Goal: Information Seeking & Learning: Find specific fact

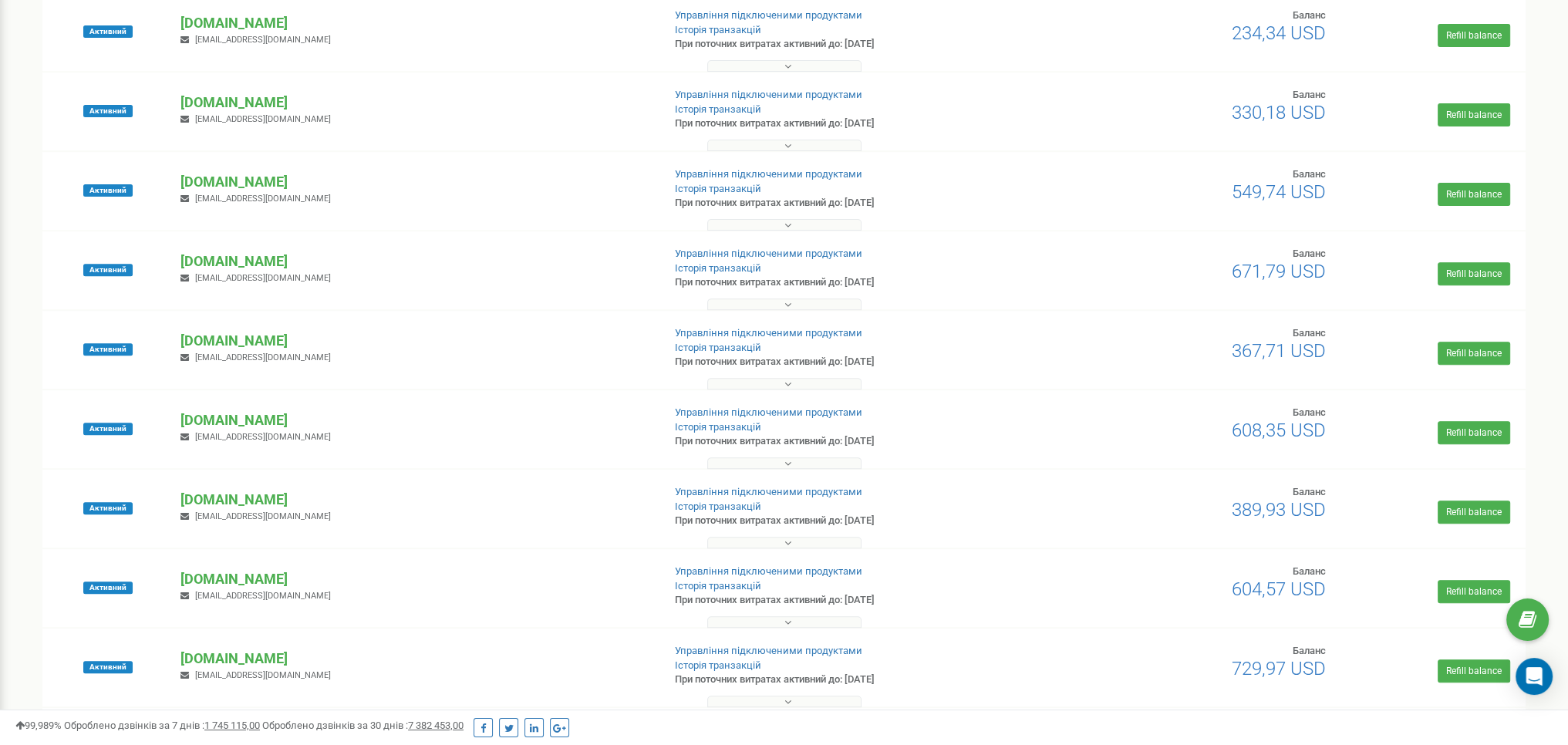
scroll to position [1099, 0]
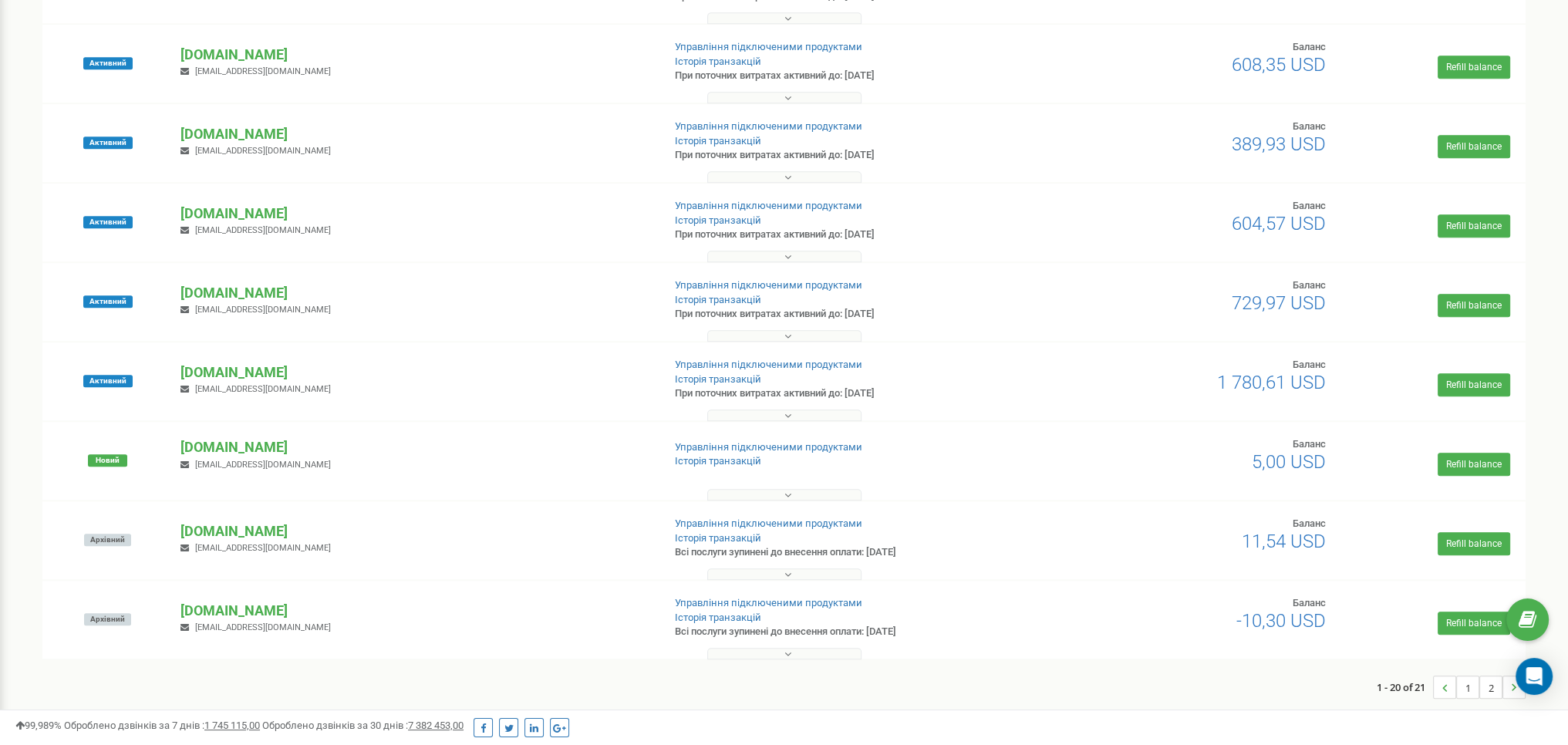
click at [789, 410] on icon at bounding box center [787, 415] width 7 height 11
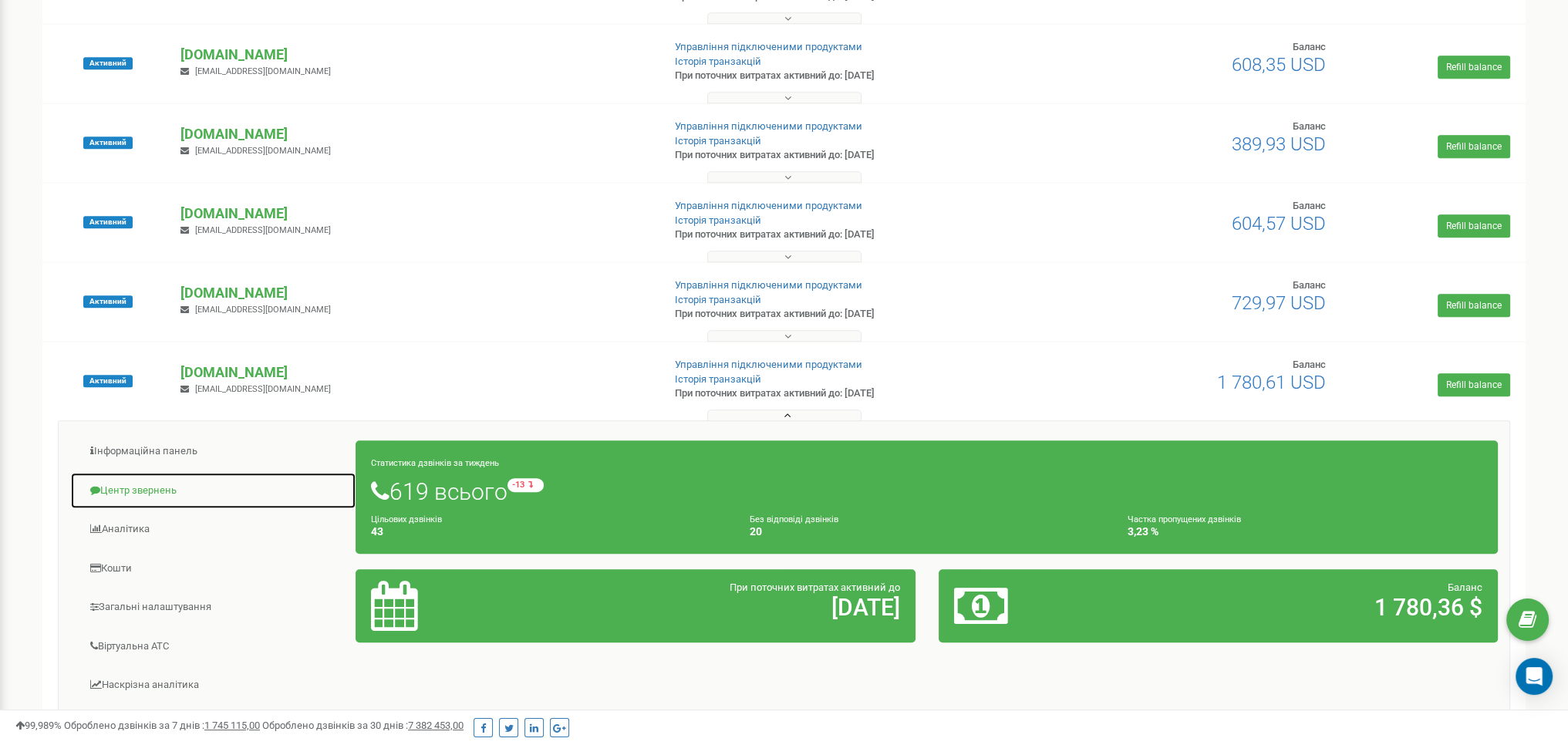
click at [156, 494] on link "Центр звернень" at bounding box center [212, 490] width 286 height 37
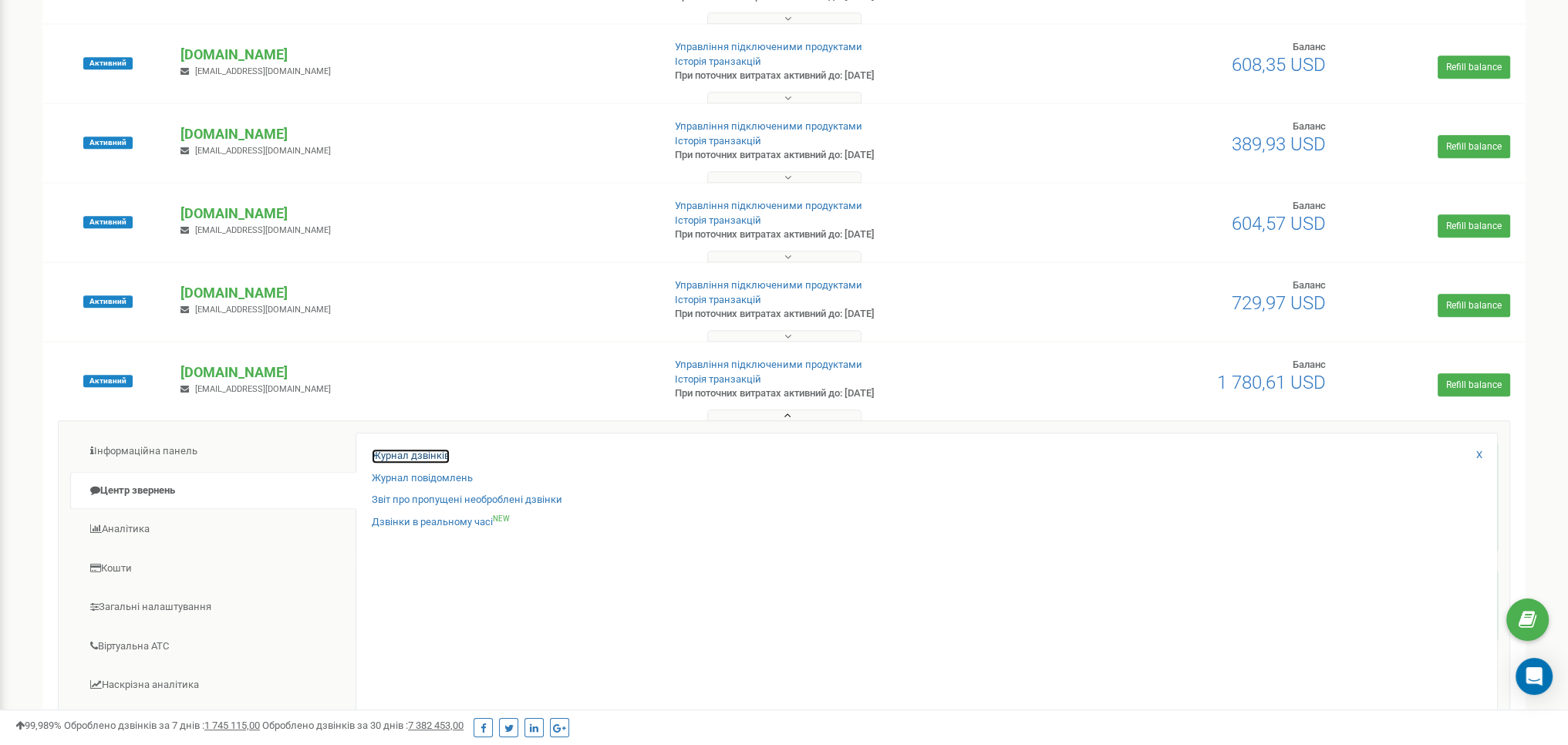
click at [380, 453] on link "Журнал дзвінків" at bounding box center [410, 455] width 77 height 14
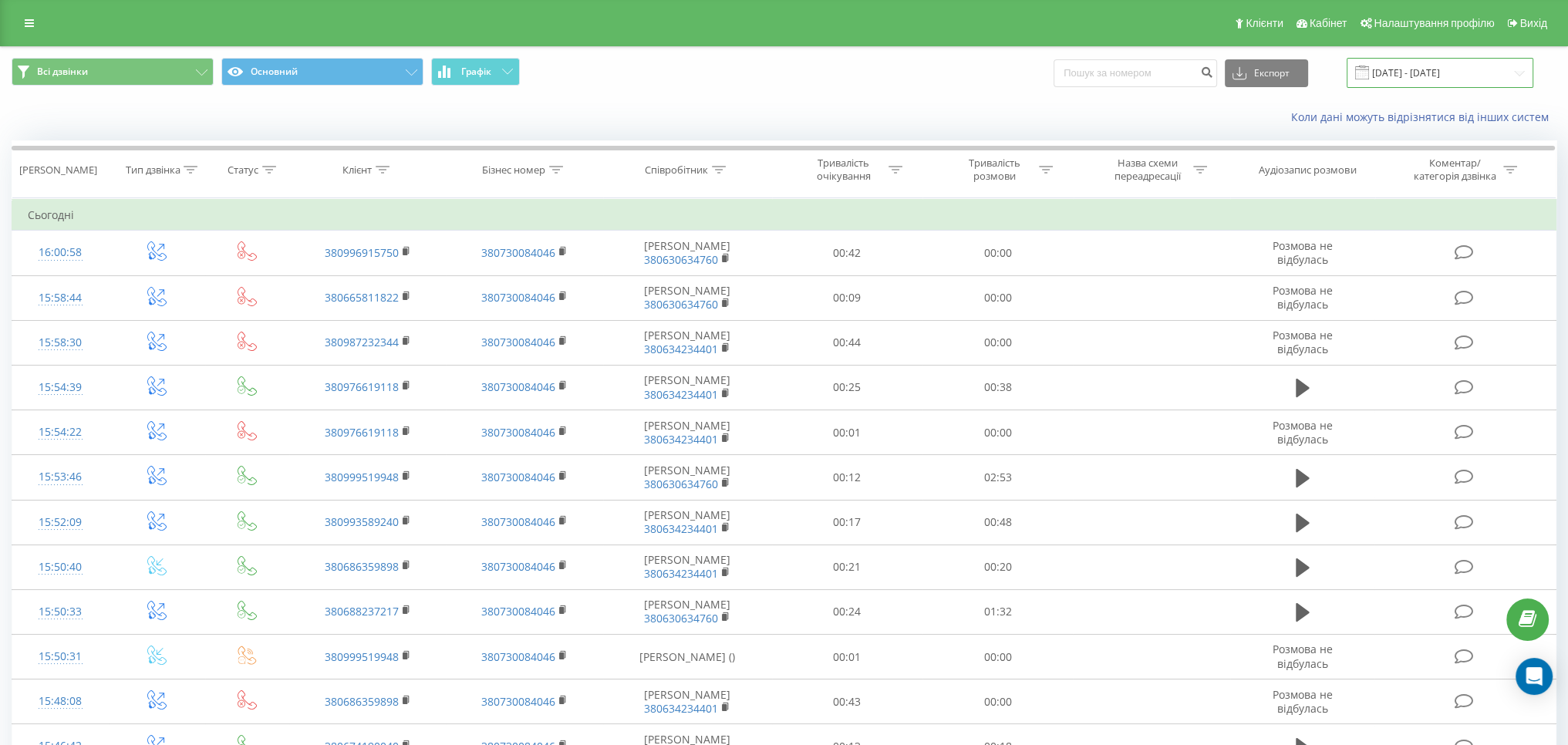
click at [1419, 74] on input "[DATE] - [DATE]" at bounding box center [1439, 72] width 187 height 30
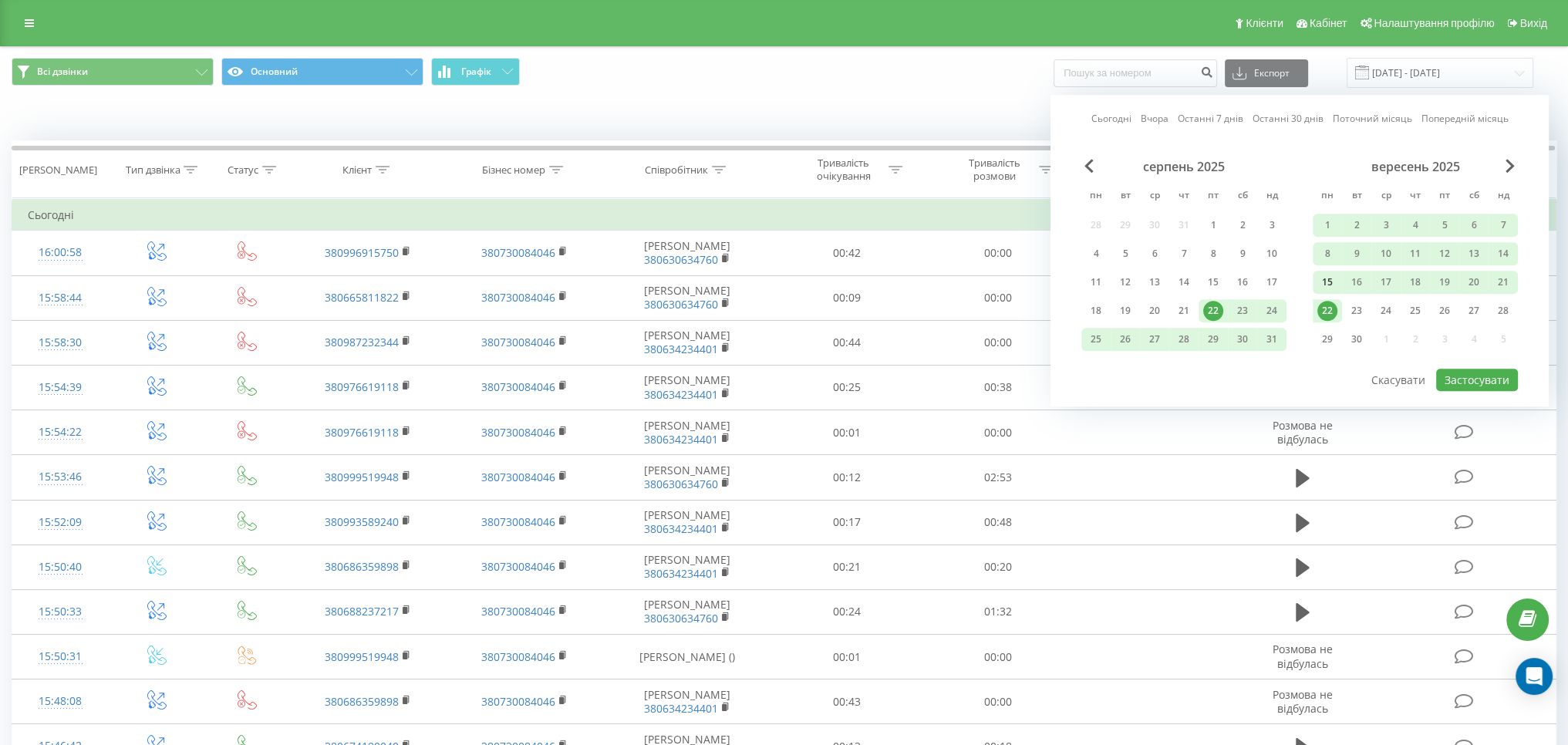
click at [1331, 285] on div "15" at bounding box center [1327, 282] width 20 height 20
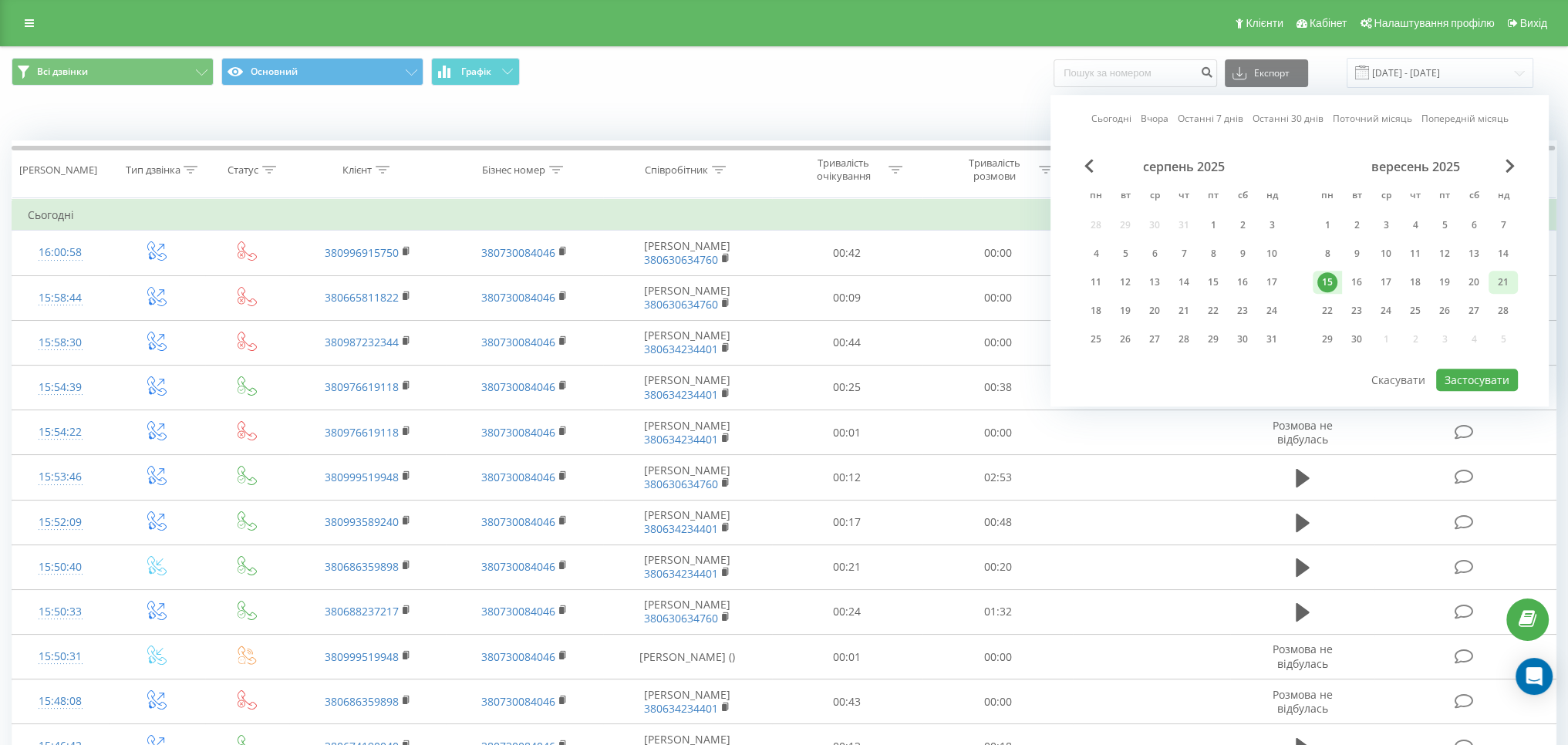
click at [1491, 282] on div "21" at bounding box center [1503, 282] width 30 height 23
click at [1489, 368] on button "Застосувати" at bounding box center [1476, 379] width 81 height 22
type input "[DATE] - [DATE]"
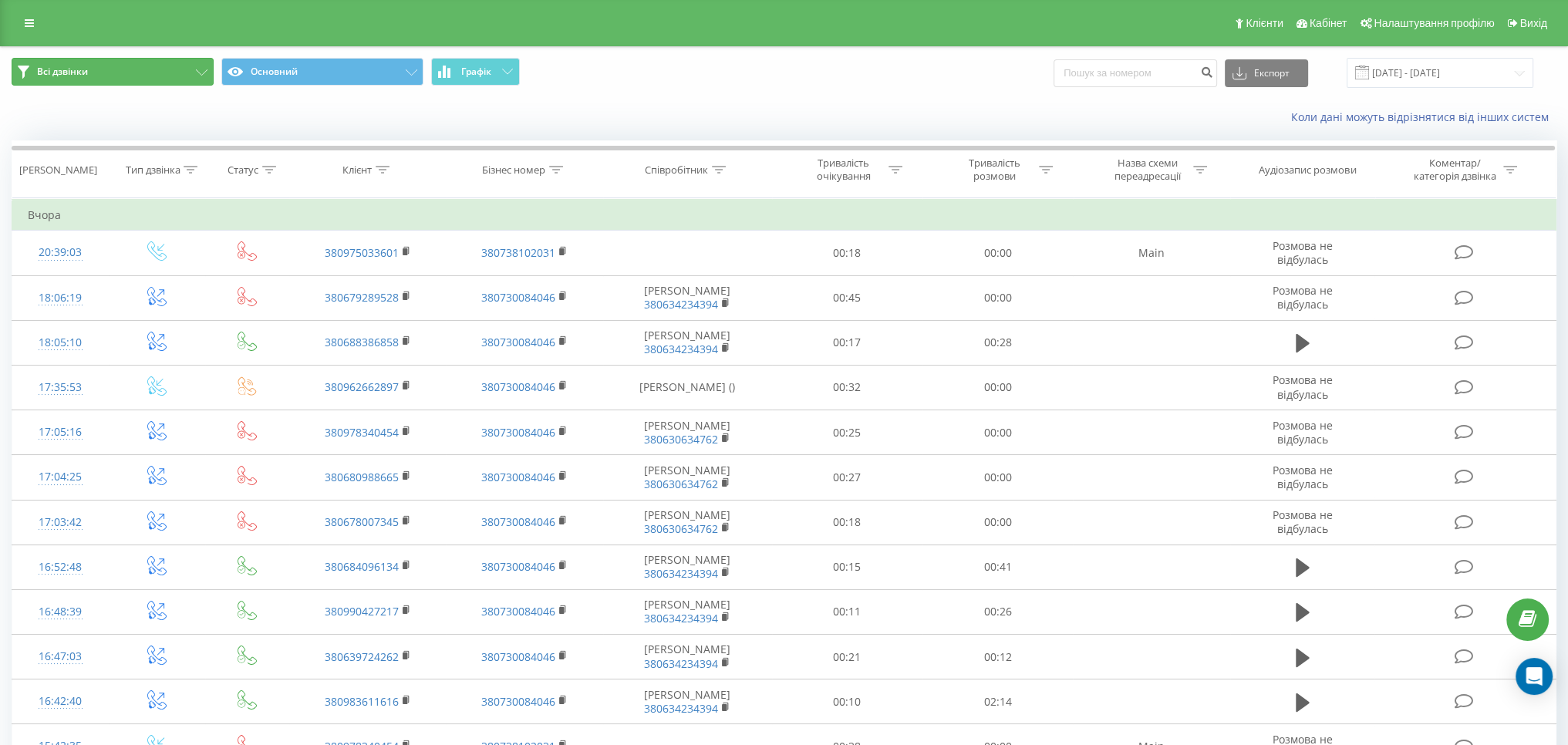
click at [155, 75] on button "Всі дзвінки" at bounding box center [112, 71] width 202 height 28
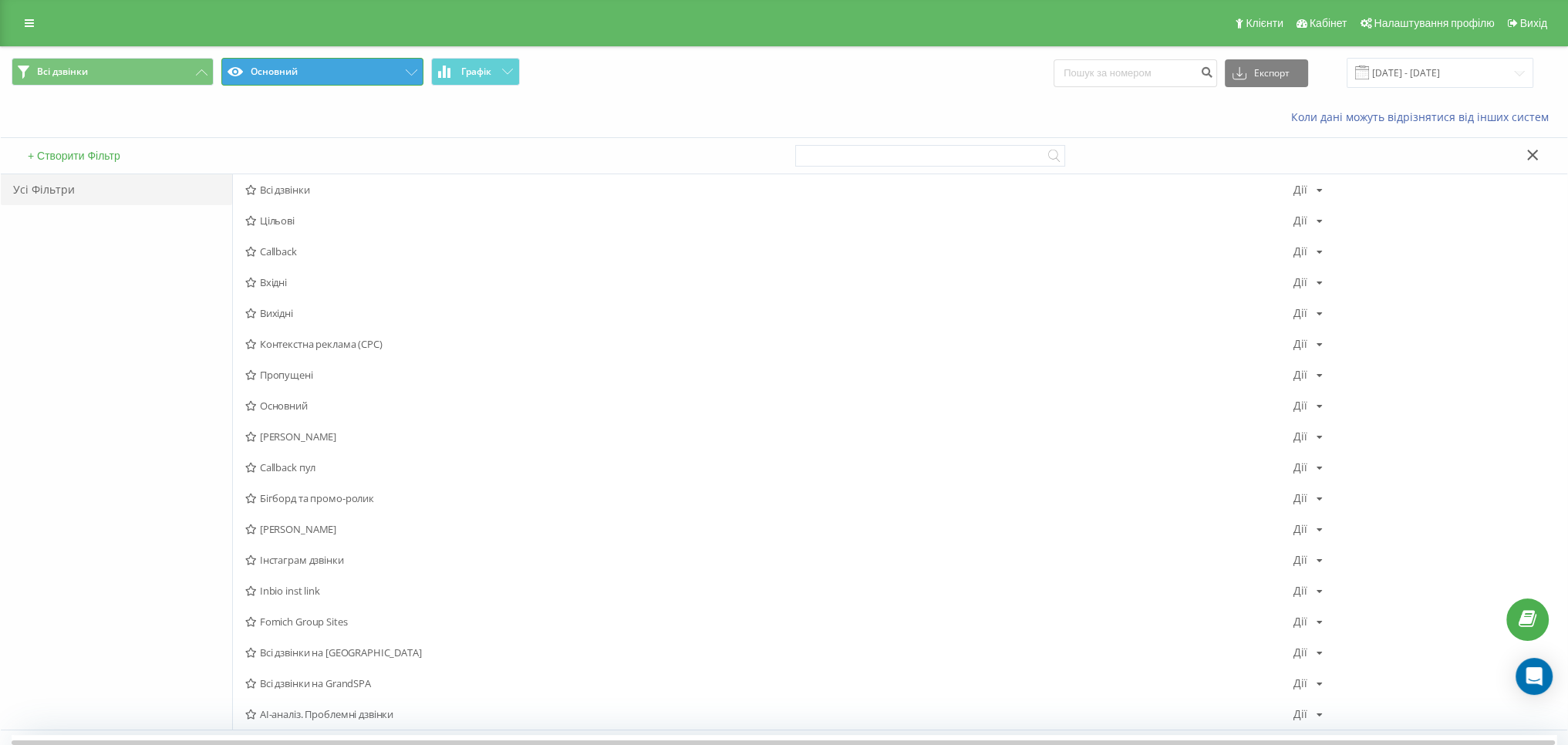
click at [320, 74] on button "Основний" at bounding box center [321, 71] width 202 height 28
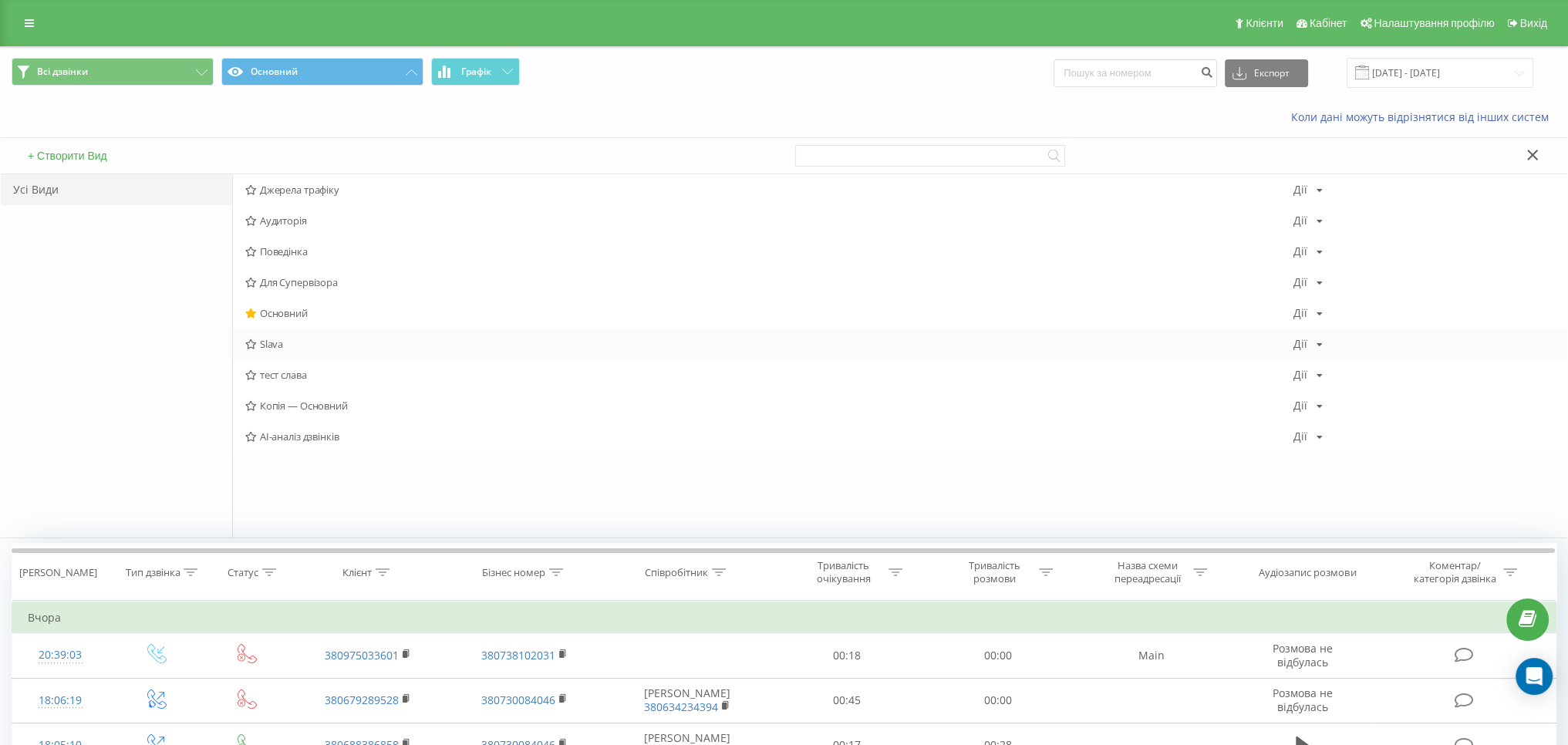
click at [304, 347] on span "Slava" at bounding box center [768, 343] width 1048 height 11
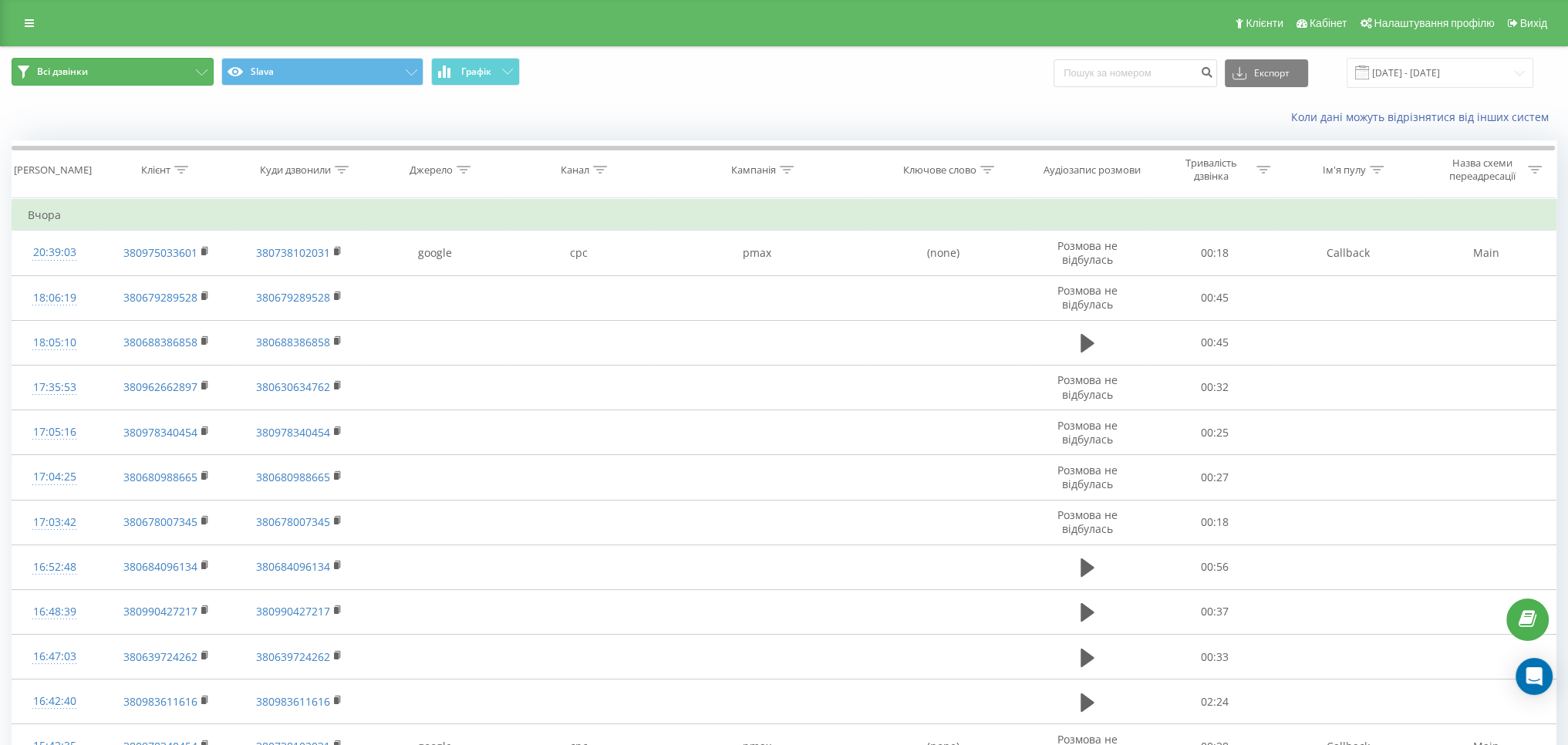
click at [167, 64] on button "Всі дзвінки" at bounding box center [112, 71] width 202 height 28
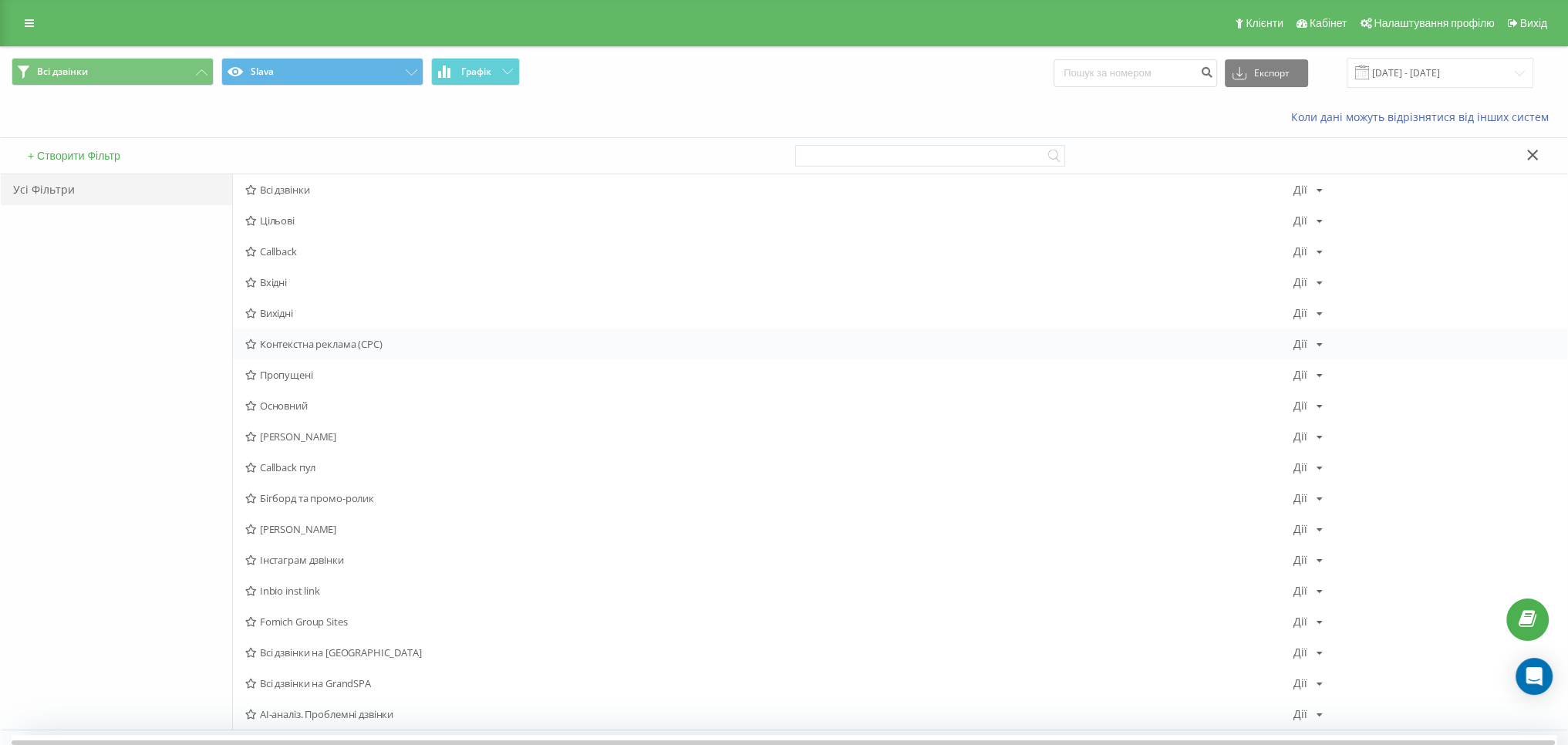
click at [335, 340] on span "Контекстна реклама (CPC)" at bounding box center [768, 343] width 1048 height 11
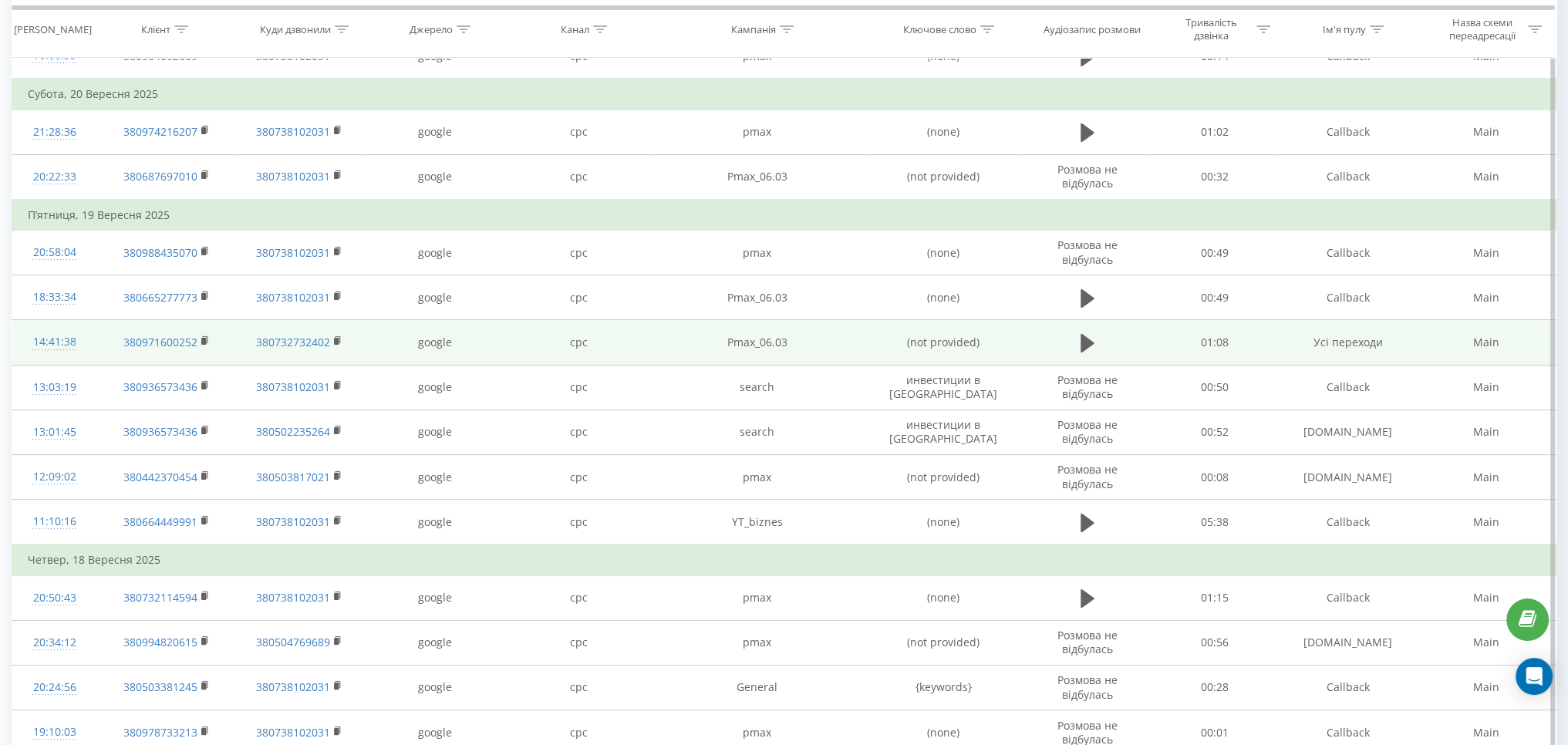
scroll to position [385, 0]
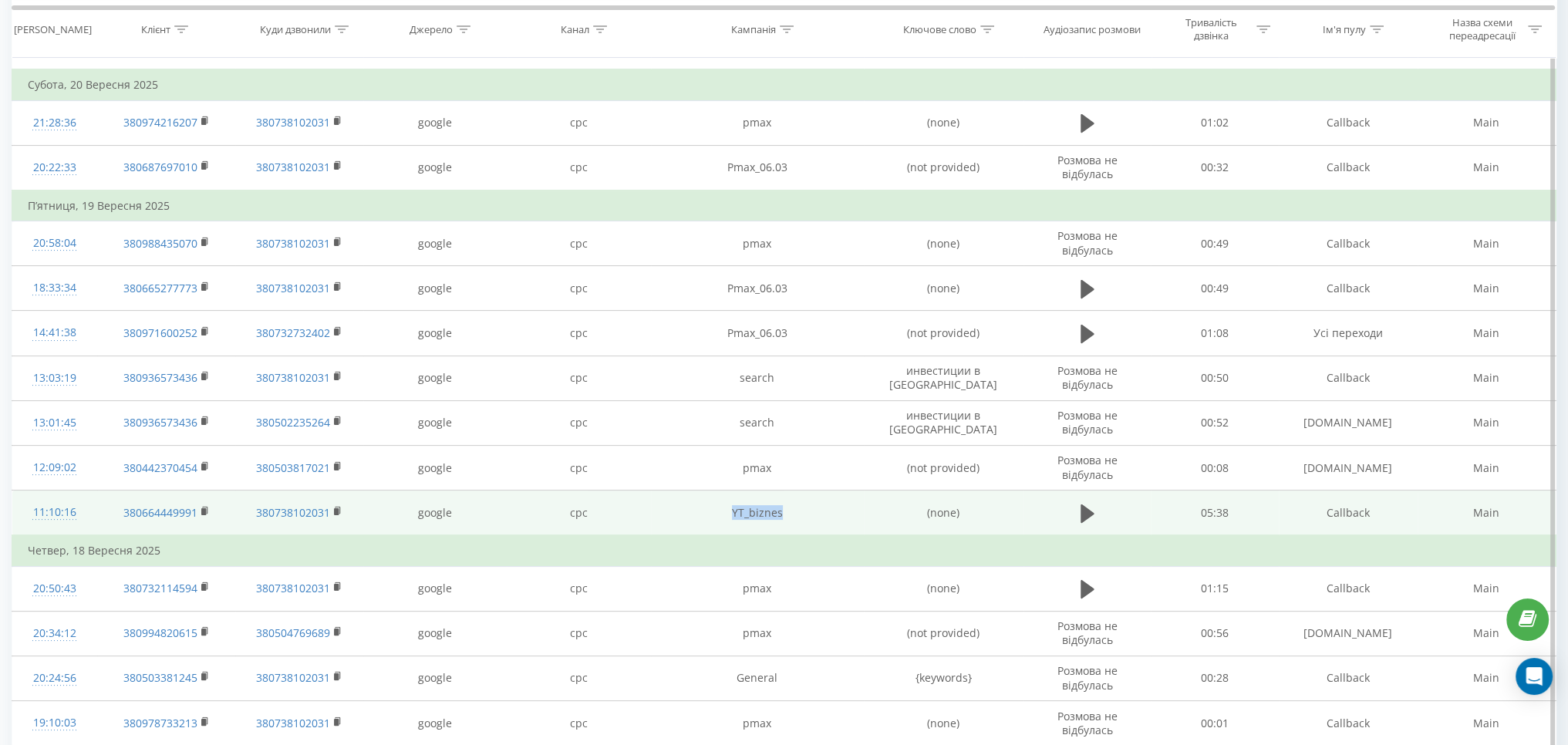
click at [811, 522] on td "YT_biznes" at bounding box center [757, 514] width 212 height 46
click at [777, 521] on td "YT_biznes" at bounding box center [757, 514] width 212 height 46
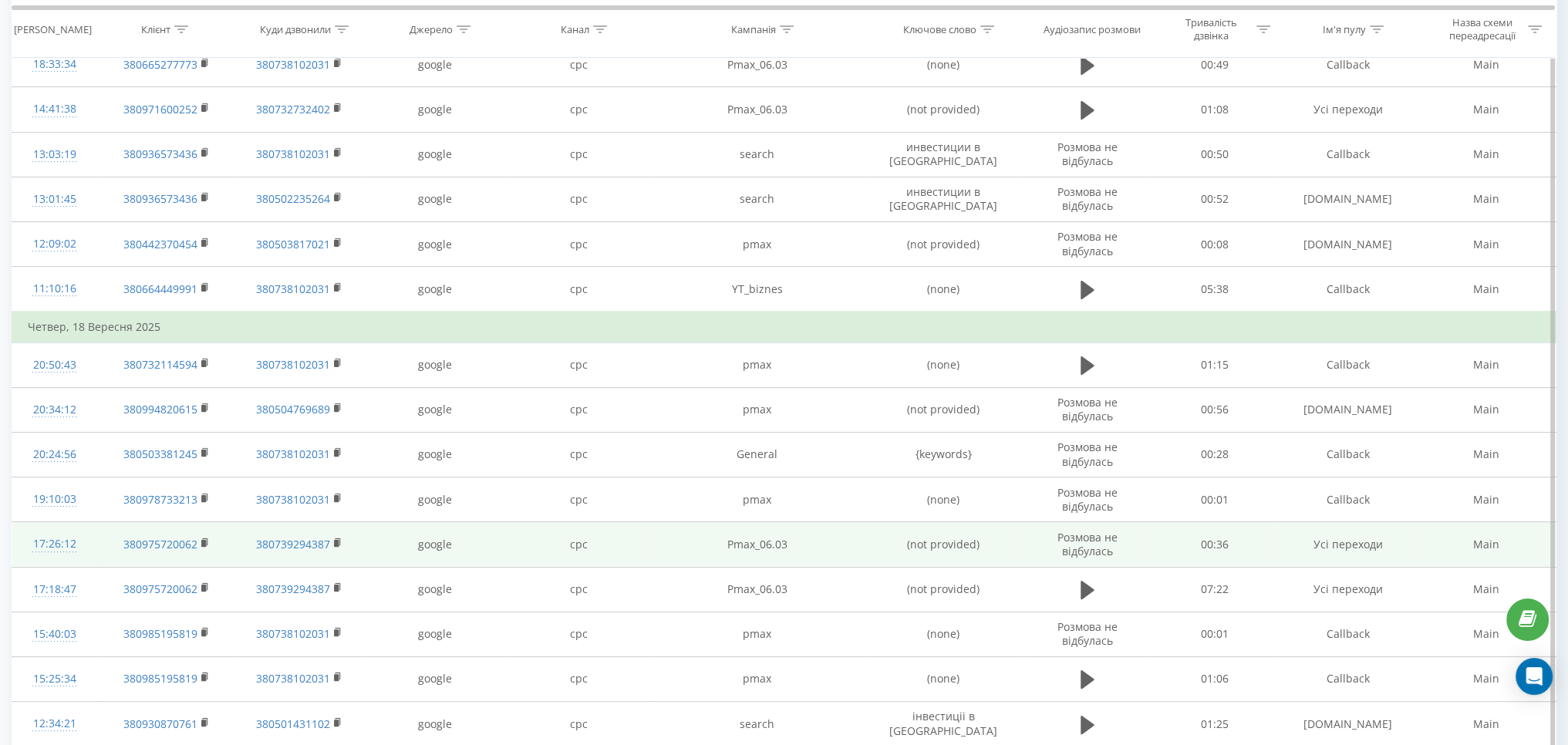
scroll to position [753, 0]
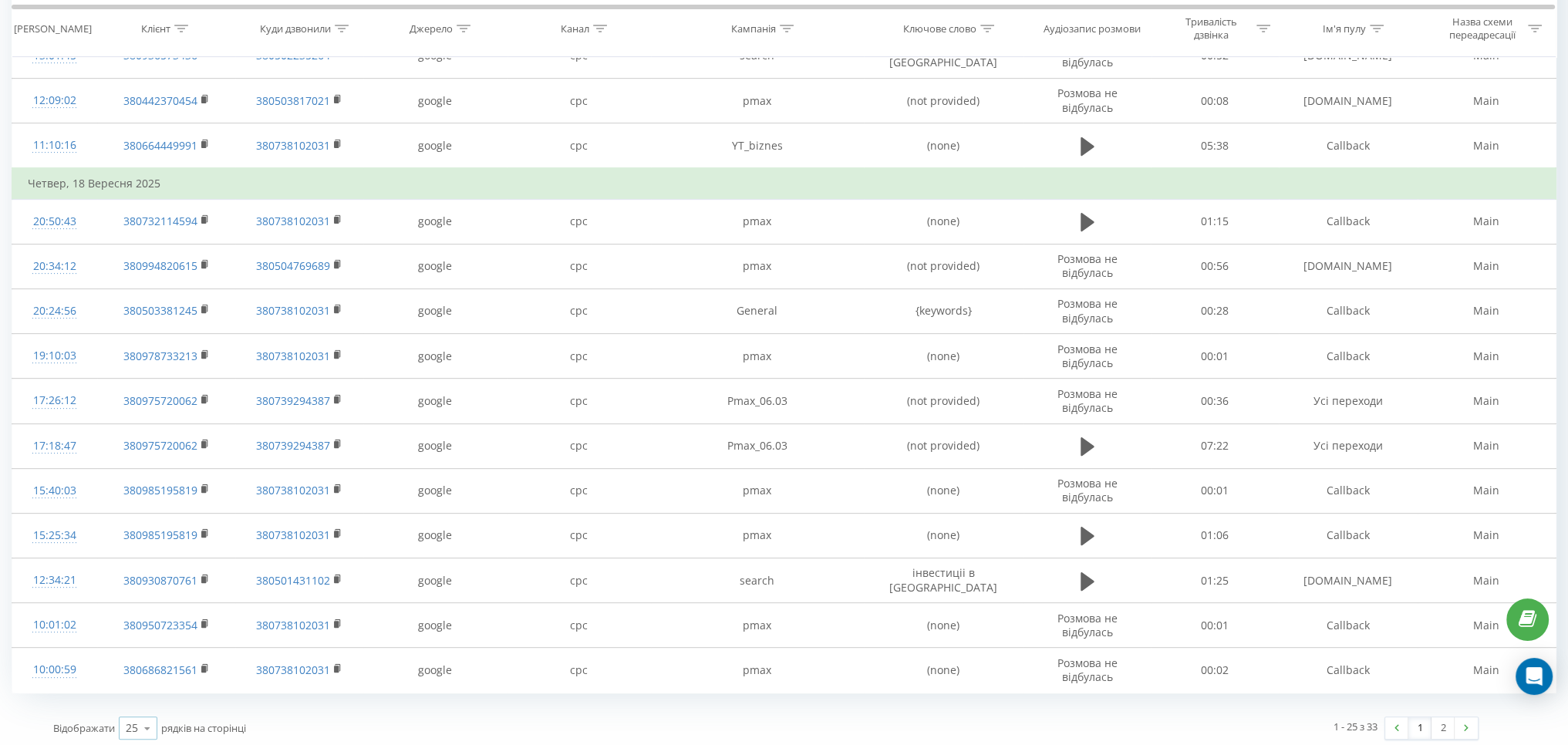
click at [154, 717] on icon at bounding box center [147, 728] width 23 height 30
click at [139, 698] on span "100" at bounding box center [134, 705] width 18 height 14
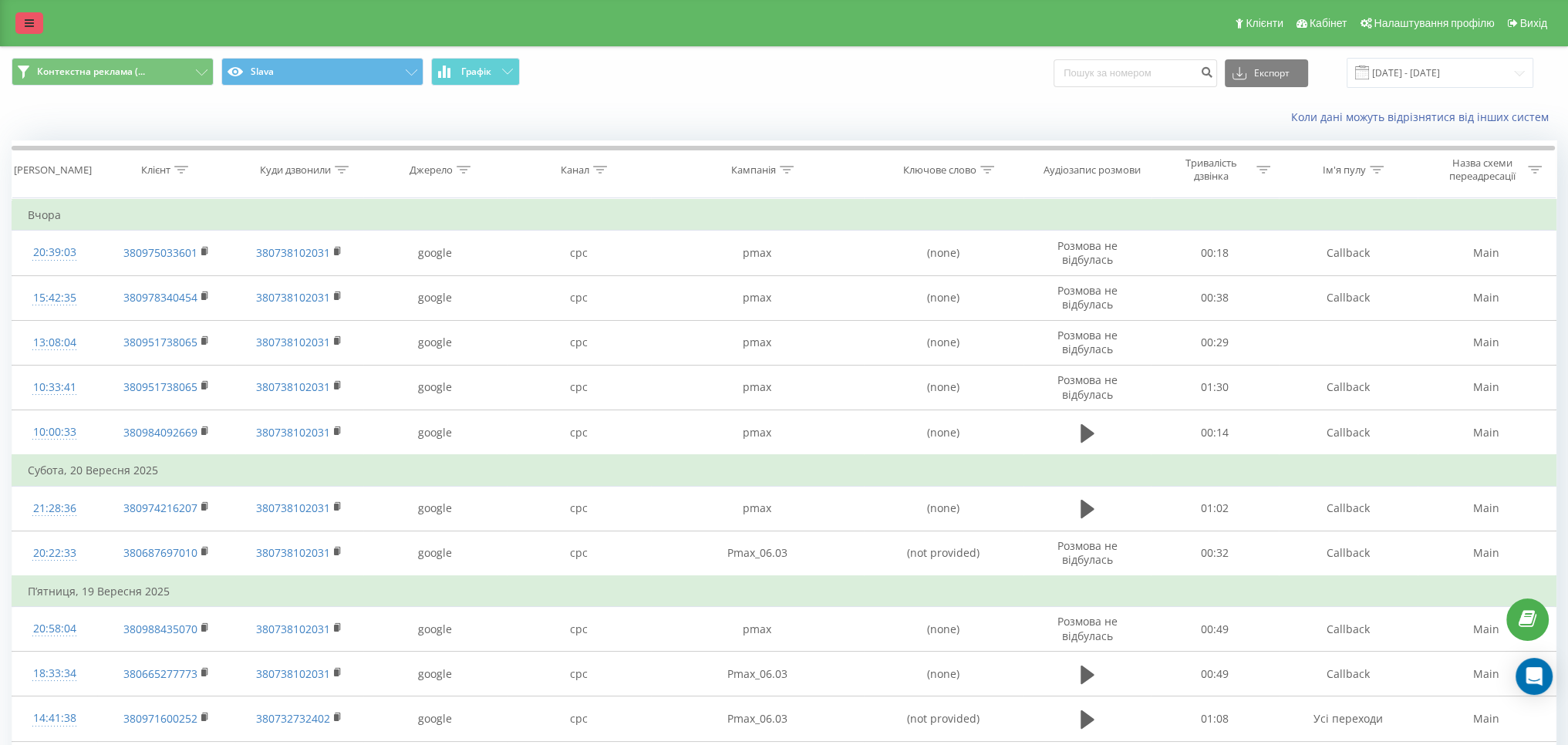
click at [37, 21] on link at bounding box center [29, 23] width 28 height 22
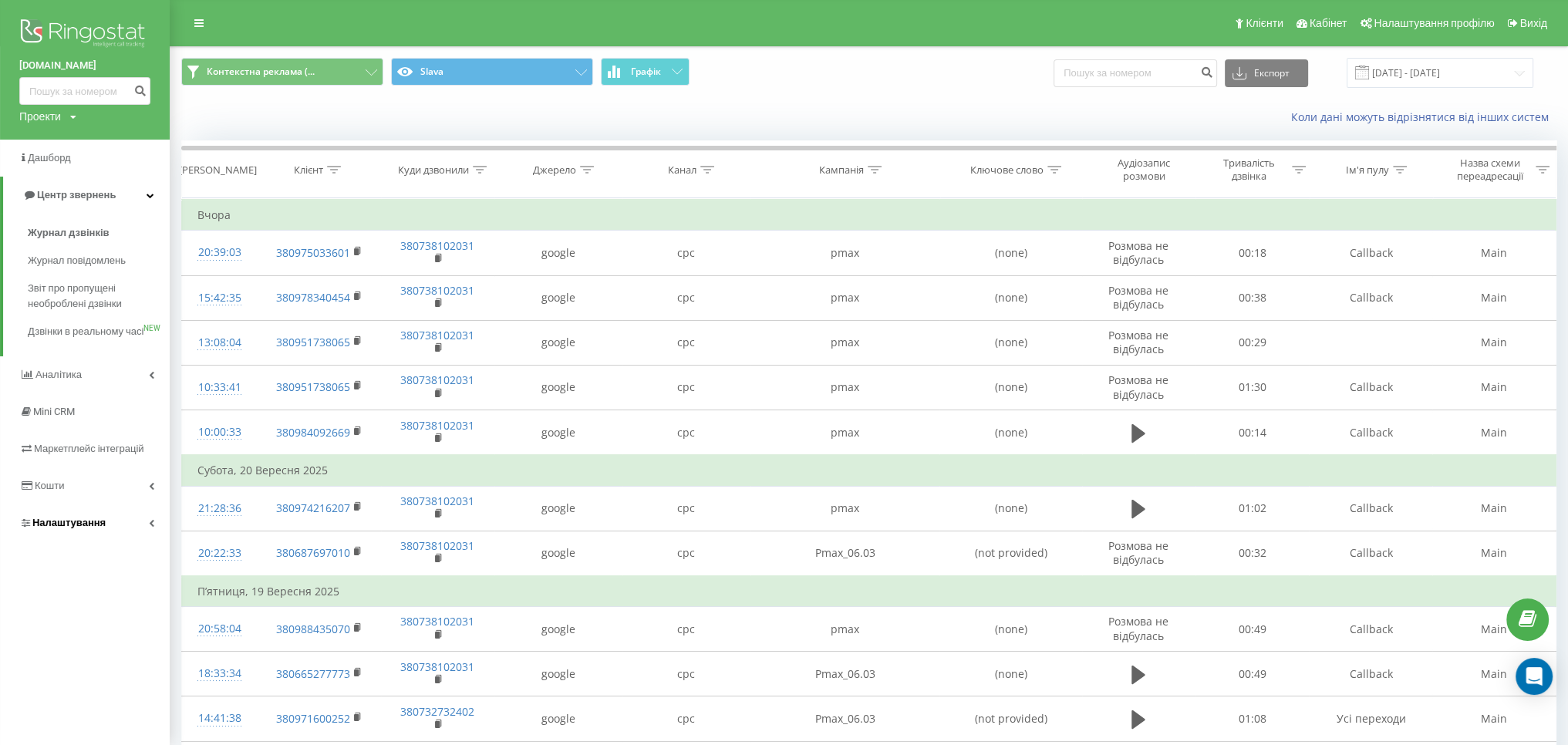
click at [80, 528] on span "Налаштування" at bounding box center [69, 522] width 74 height 11
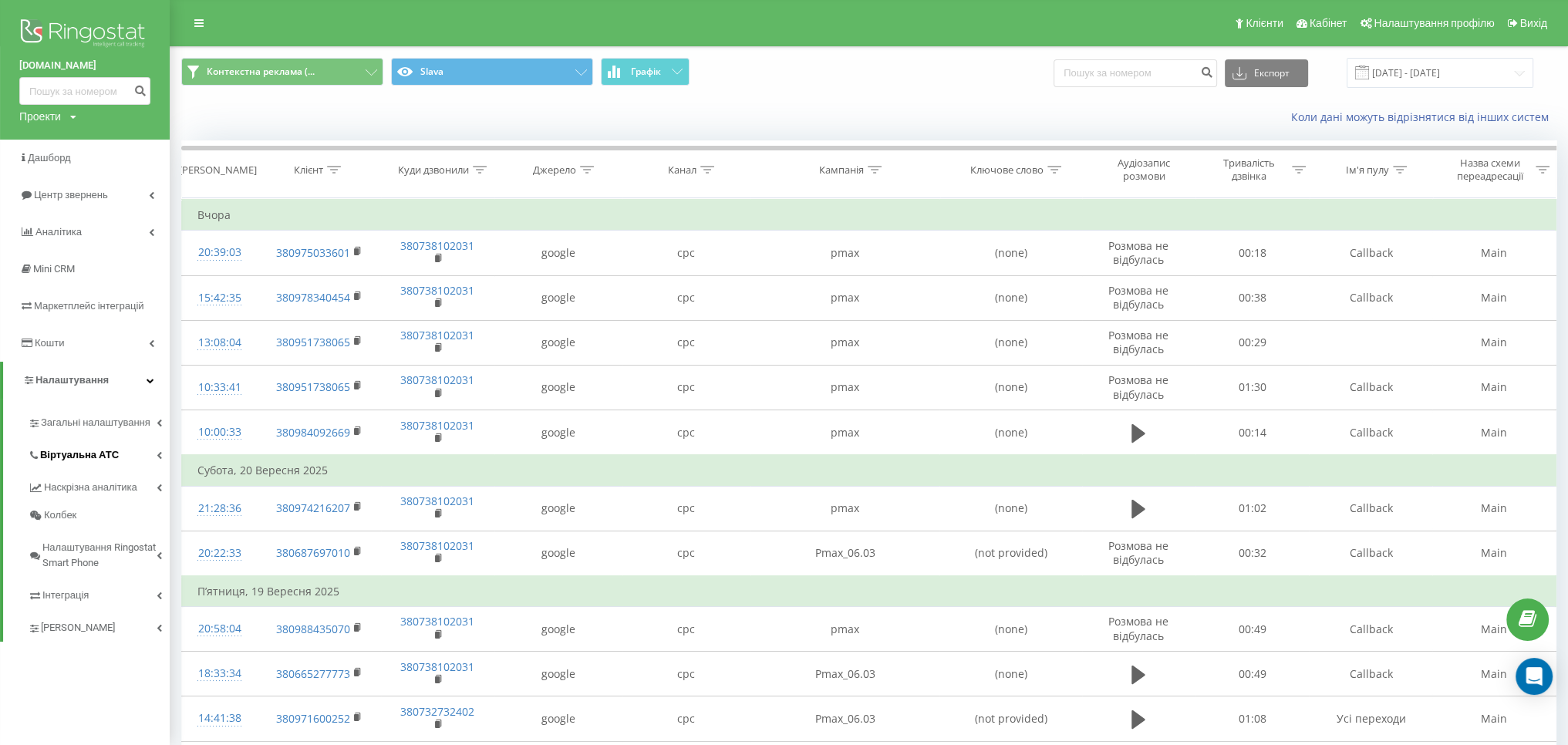
click at [90, 451] on span "Віртуальна АТС" at bounding box center [79, 455] width 78 height 15
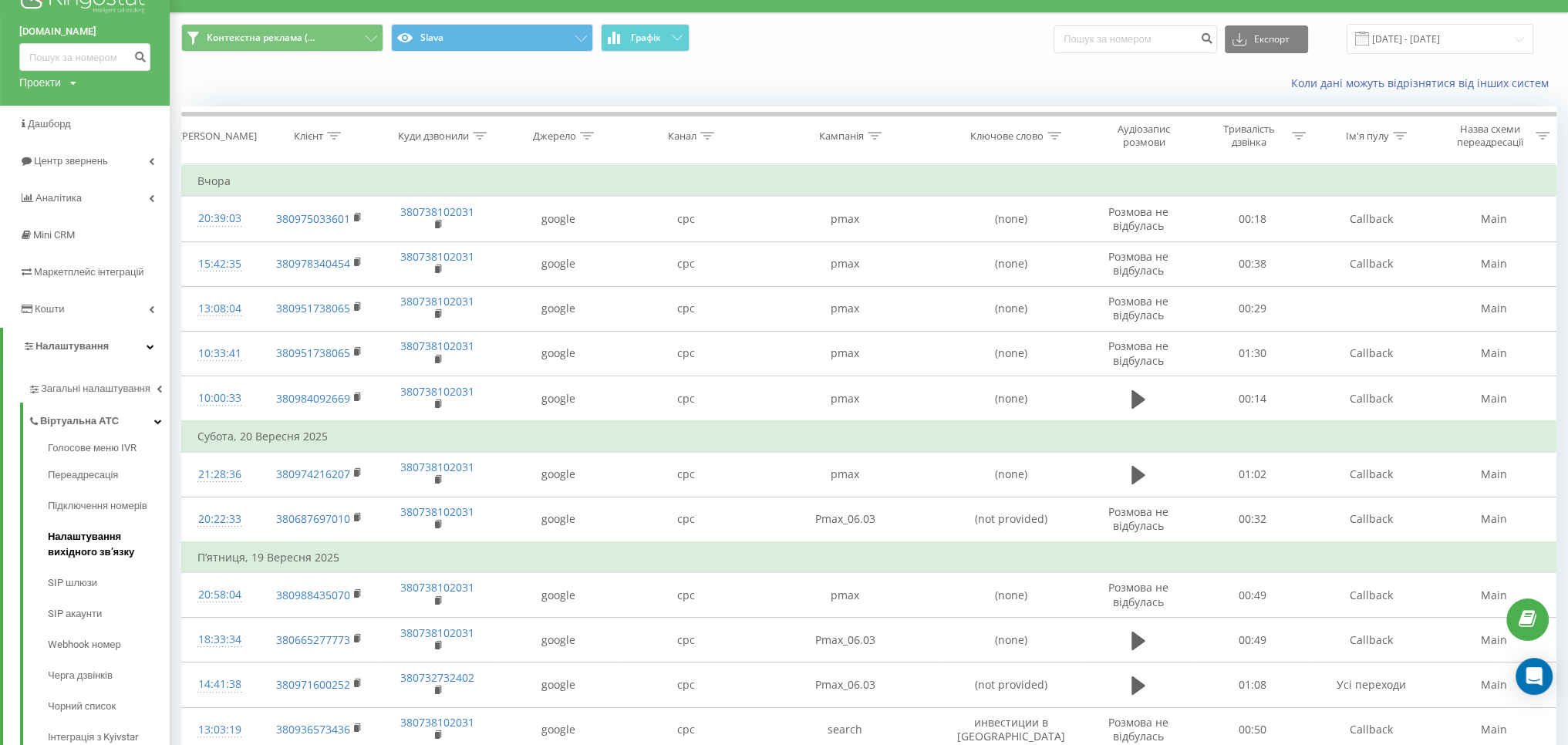
scroll to position [154, 0]
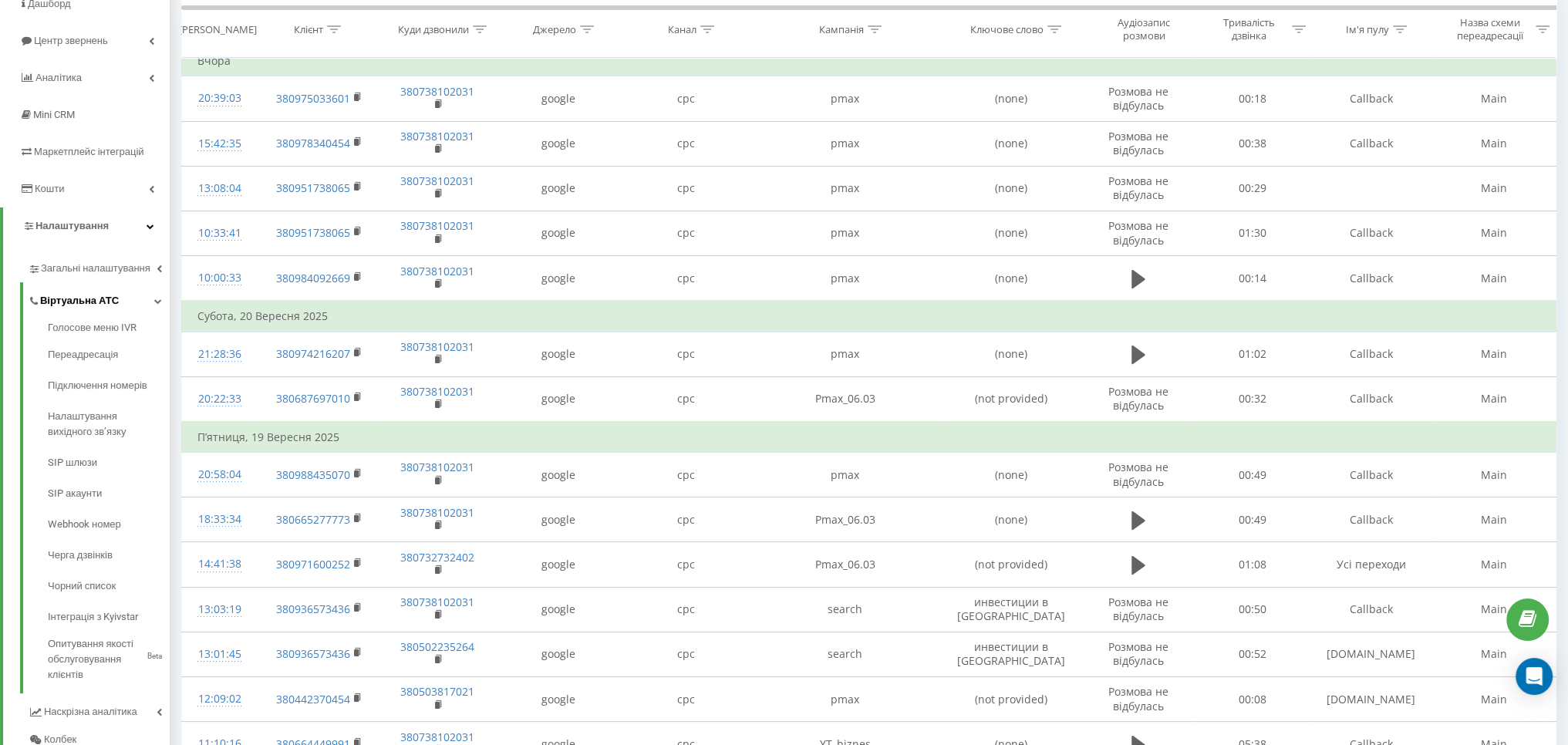
drag, startPoint x: 99, startPoint y: 556, endPoint x: 94, endPoint y: 297, distance: 259.0
click at [91, 300] on span "Віртуальна АТС" at bounding box center [79, 300] width 78 height 15
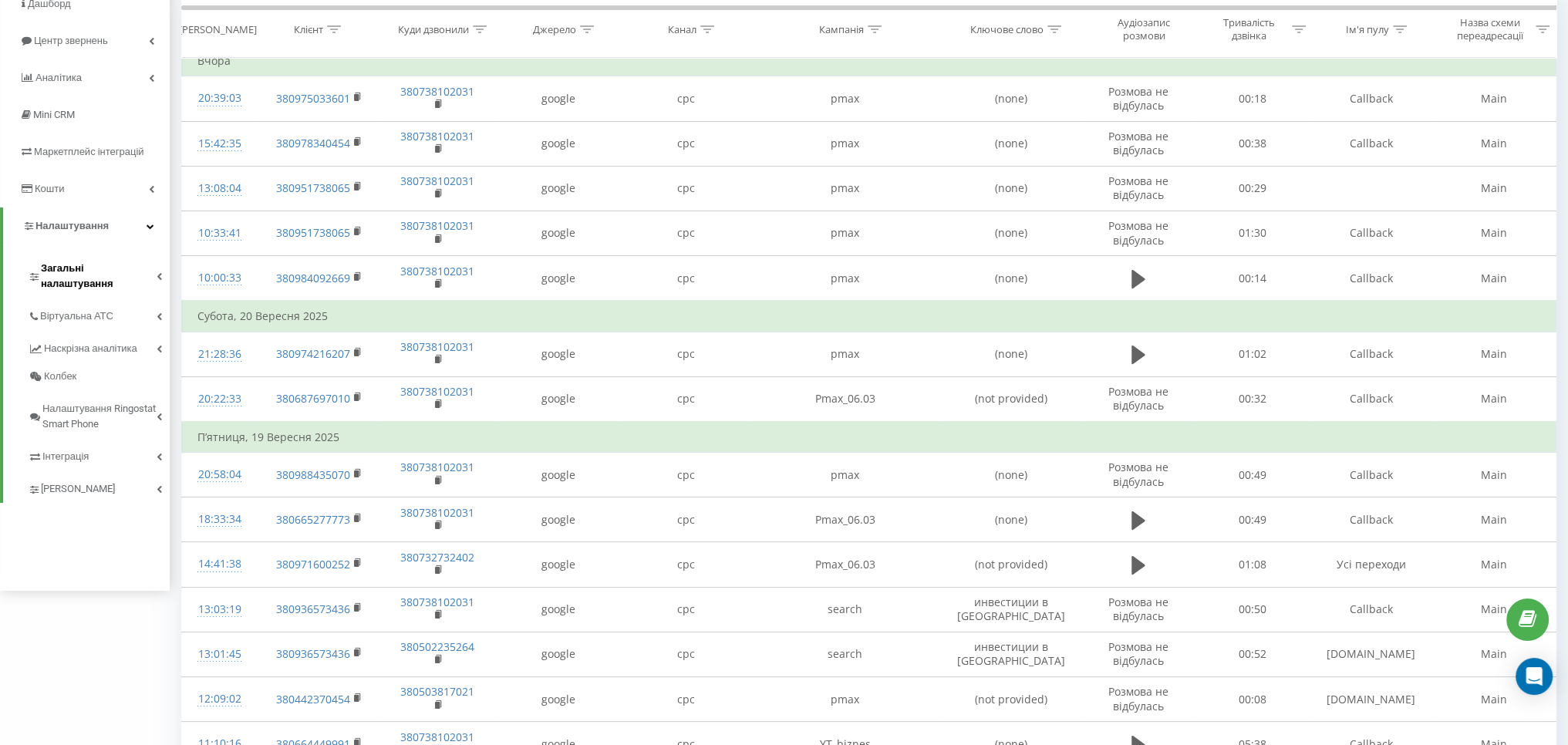
click at [111, 273] on span "Загальні налаштування" at bounding box center [99, 275] width 116 height 31
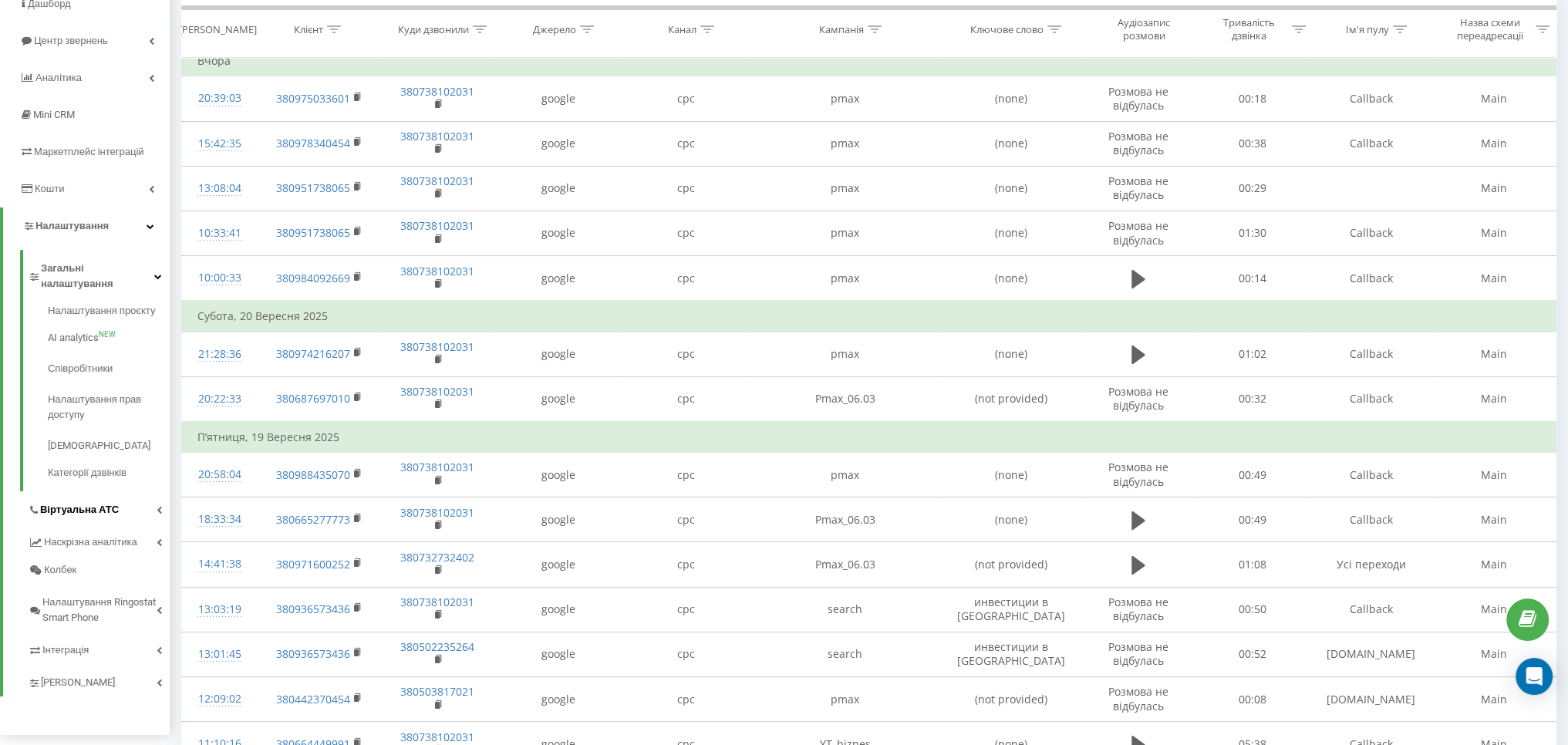
click at [122, 491] on link "Віртуальна АТС" at bounding box center [99, 507] width 142 height 33
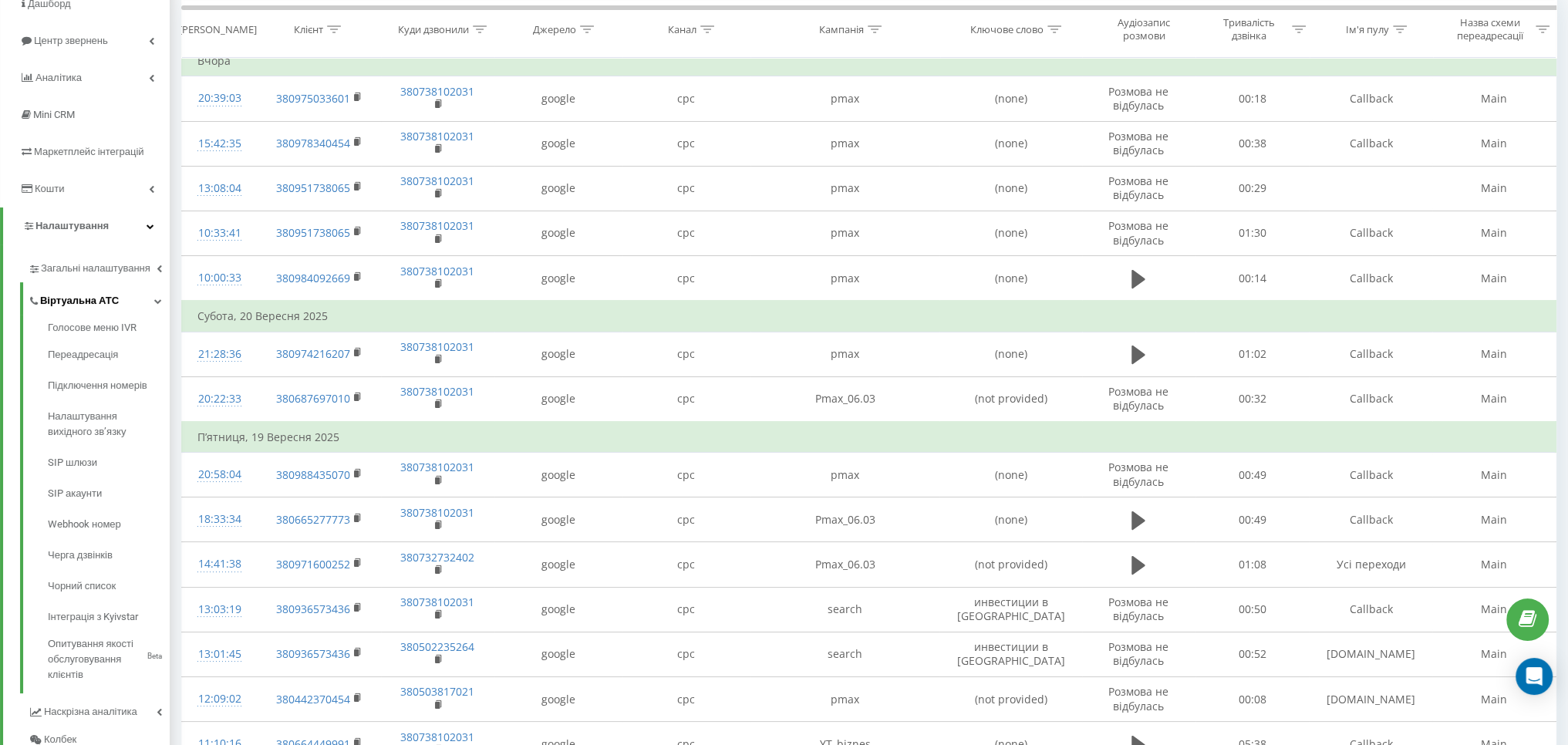
click at [130, 304] on link "Віртуальна АТС" at bounding box center [99, 298] width 142 height 33
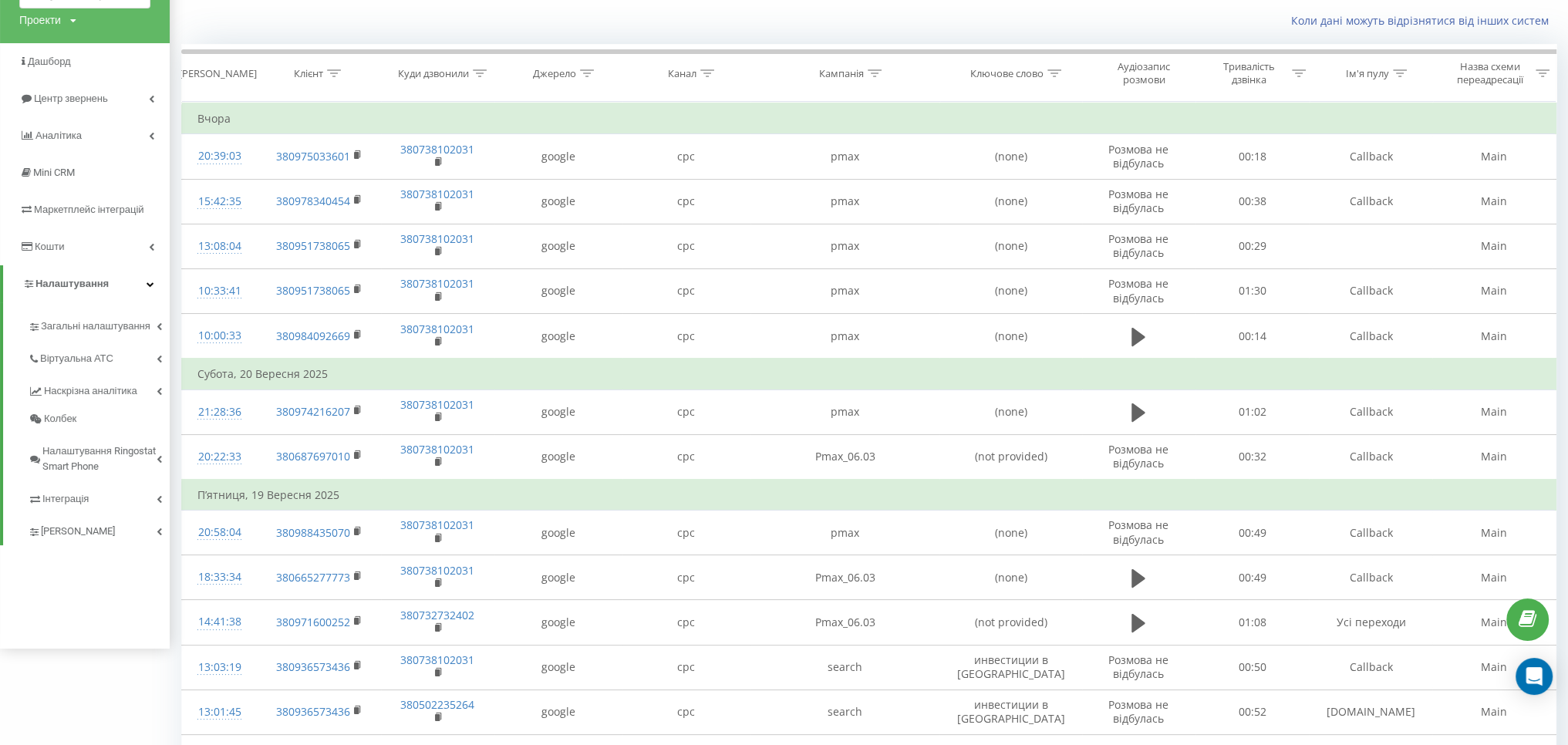
scroll to position [0, 0]
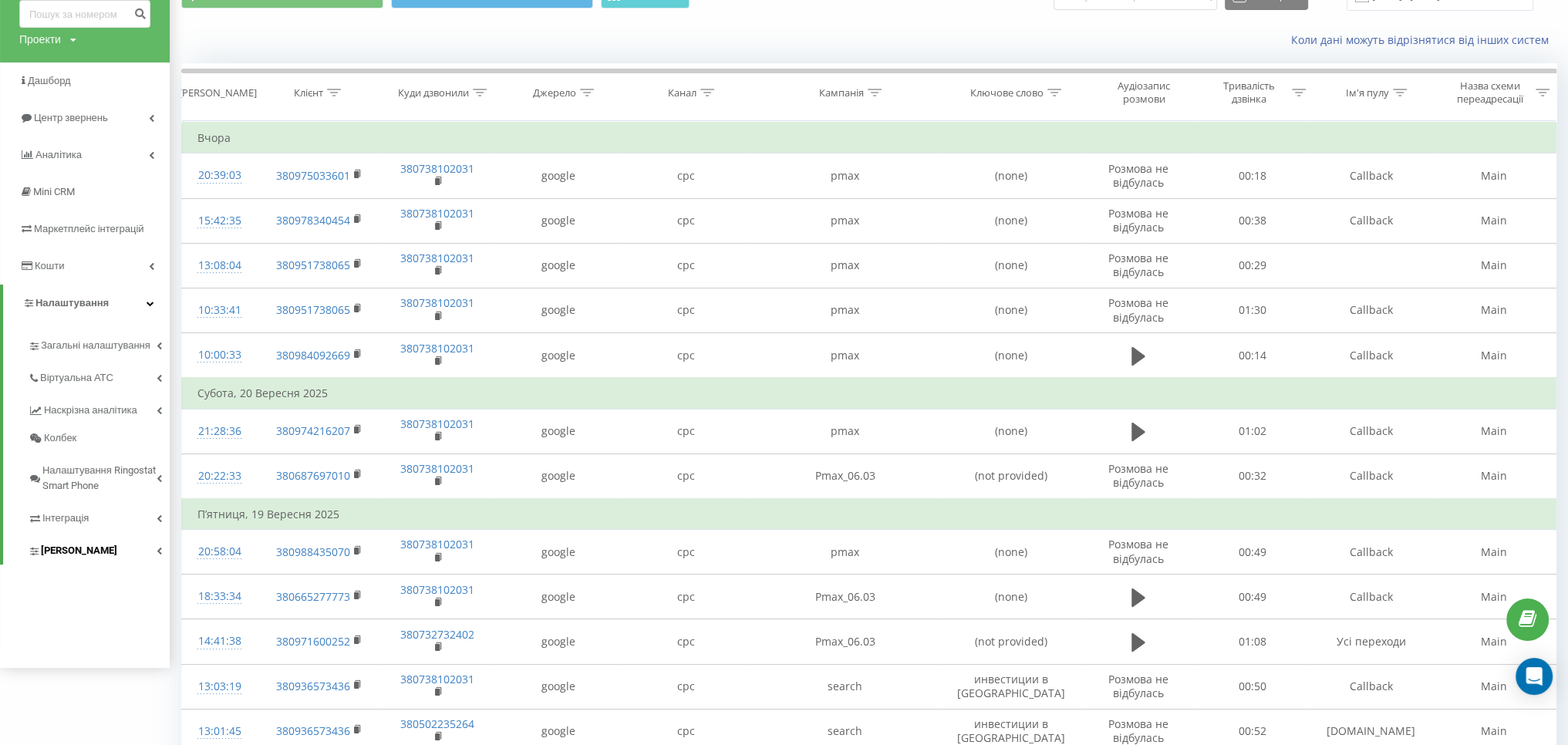
click at [104, 548] on link "[PERSON_NAME]" at bounding box center [99, 548] width 142 height 33
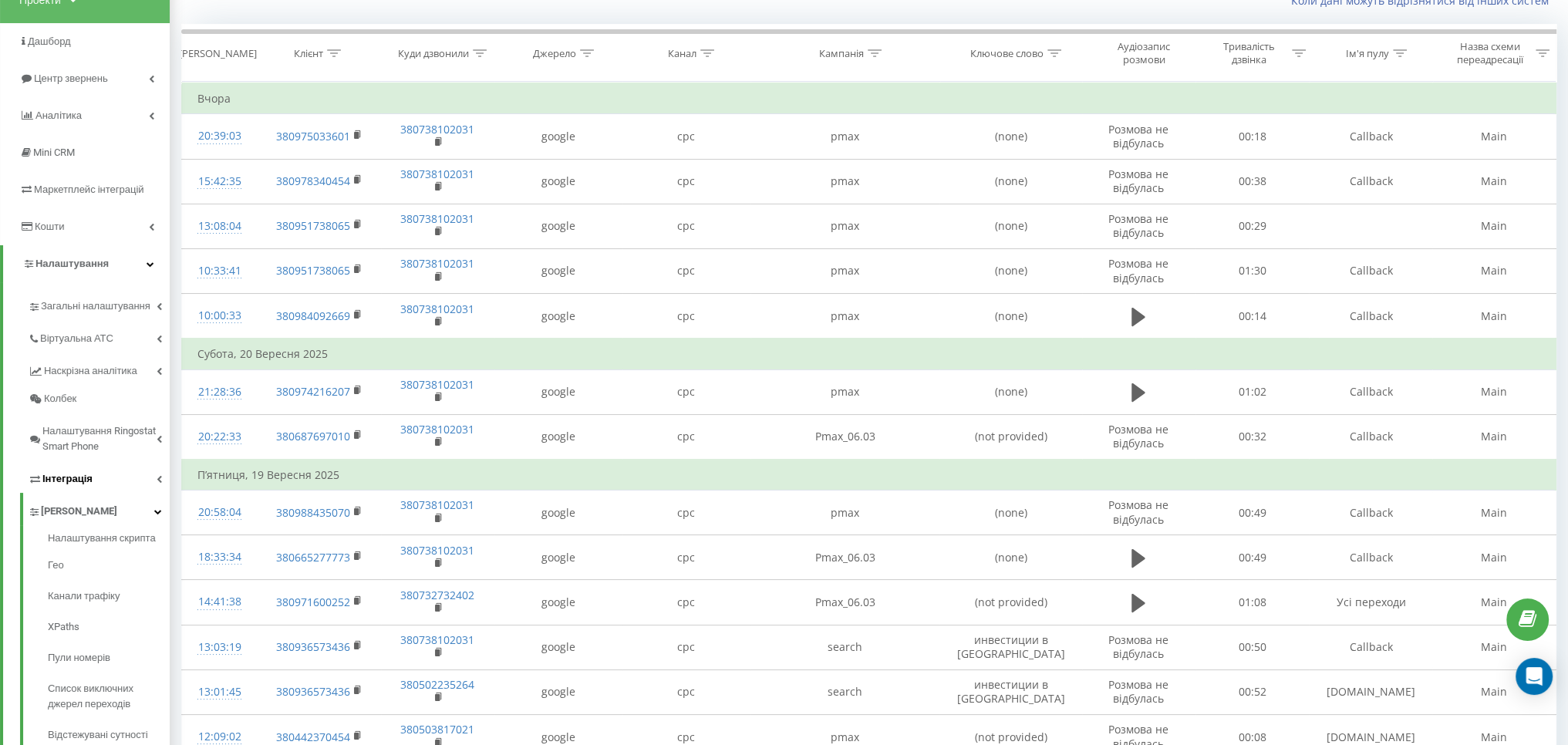
scroll to position [231, 0]
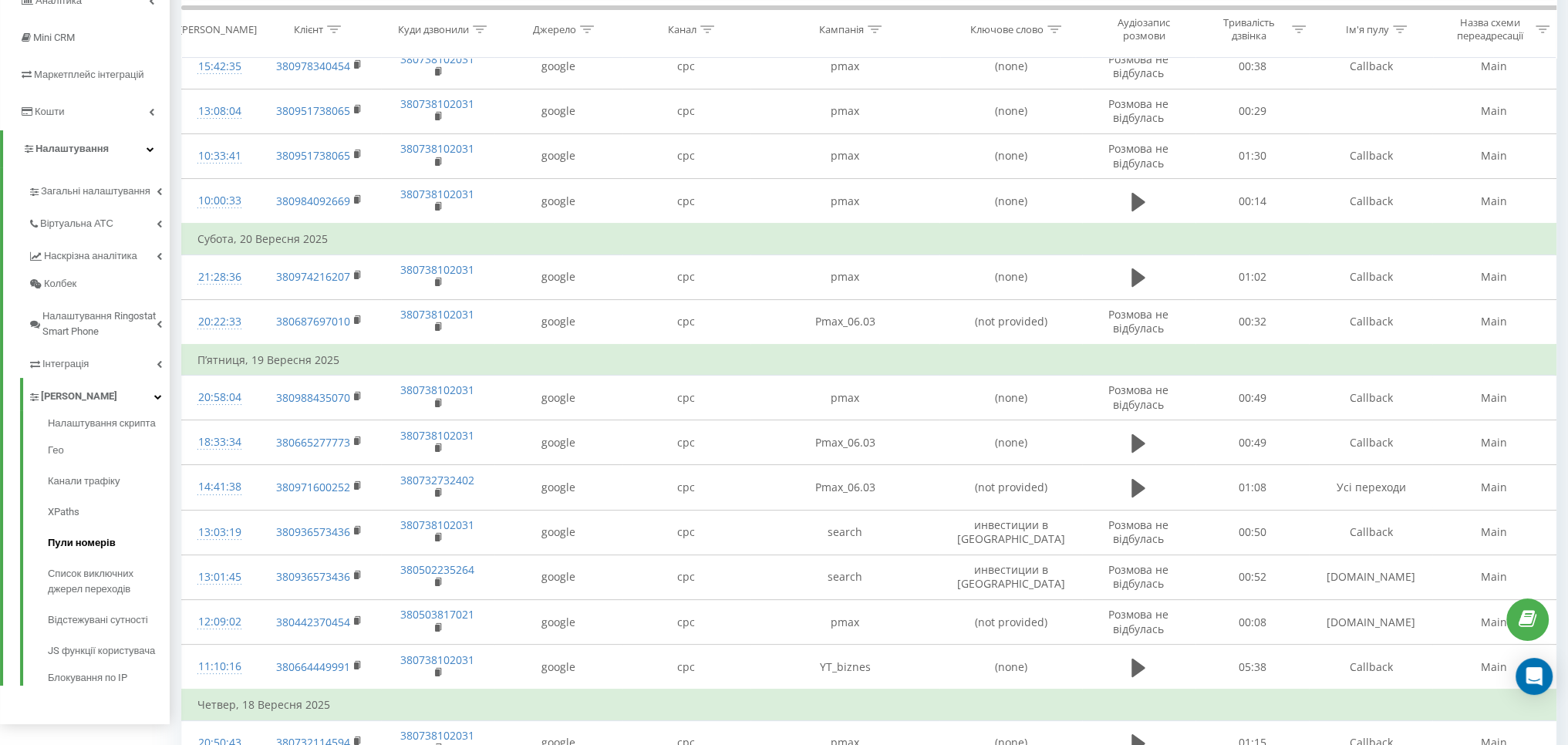
click at [98, 542] on span "Пули номерів" at bounding box center [81, 542] width 68 height 15
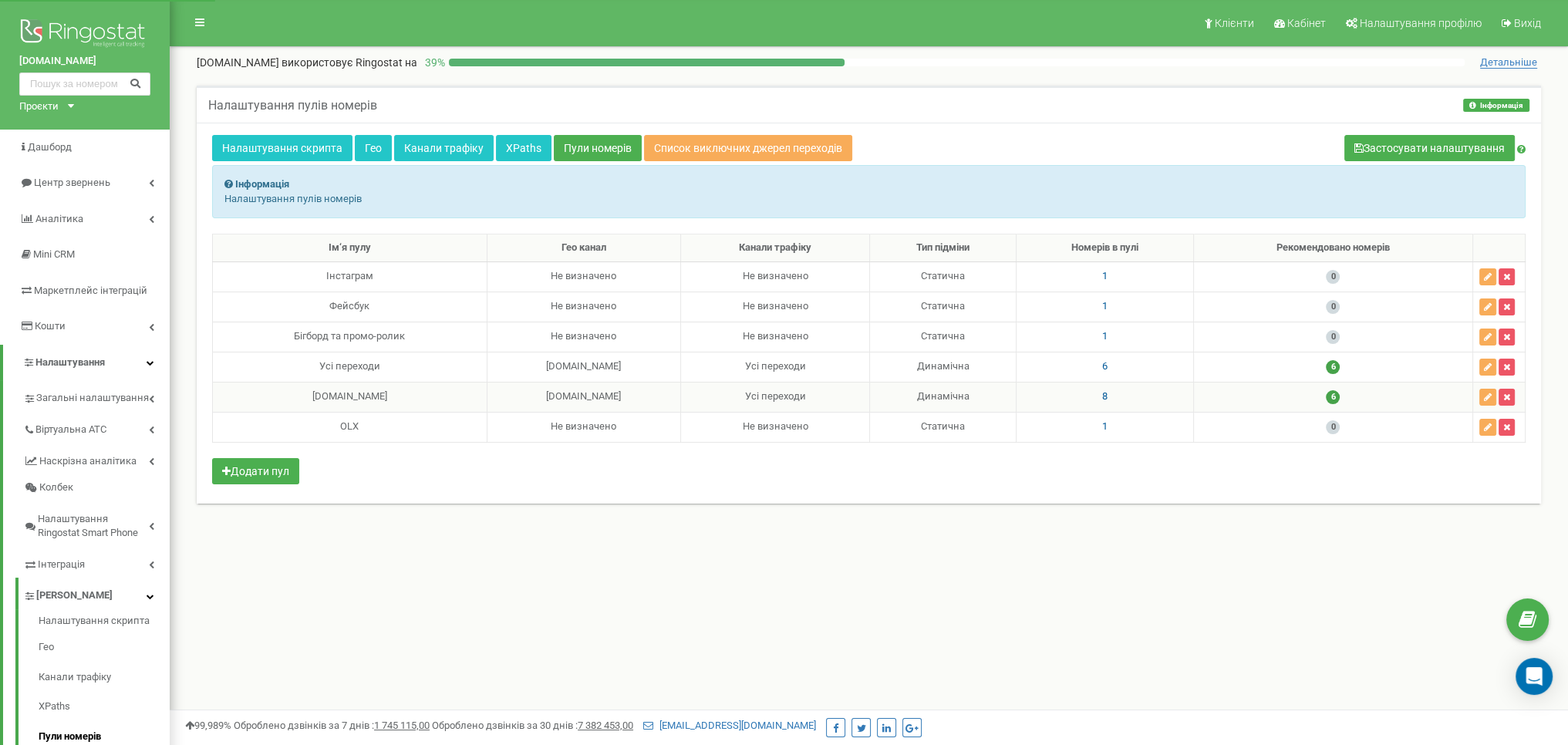
click at [1102, 395] on span "8" at bounding box center [1105, 396] width 6 height 11
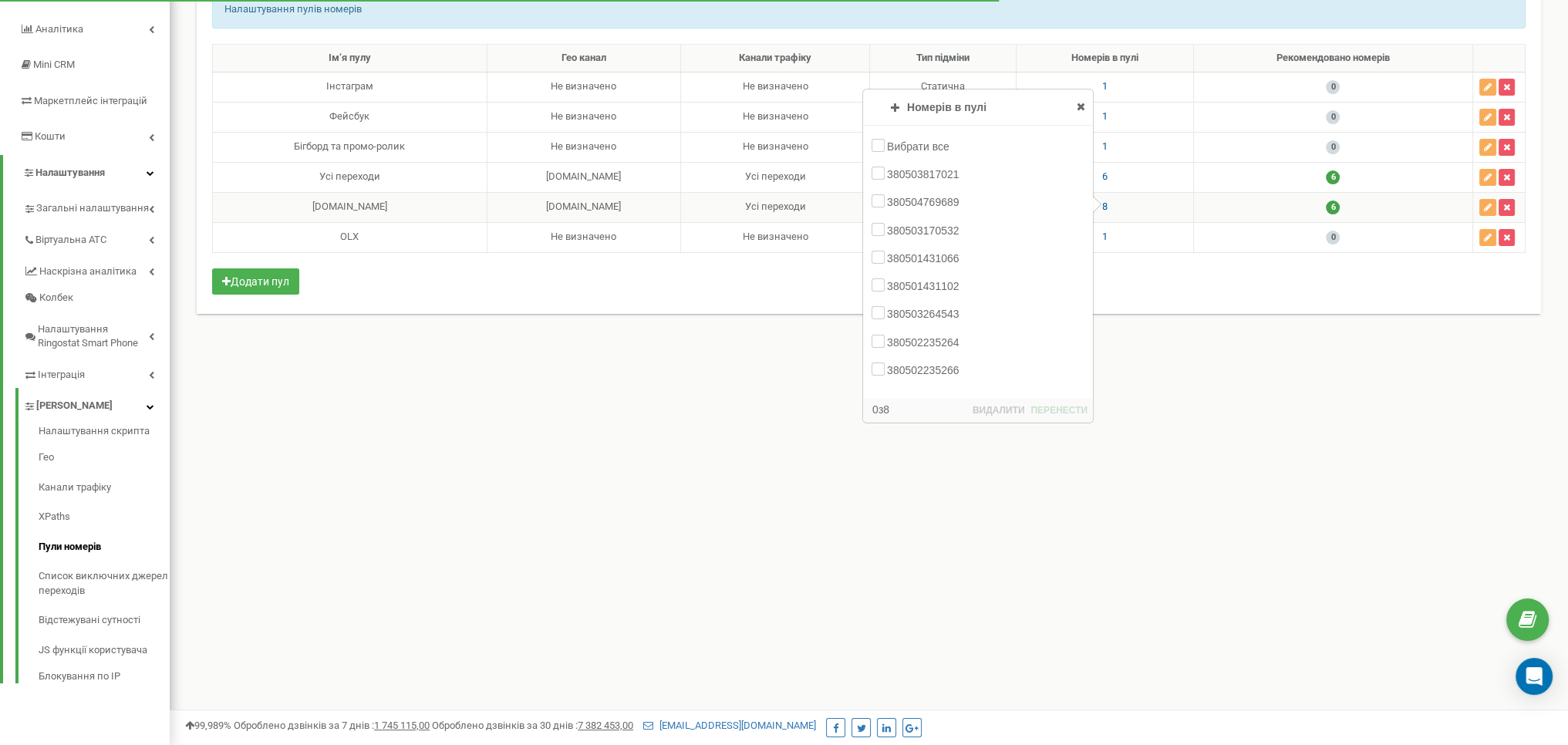
scroll to position [113, 0]
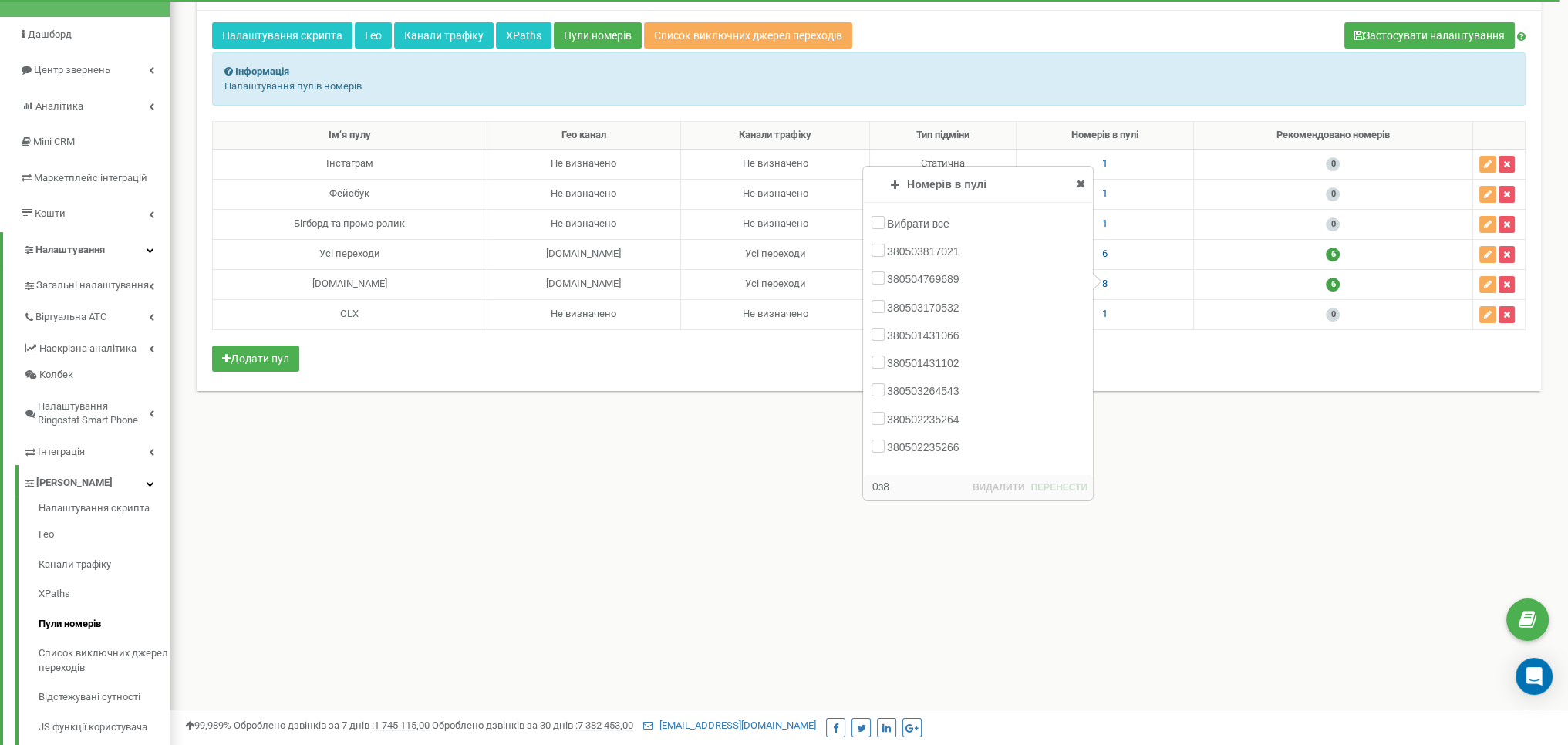
click at [610, 389] on div "Налаштування пулів номерів Інформація Інформація Налаштування пулів номерів Нал…" at bounding box center [868, 191] width 1367 height 437
click at [610, 381] on div "Налаштування скрипта Гео Канали трафіку XPaths Пули номерів Список виключних дж…" at bounding box center [869, 200] width 1344 height 381
click at [1079, 181] on icon at bounding box center [1080, 183] width 9 height 11
click at [1104, 253] on span "6" at bounding box center [1105, 253] width 6 height 11
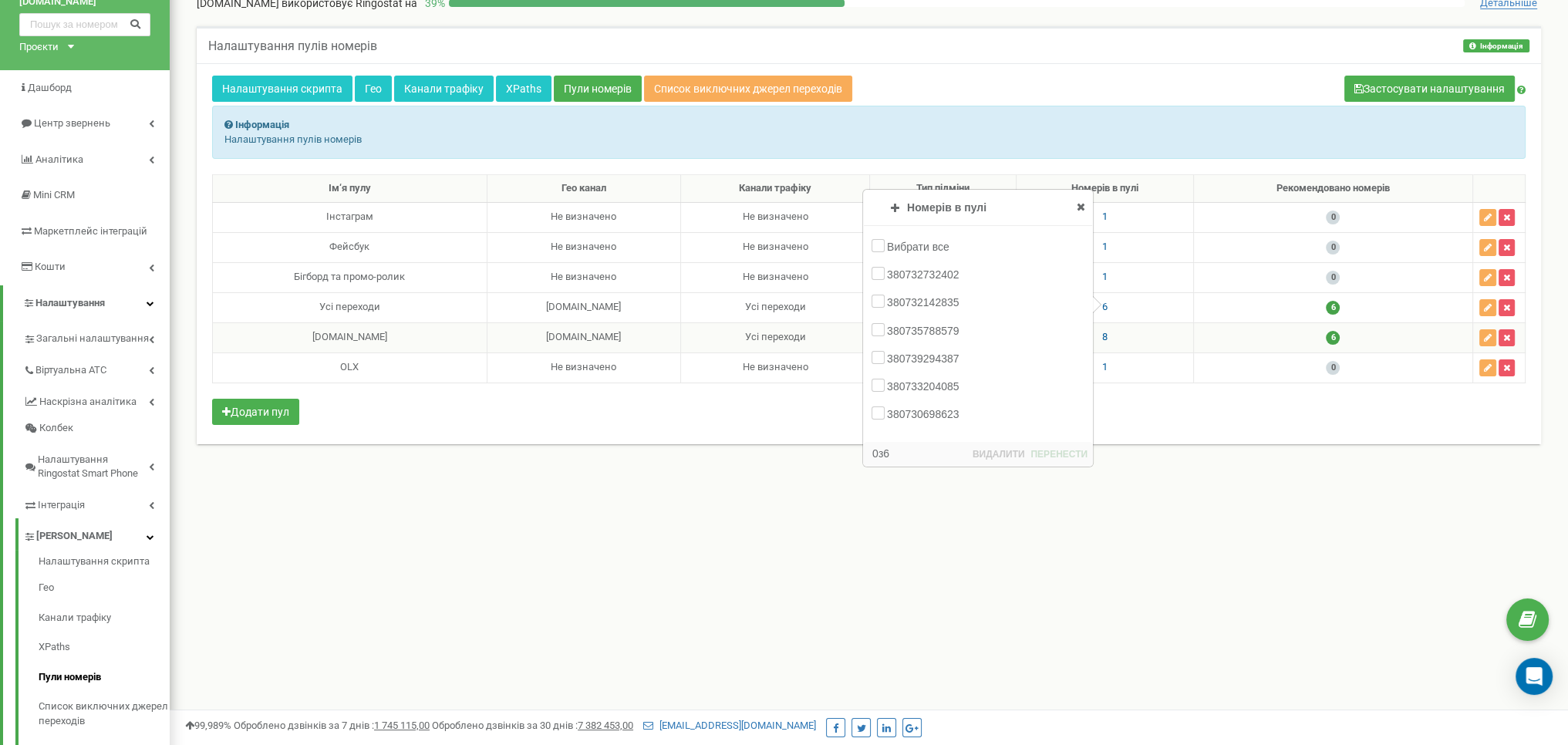
scroll to position [35, 0]
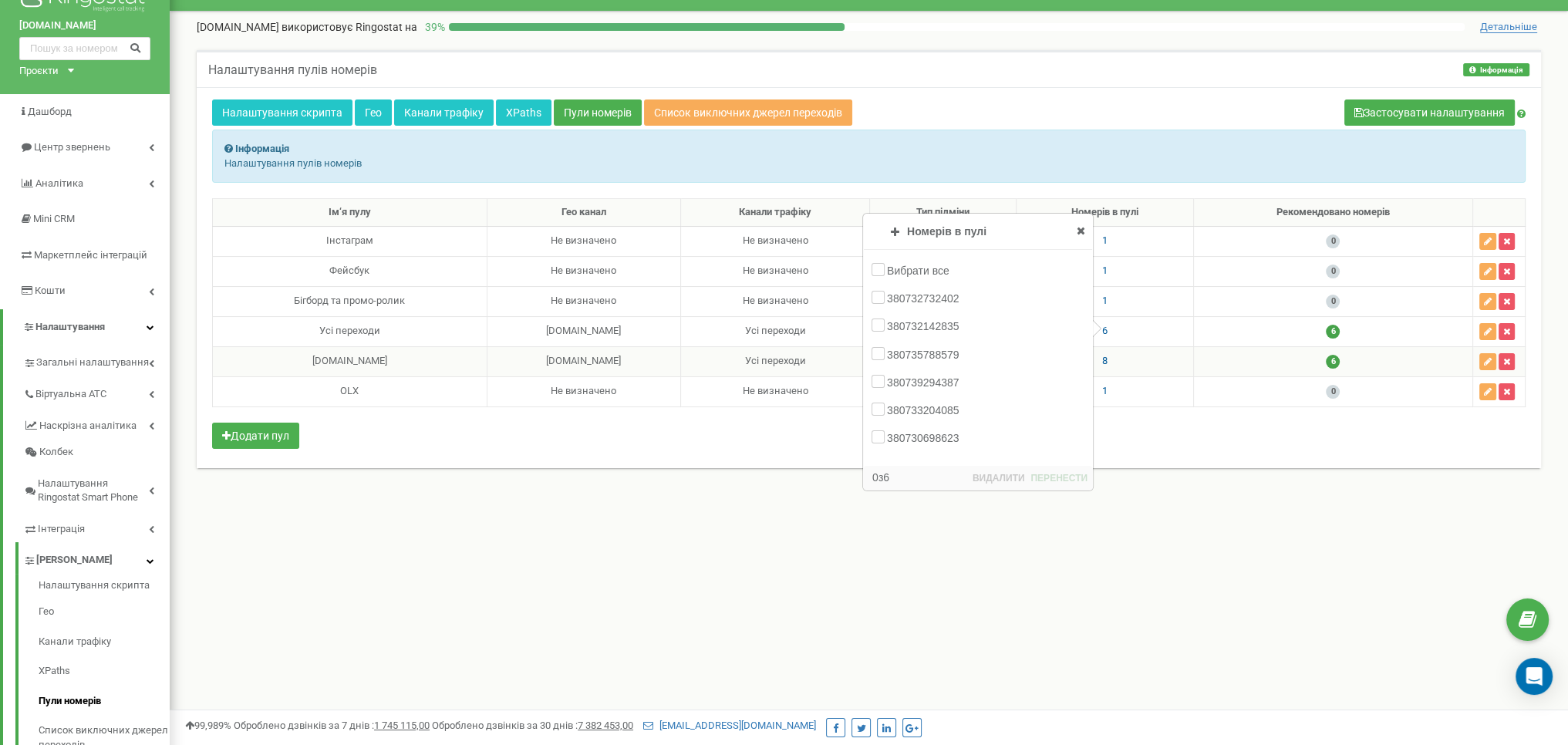
click at [896, 508] on div "Налаштування пулів номерів Інформація Інформація Налаштування пулів номерів Нал…" at bounding box center [868, 275] width 1375 height 483
click at [1082, 223] on span at bounding box center [1080, 230] width 9 height 15
click at [1103, 359] on span "8" at bounding box center [1105, 361] width 6 height 11
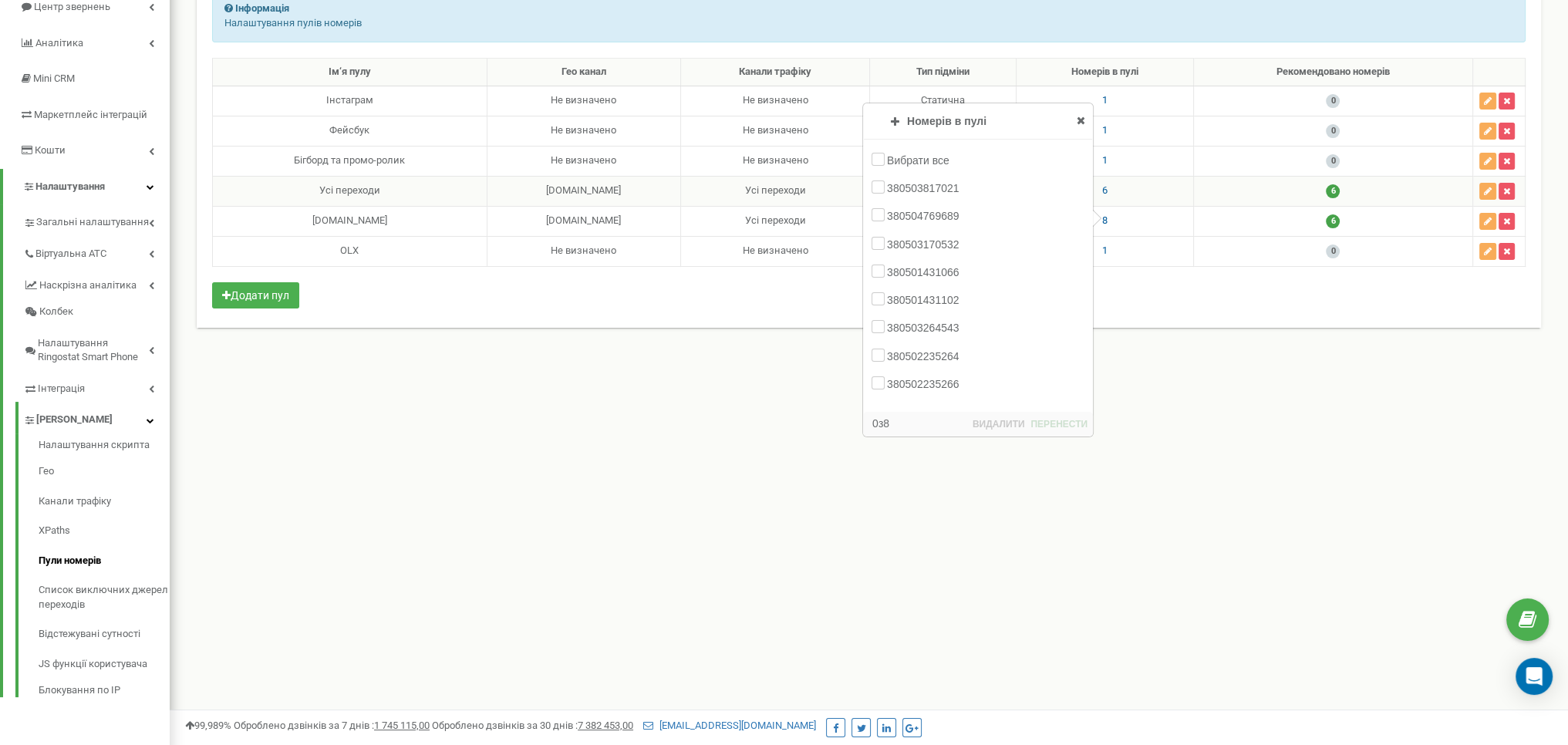
scroll to position [189, 0]
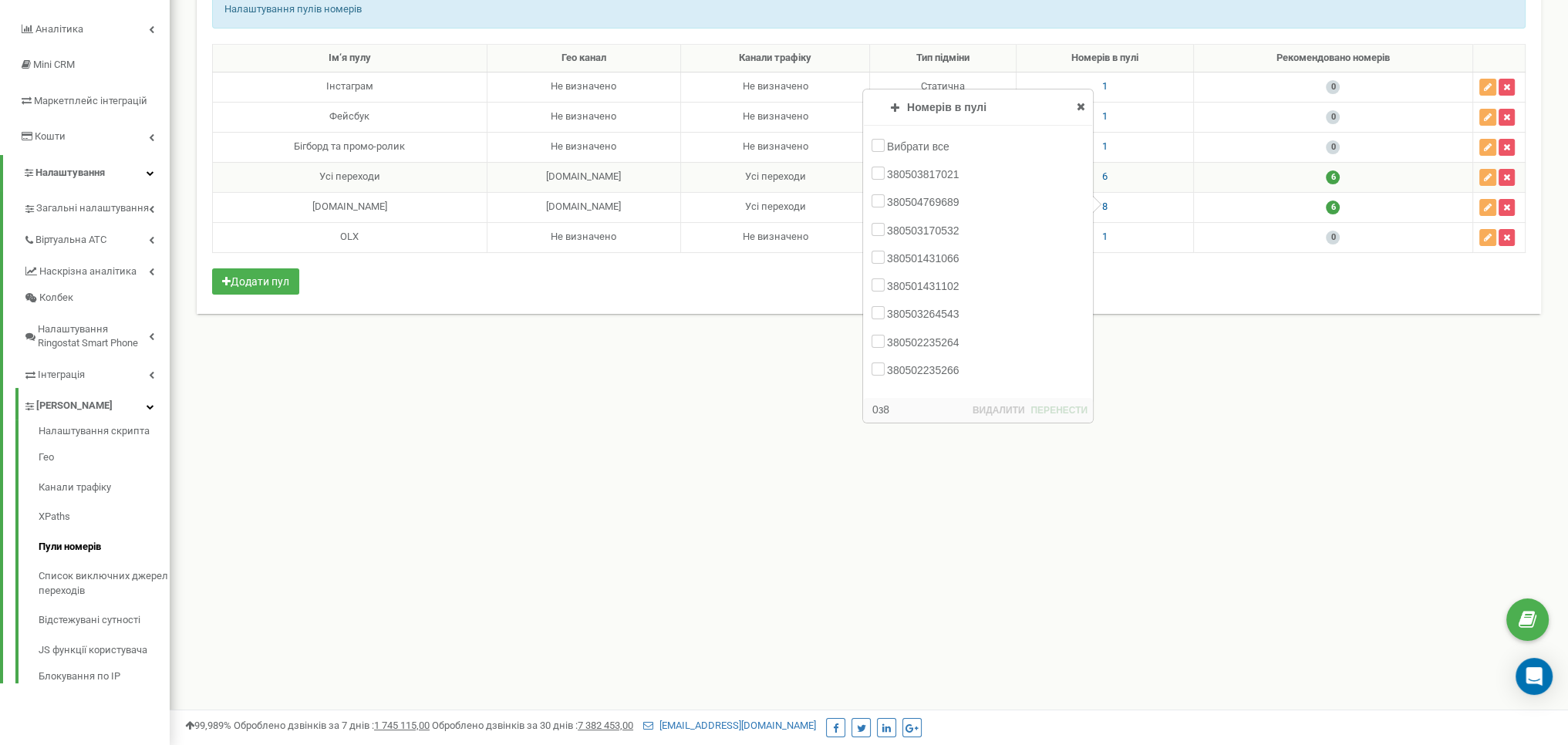
click at [713, 475] on div "Клієнти Кабінет Налаштування профілю Вихід lemonte.com.ua використовує Ringosta…" at bounding box center [868, 280] width 1398 height 939
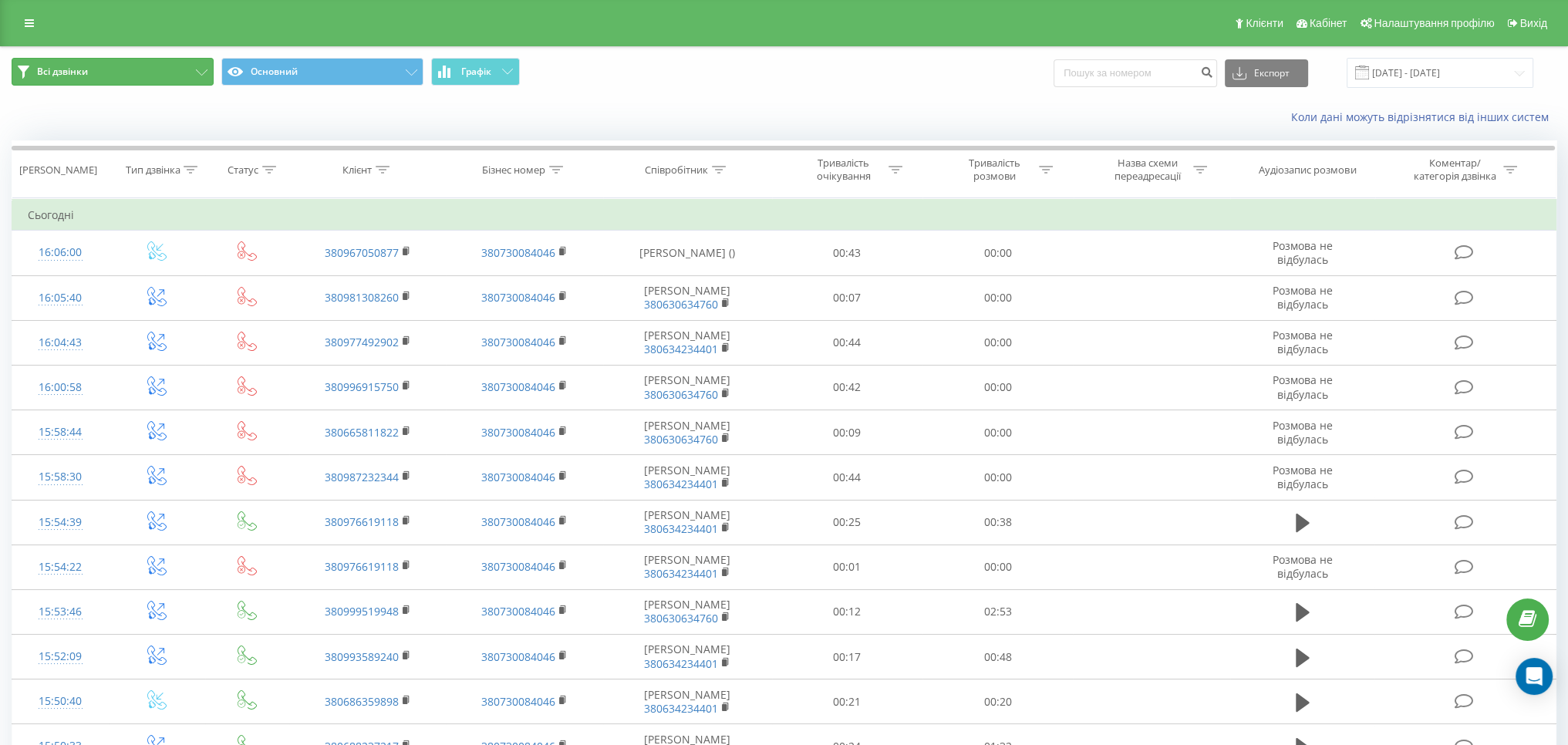
click at [121, 70] on button "Всі дзвінки" at bounding box center [112, 71] width 202 height 28
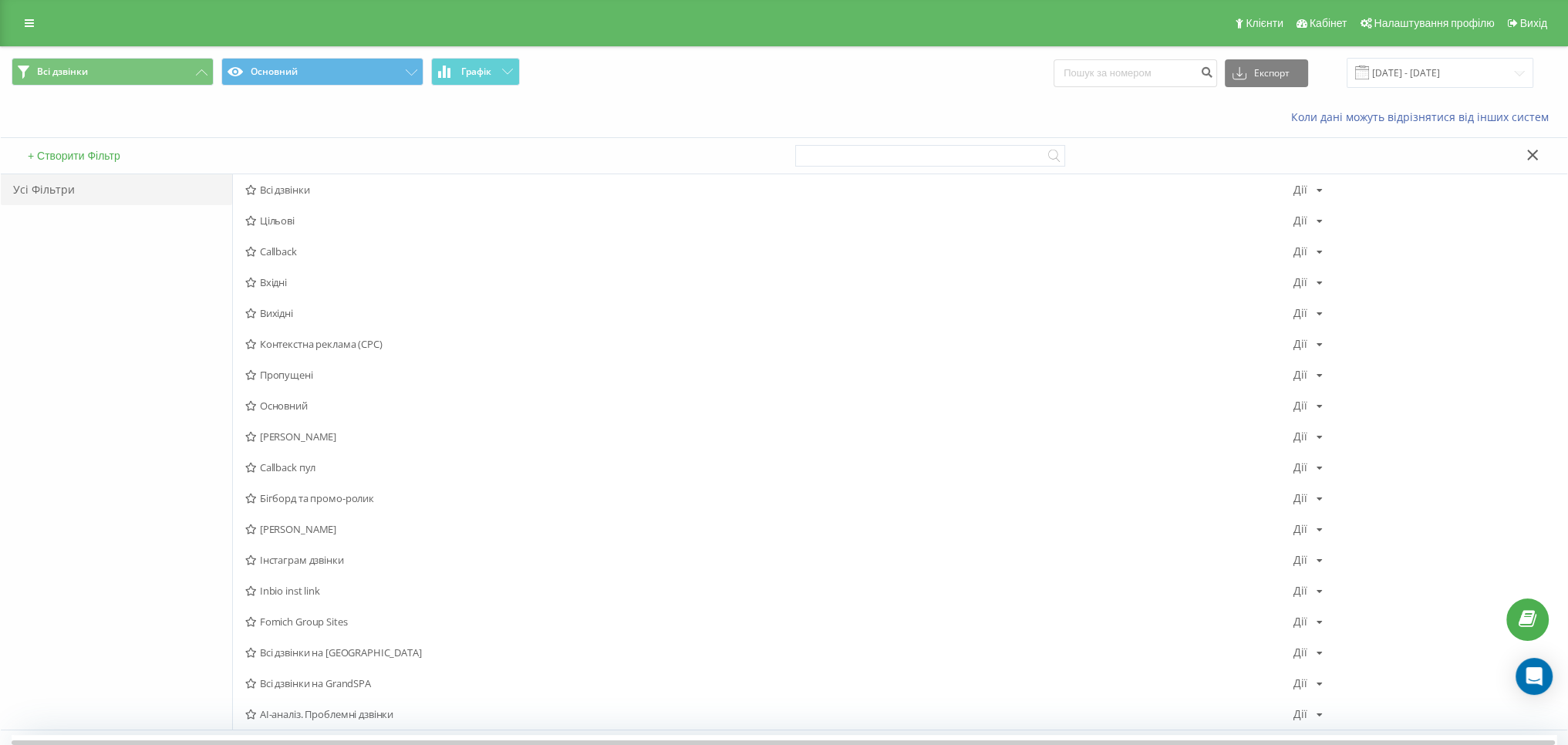
click at [1525, 151] on button at bounding box center [1532, 156] width 22 height 16
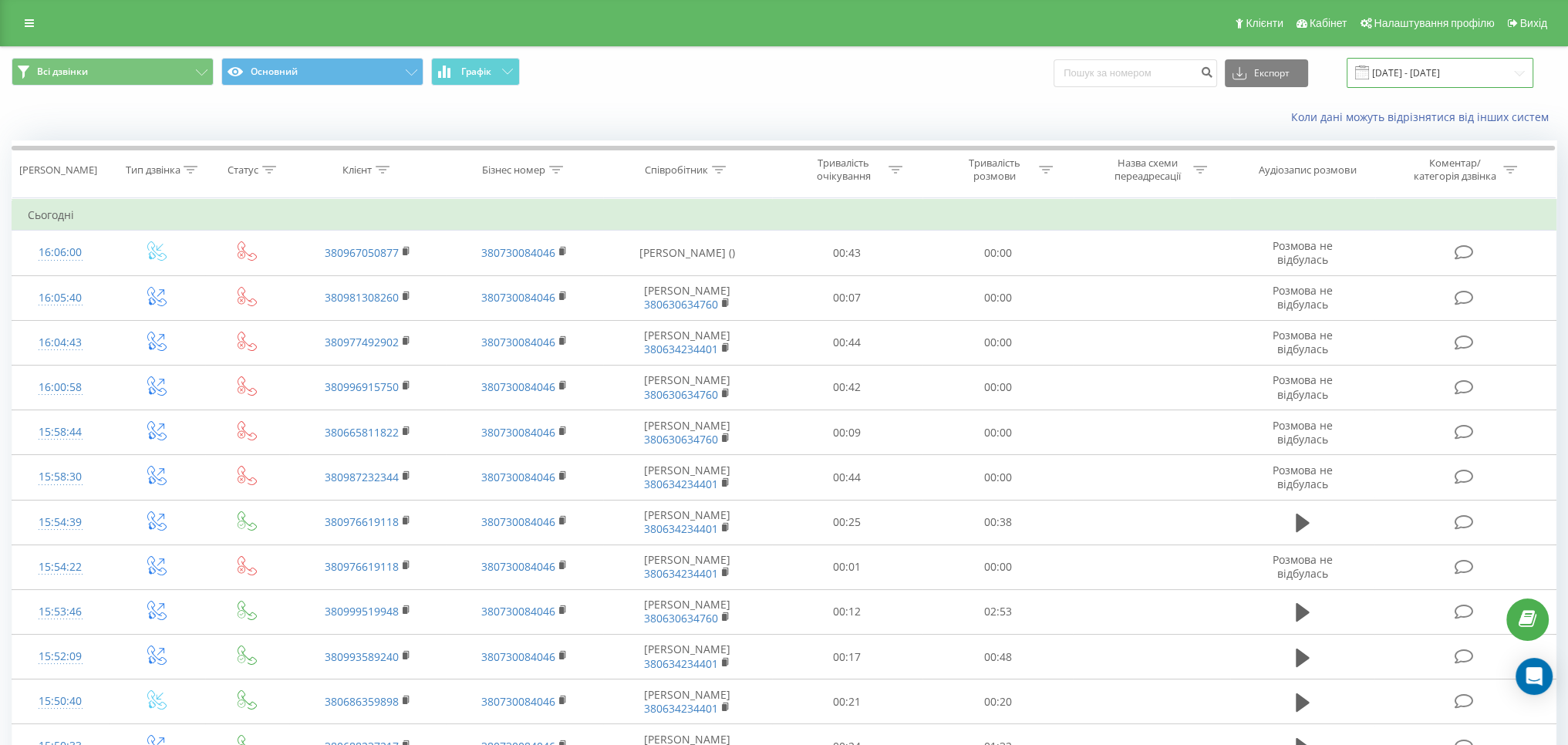
click at [1467, 77] on input "22.08.2025 - 22.09.2025" at bounding box center [1439, 72] width 187 height 30
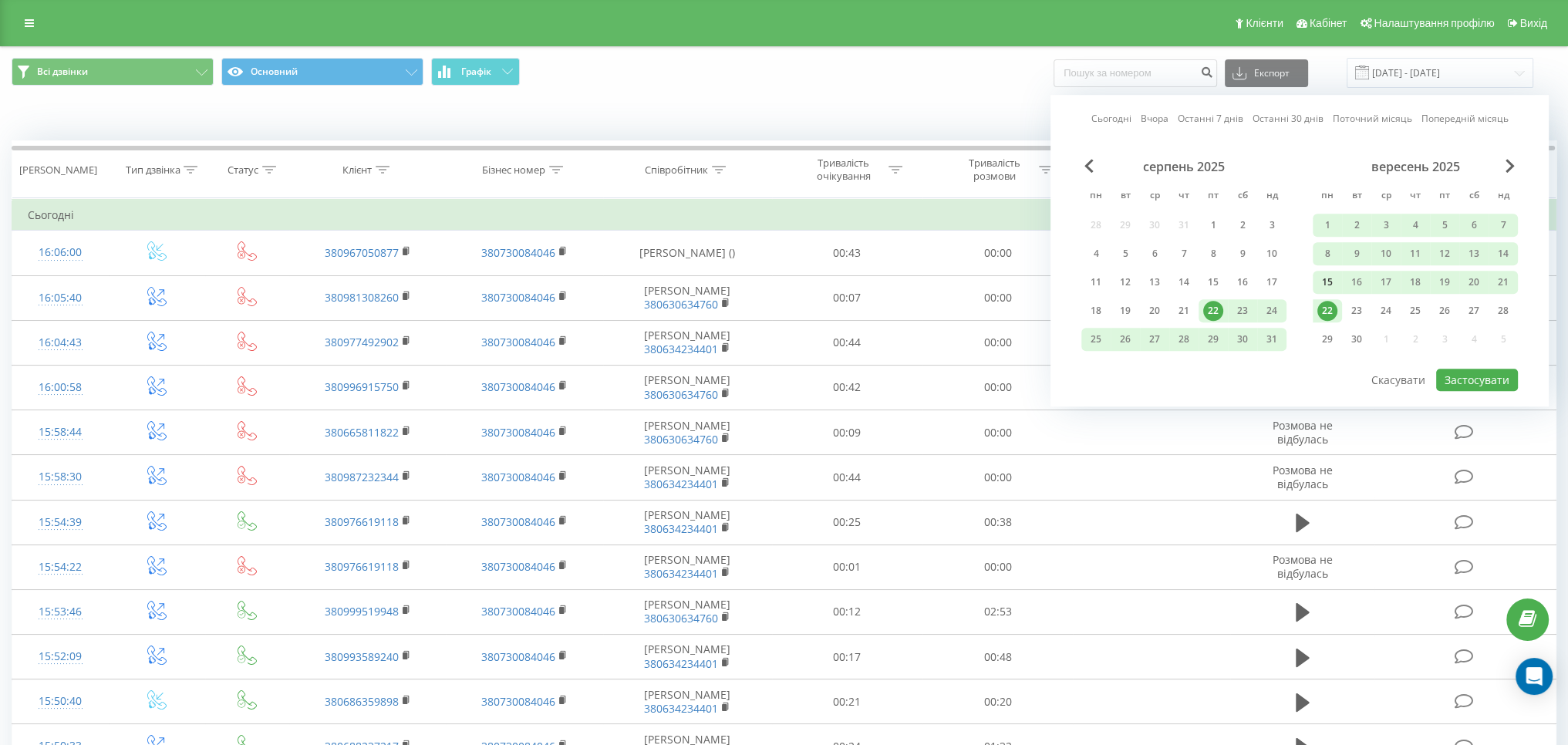
click at [1336, 280] on div "15" at bounding box center [1327, 282] width 20 height 20
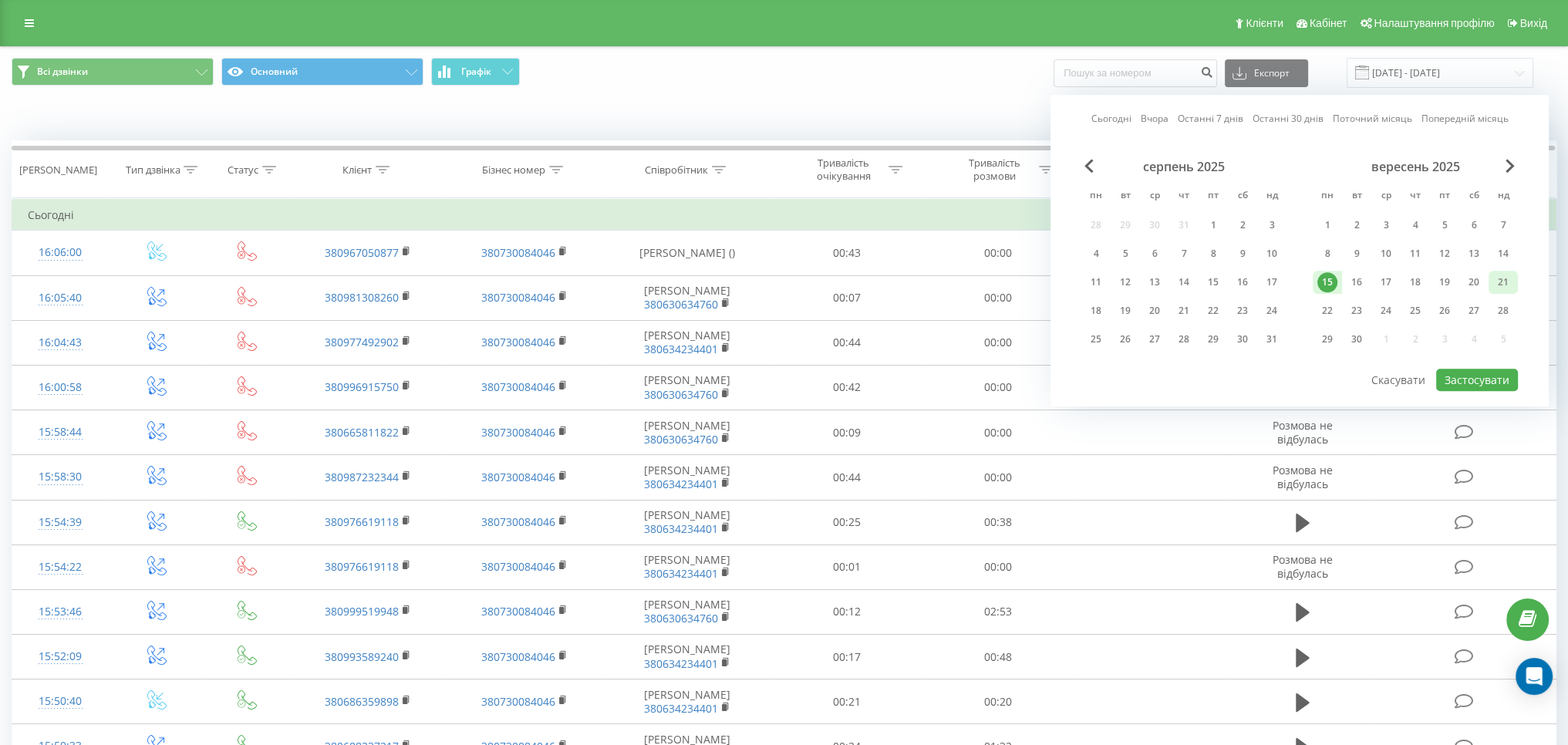
click at [1493, 287] on div "21" at bounding box center [1503, 282] width 20 height 20
click at [1470, 398] on div "Сьогодні Вчора Останні 7 днів Останні 30 днів Поточний місяць Попередній місяць…" at bounding box center [1299, 251] width 498 height 312
click at [1478, 383] on button "Застосувати" at bounding box center [1476, 379] width 81 height 22
type input "15.09.2025 - 21.09.2025"
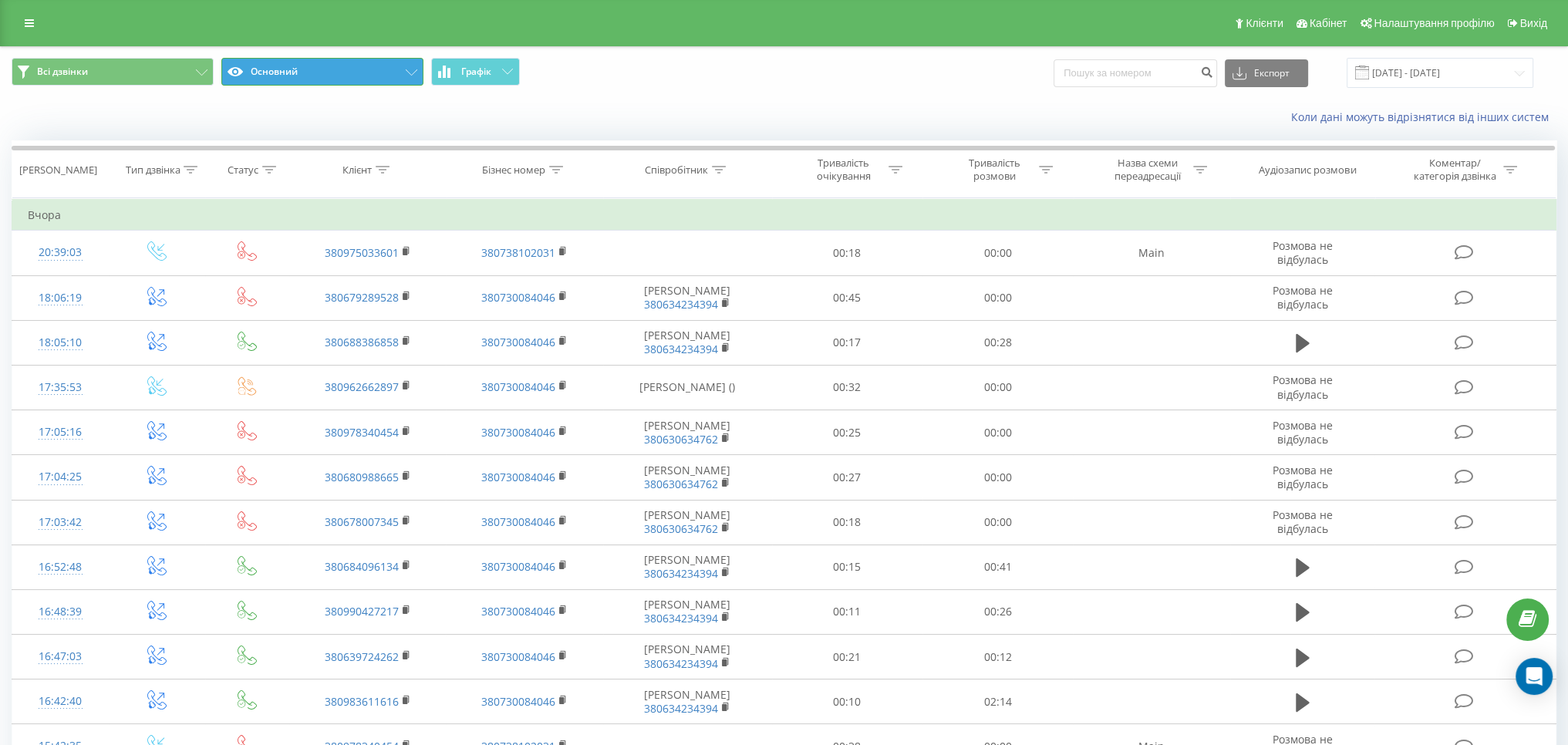
click at [332, 65] on button "Основний" at bounding box center [321, 71] width 202 height 28
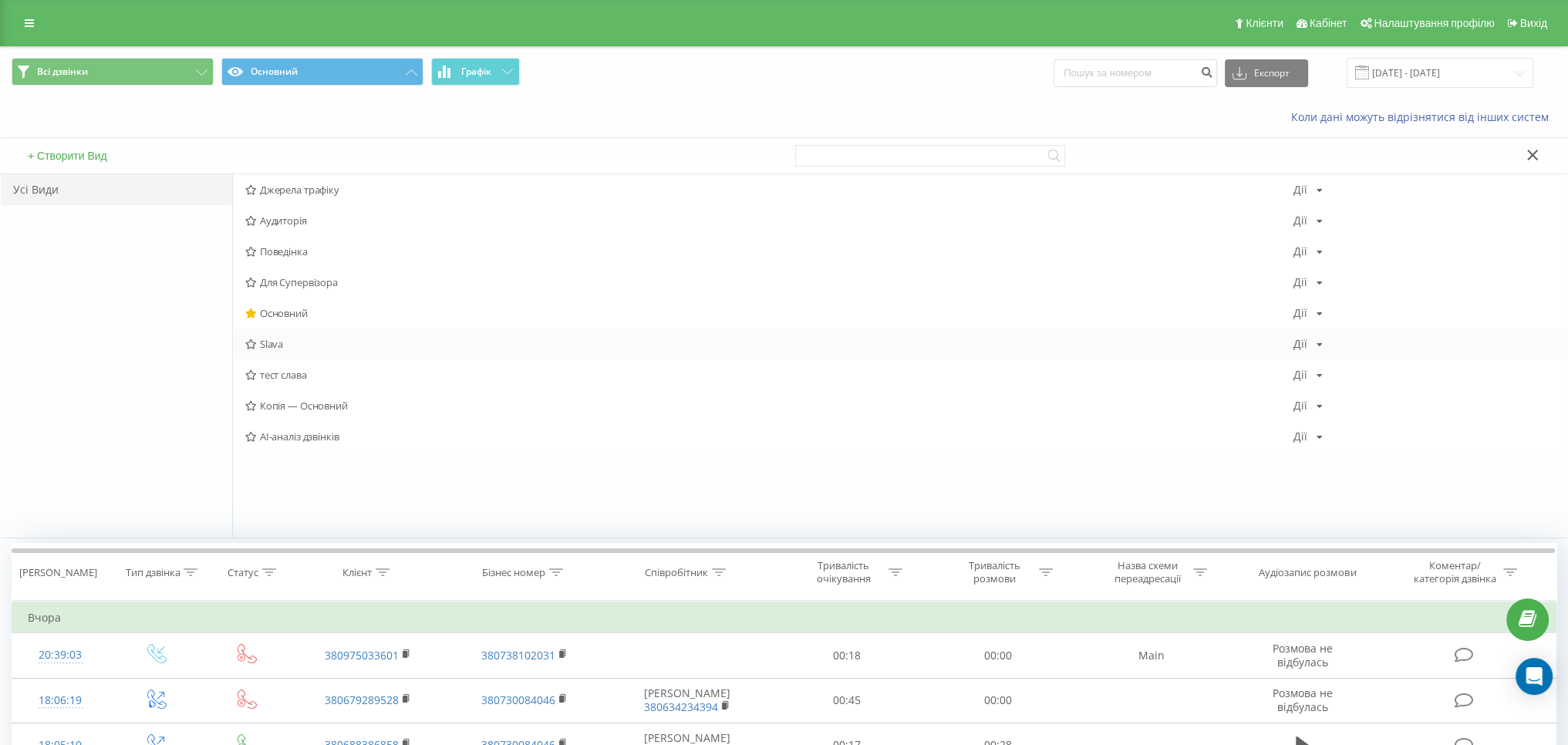
click at [300, 337] on div "Slava Дії Редагувати Копіювати Видалити За замовчуванням Поділитися" at bounding box center [899, 343] width 1334 height 31
click at [326, 347] on span "Slava" at bounding box center [768, 343] width 1048 height 11
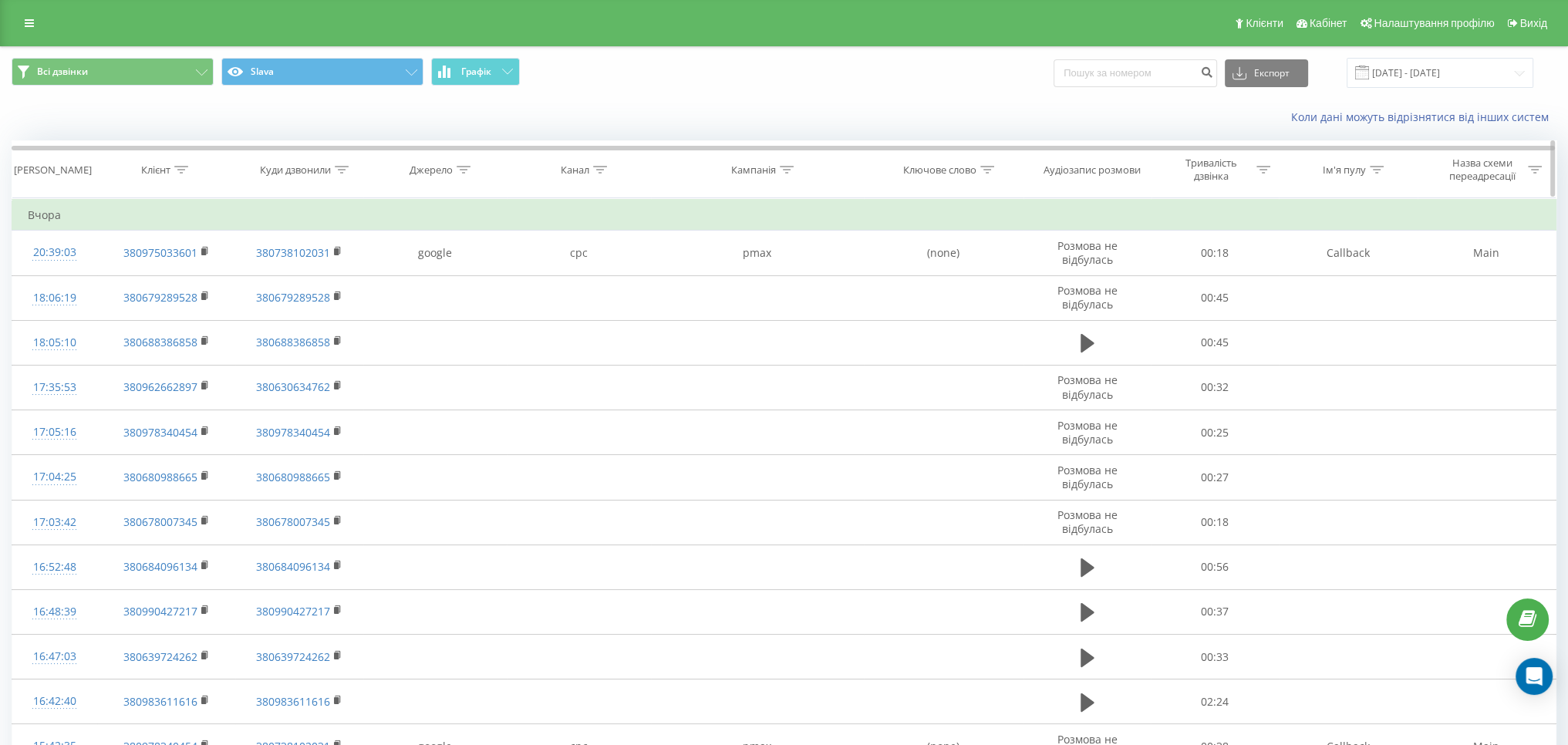
click at [469, 173] on div at bounding box center [463, 170] width 14 height 13
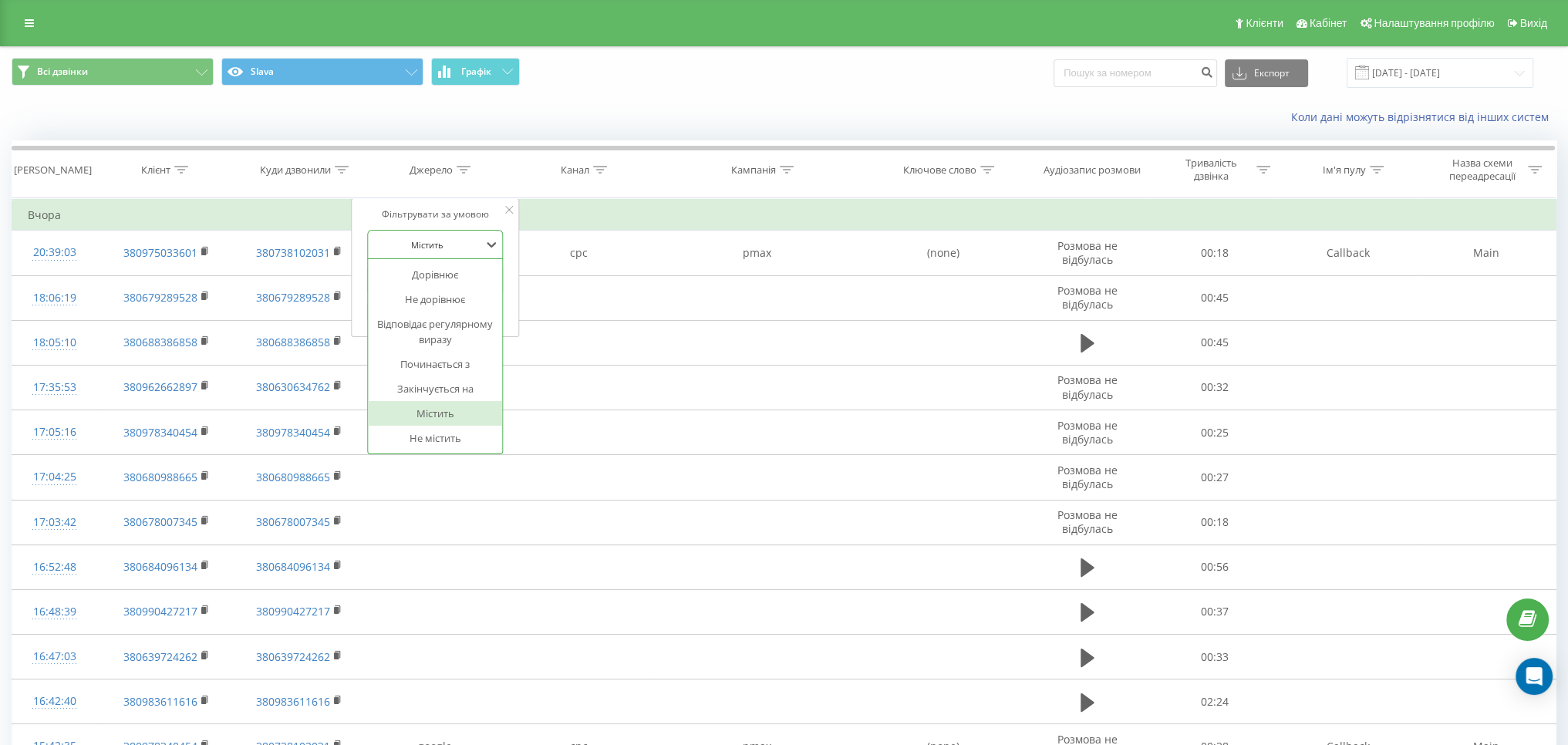
click at [451, 246] on div at bounding box center [427, 244] width 109 height 14
click at [455, 249] on div at bounding box center [427, 244] width 109 height 14
click at [441, 274] on input "text" at bounding box center [435, 280] width 136 height 27
type input "google"
click at [473, 307] on span "OK" at bounding box center [468, 310] width 43 height 24
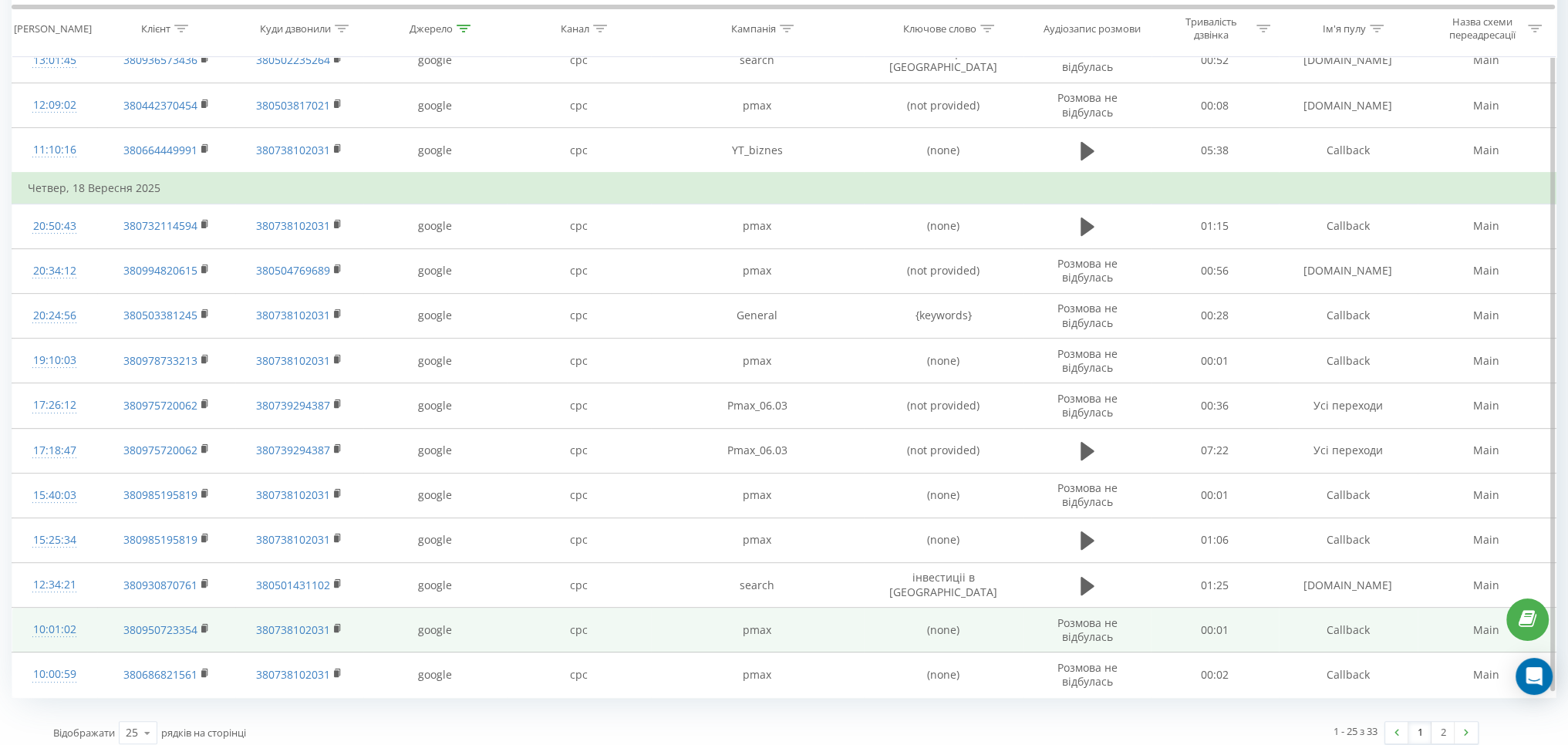
scroll to position [753, 0]
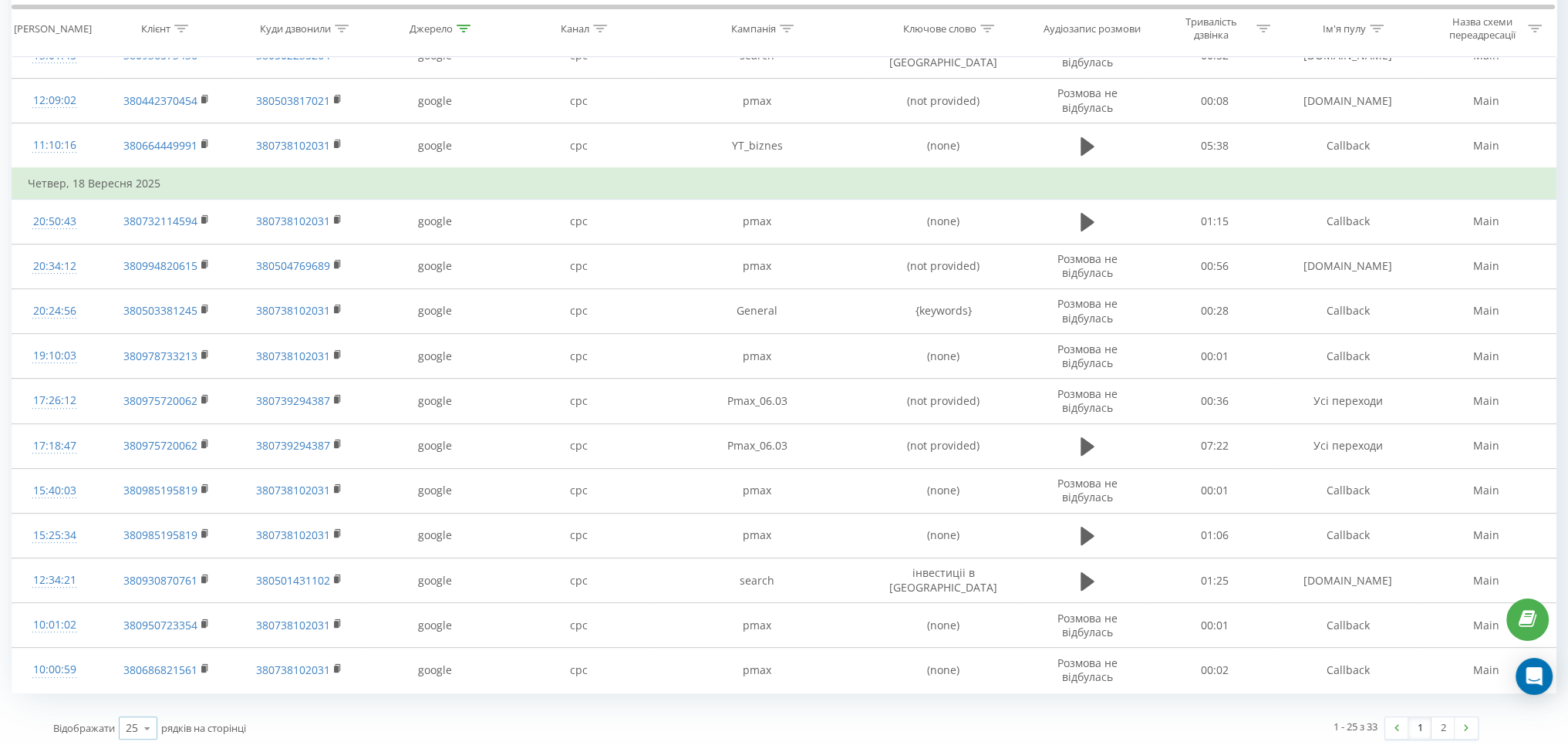
click at [135, 722] on div "25" at bounding box center [131, 728] width 12 height 15
click at [139, 685] on div "50" at bounding box center [138, 683] width 37 height 22
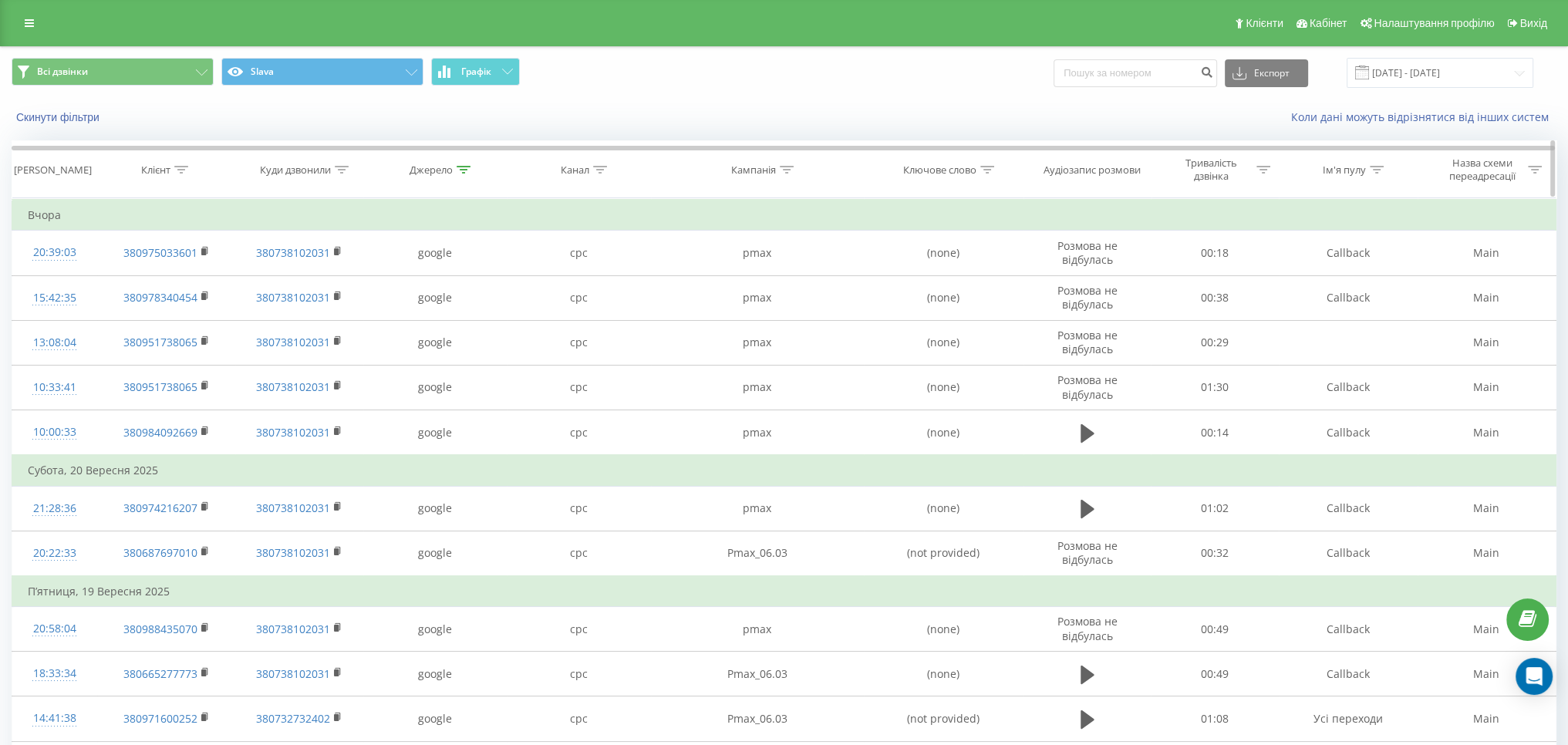
click at [341, 173] on div at bounding box center [342, 170] width 14 height 13
click at [304, 286] on input "text" at bounding box center [299, 280] width 136 height 27
click at [316, 255] on div "Містить" at bounding box center [299, 244] width 136 height 30
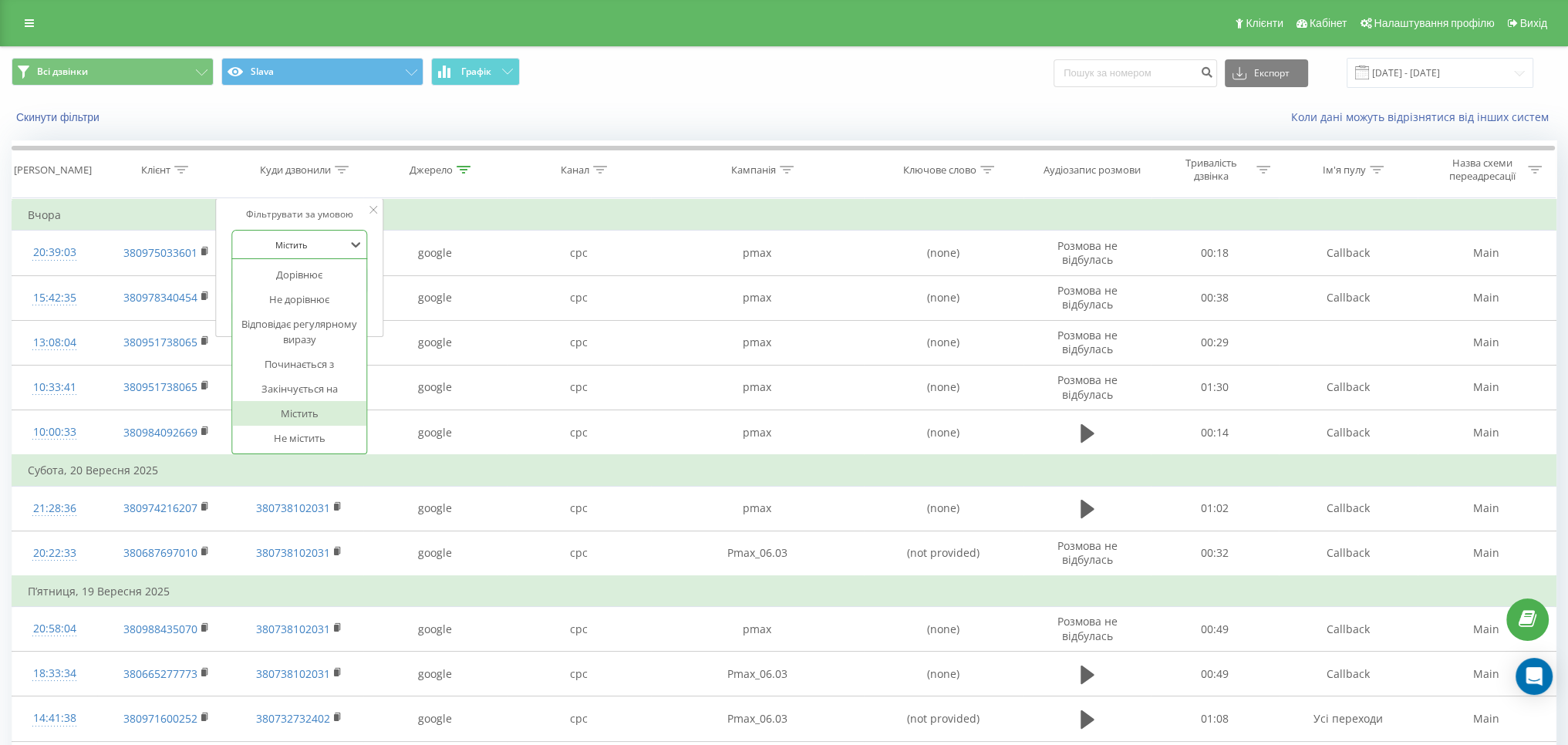
click at [320, 249] on div at bounding box center [291, 244] width 109 height 14
click at [320, 249] on div at bounding box center [291, 244] width 109 height 14
click at [320, 372] on div "Починається з" at bounding box center [299, 364] width 134 height 25
click at [302, 279] on input "text" at bounding box center [299, 280] width 136 height 27
type input "38050"
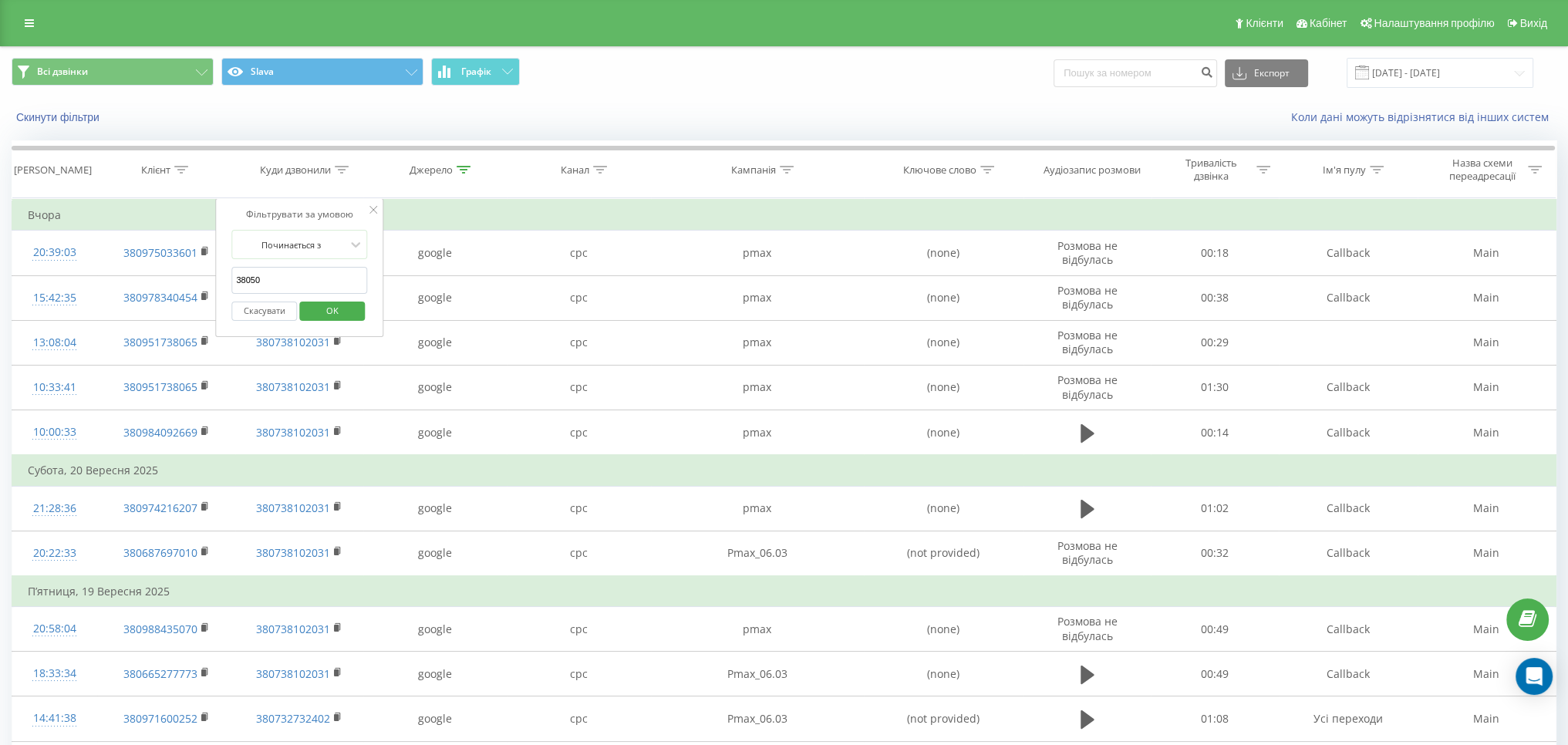
click at [353, 316] on button "OK" at bounding box center [332, 311] width 66 height 19
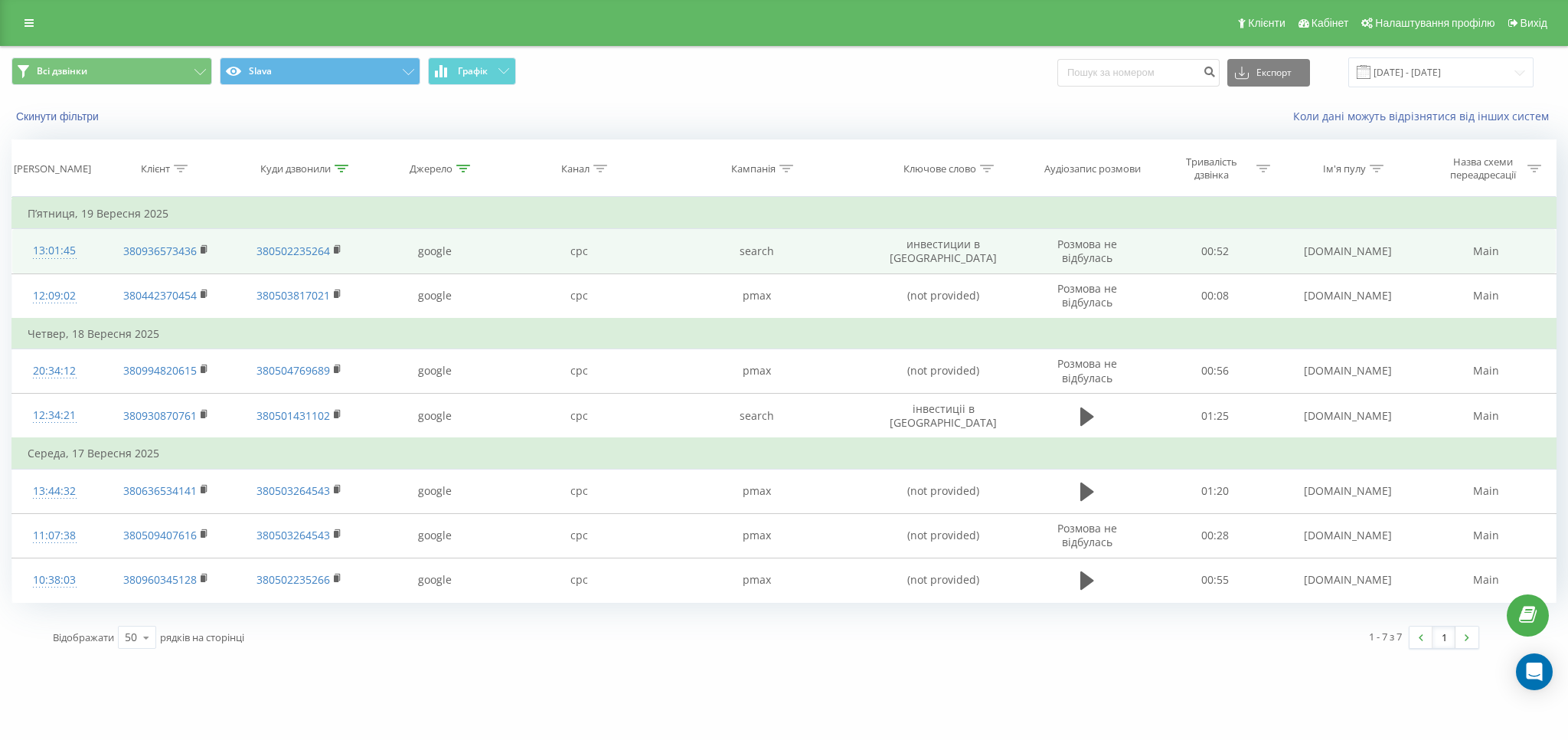
click at [1329, 239] on td "[DOMAIN_NAME]" at bounding box center [1348, 251] width 139 height 45
click at [1328, 248] on td "[DOMAIN_NAME]" at bounding box center [1348, 251] width 139 height 45
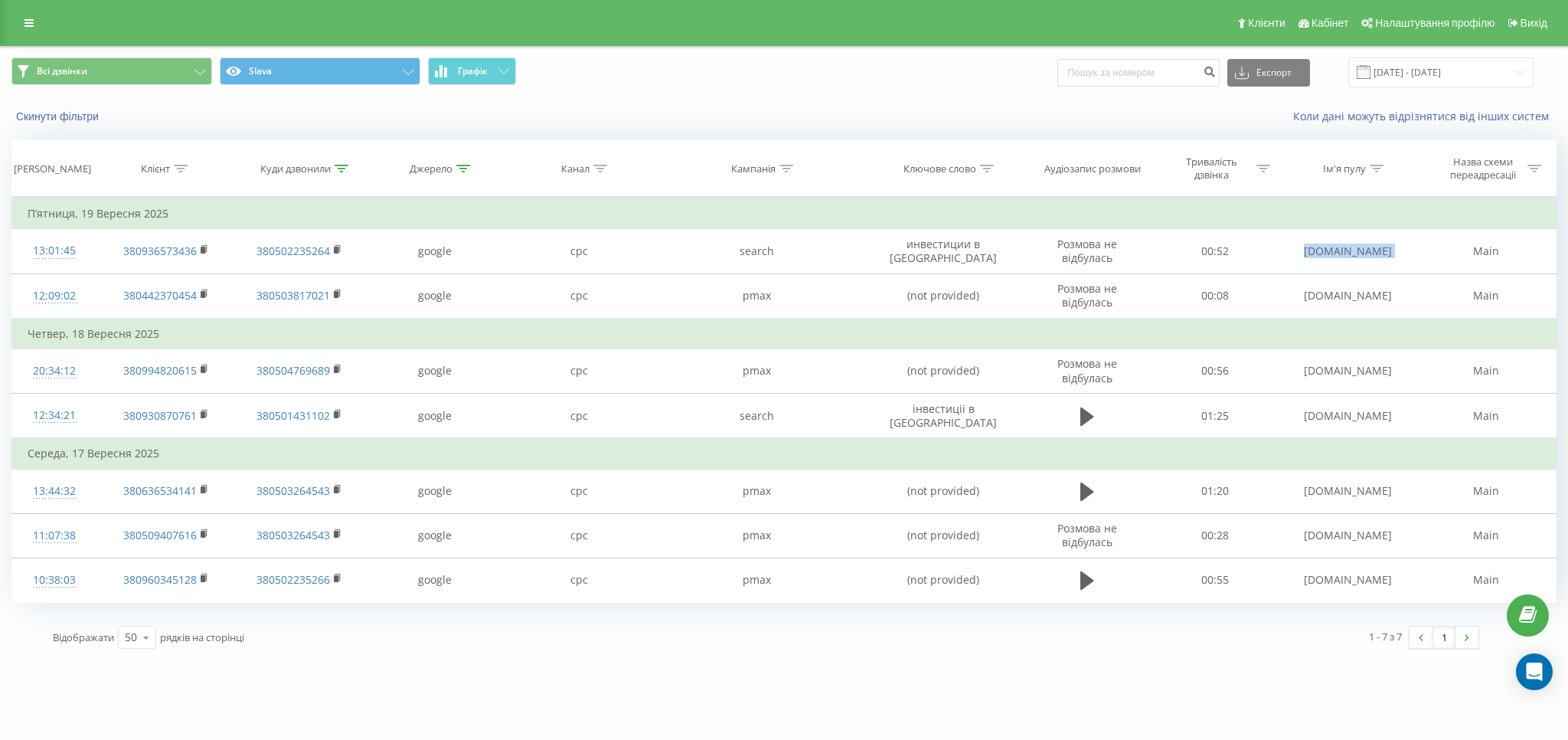
copy td "[DOMAIN_NAME]"
click at [350, 166] on div "Куди дзвонили" at bounding box center [299, 169] width 128 height 13
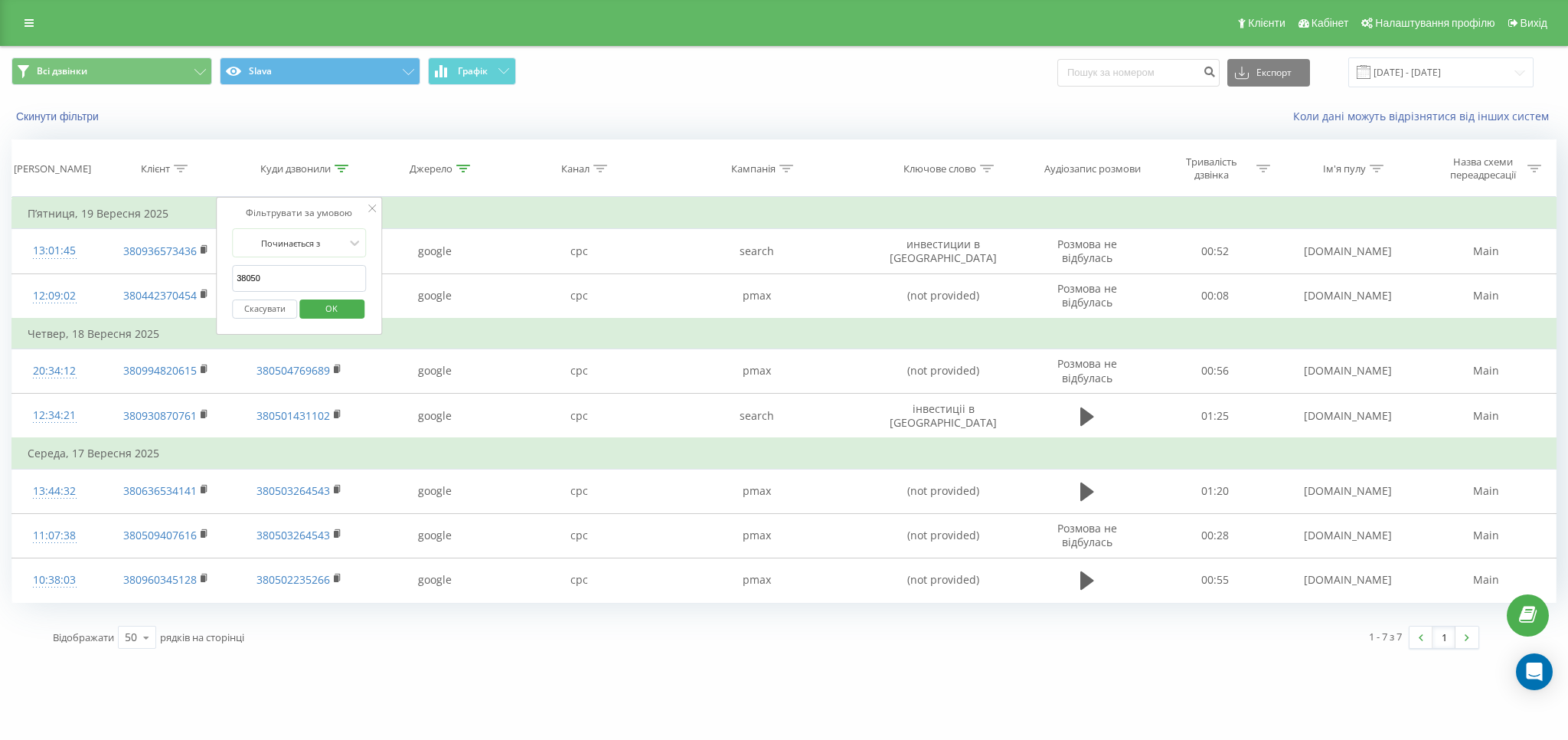
click at [293, 279] on input "38050" at bounding box center [299, 278] width 135 height 27
click at [349, 305] on span "OK" at bounding box center [331, 308] width 43 height 24
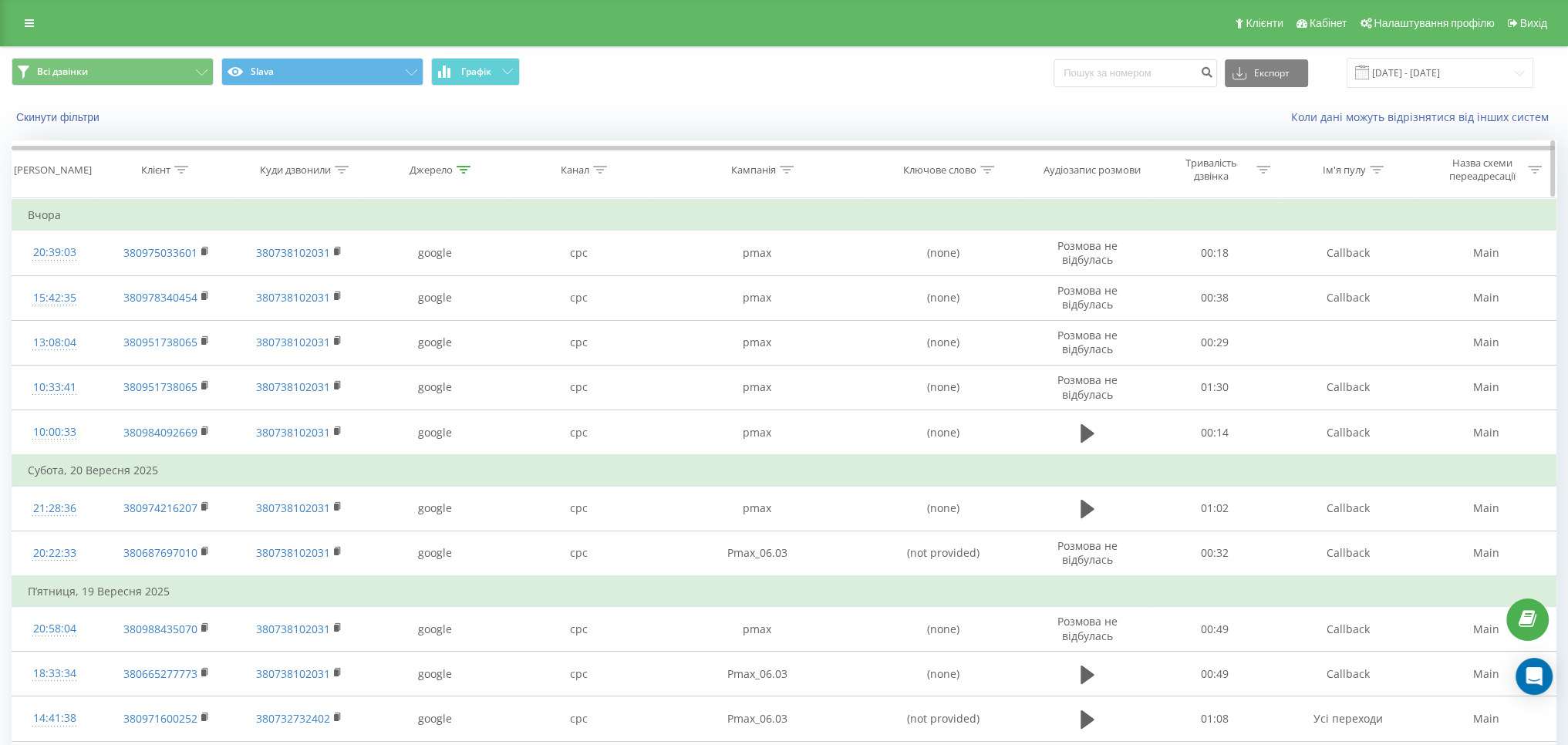
click at [1378, 173] on div at bounding box center [1377, 170] width 14 height 13
drag, startPoint x: 1322, startPoint y: 286, endPoint x: 1327, endPoint y: 296, distance: 11.2
click at [1322, 287] on input "text" at bounding box center [1348, 280] width 136 height 27
paste input "[DOMAIN_NAME]"
type input "[DOMAIN_NAME]"
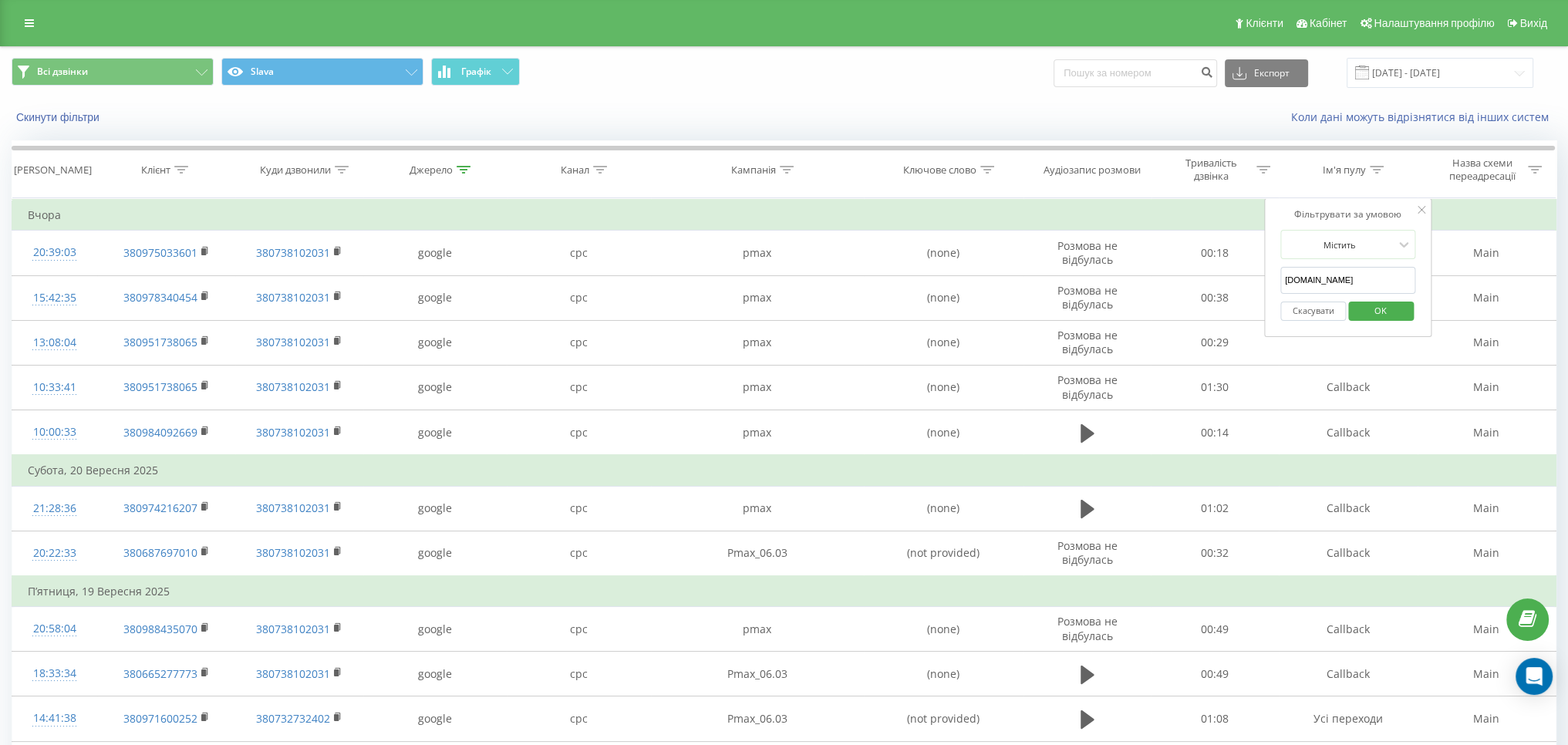
click at [1366, 312] on span "OK" at bounding box center [1380, 310] width 43 height 24
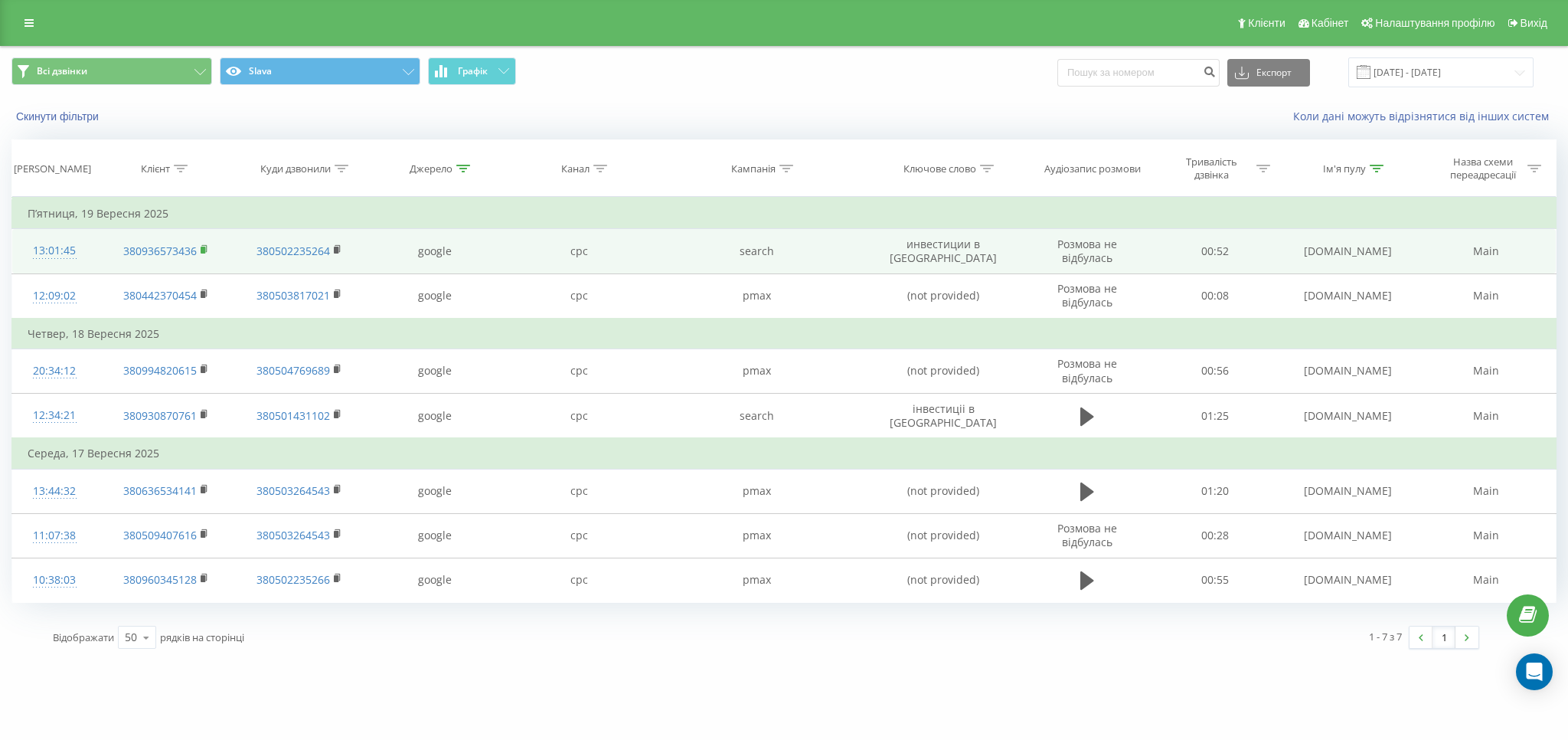
click at [205, 250] on icon at bounding box center [204, 249] width 9 height 10
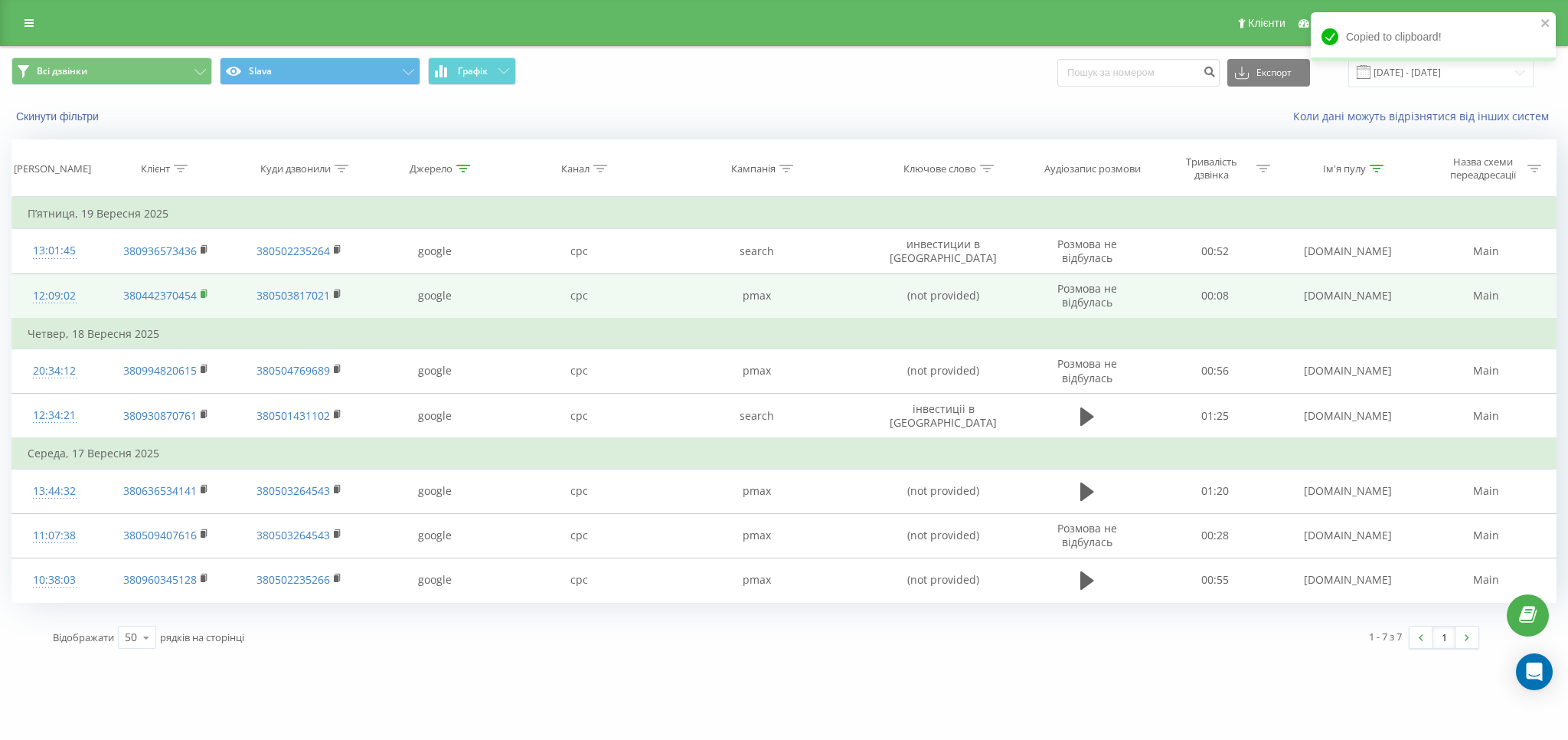
click at [202, 298] on icon at bounding box center [204, 294] width 9 height 10
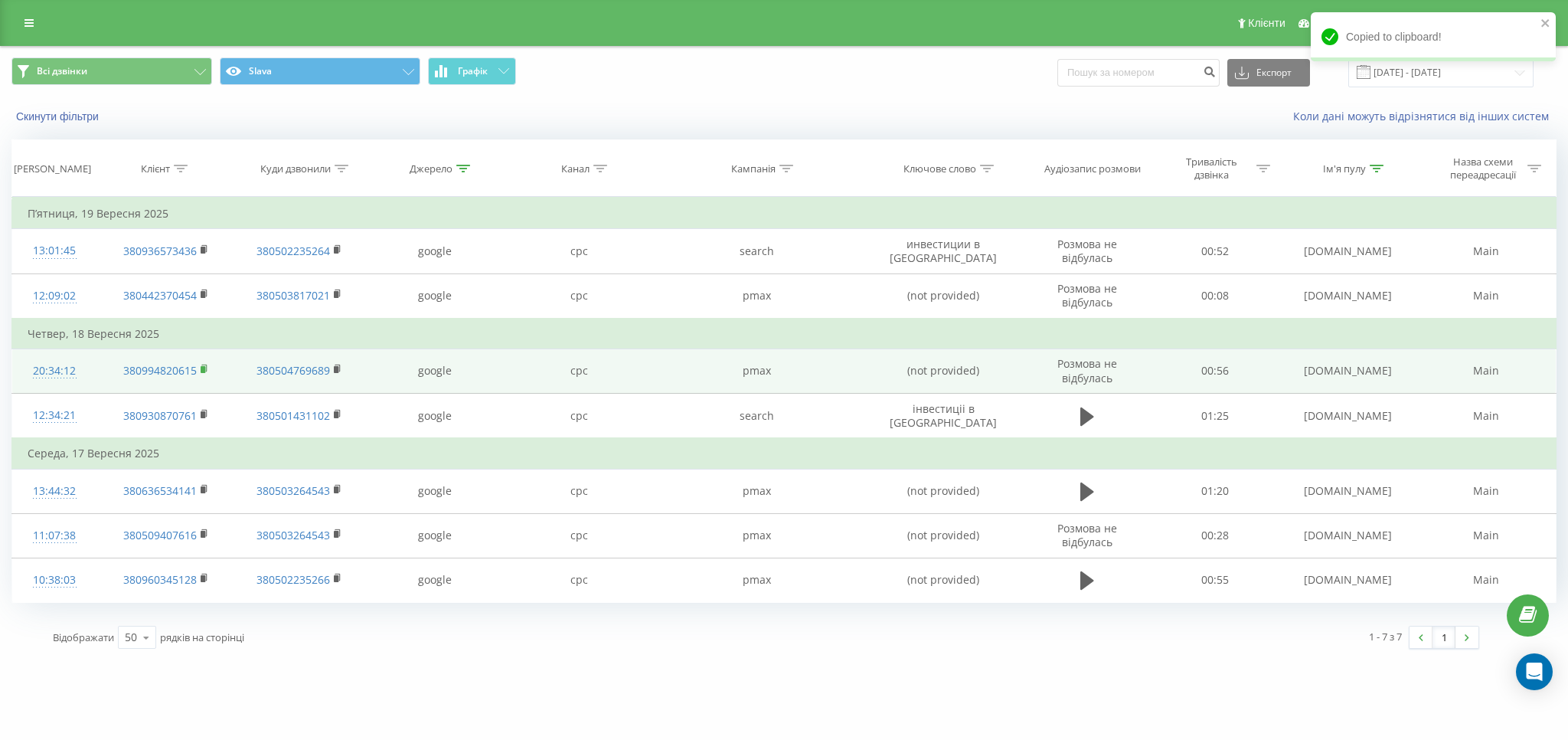
click at [202, 370] on rect at bounding box center [202, 369] width 5 height 7
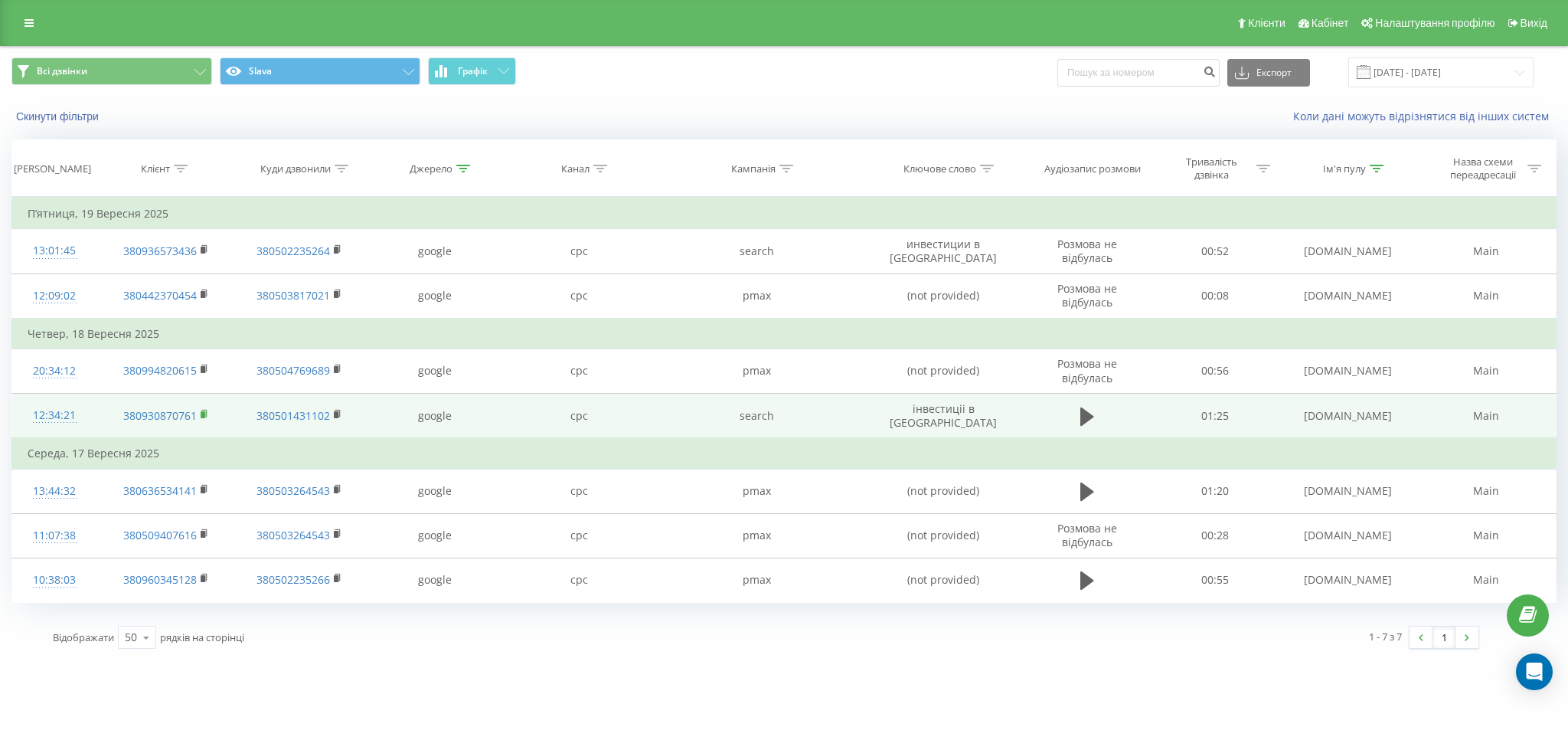
click at [204, 411] on rect at bounding box center [202, 414] width 5 height 7
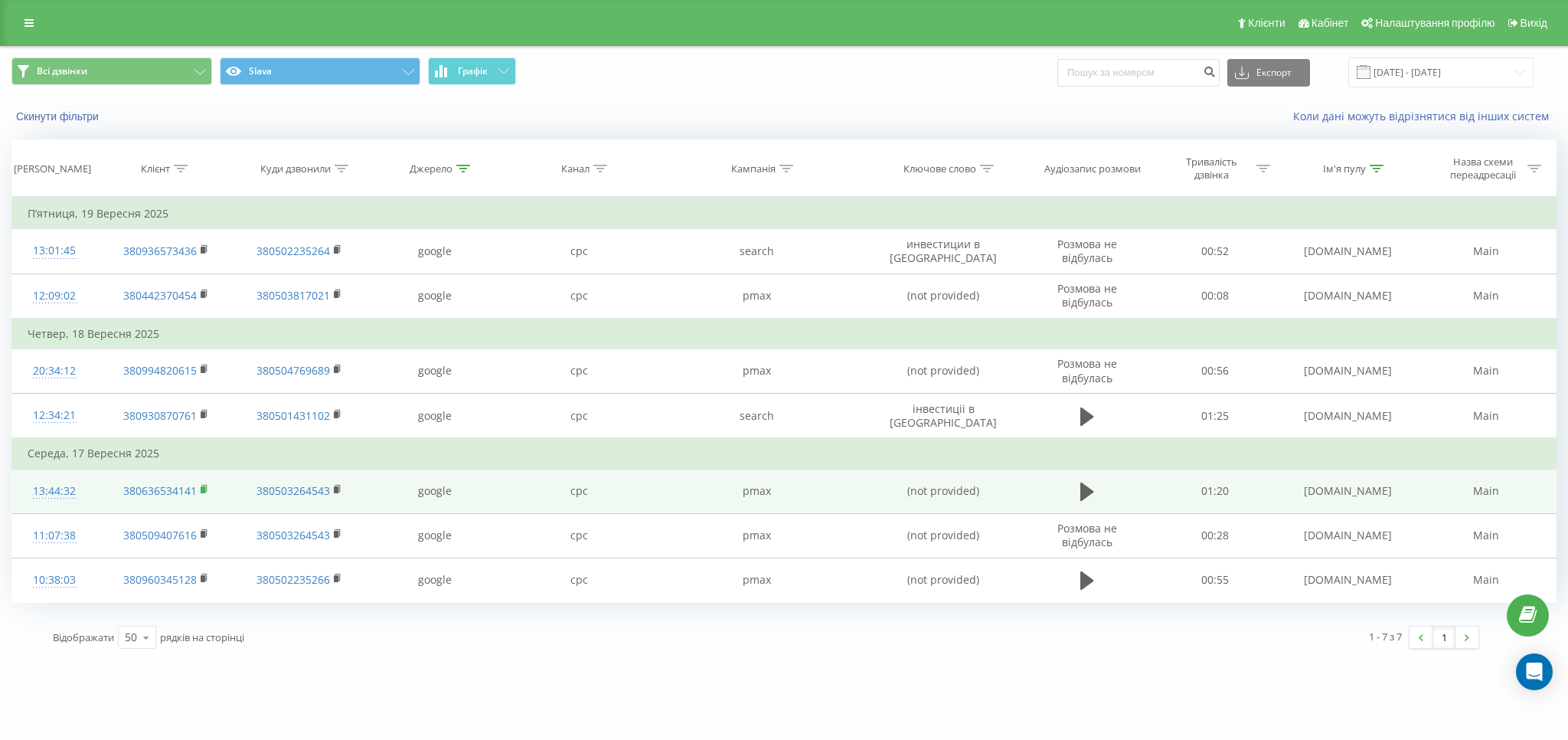
click at [204, 491] on icon at bounding box center [204, 488] width 9 height 10
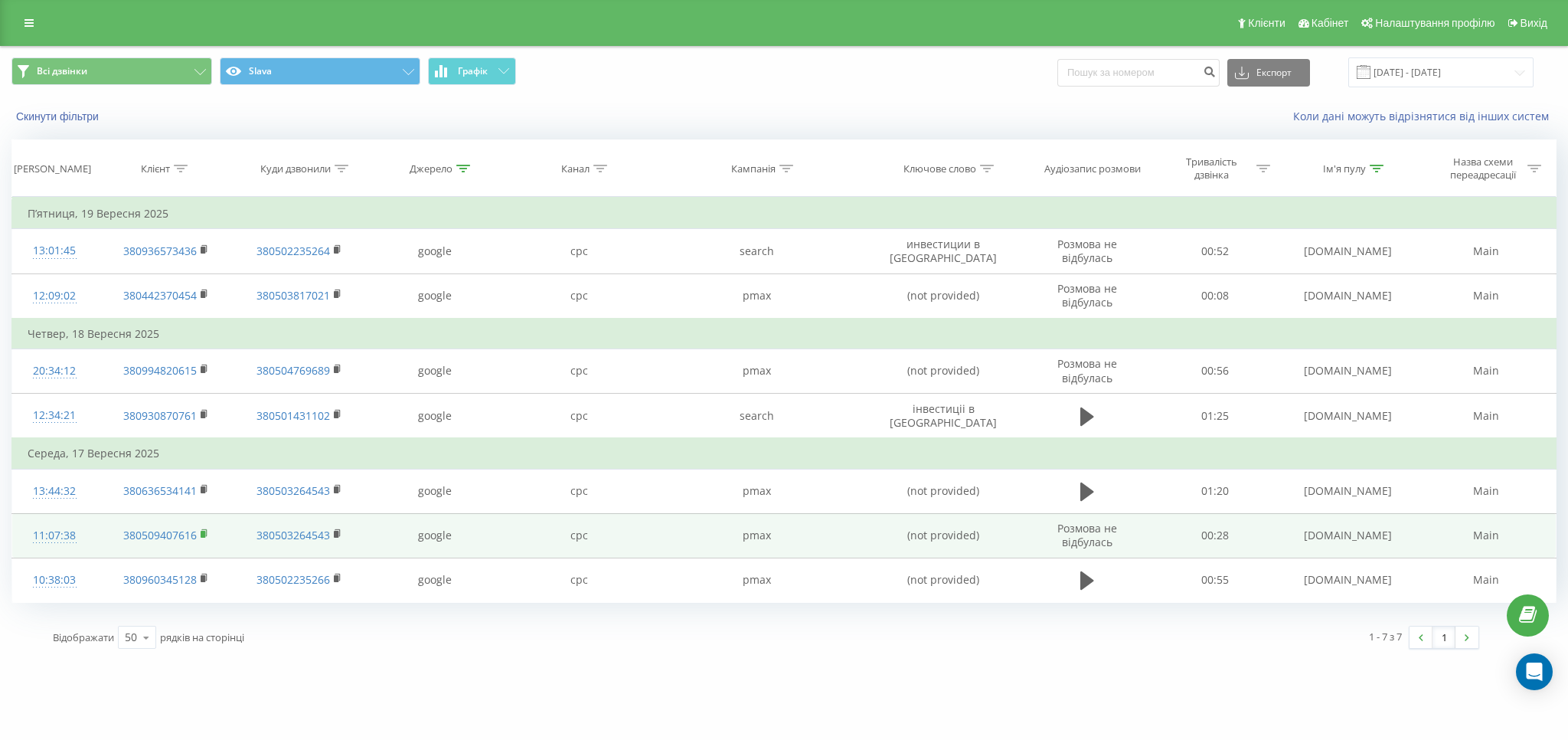
click at [207, 531] on icon at bounding box center [204, 533] width 9 height 10
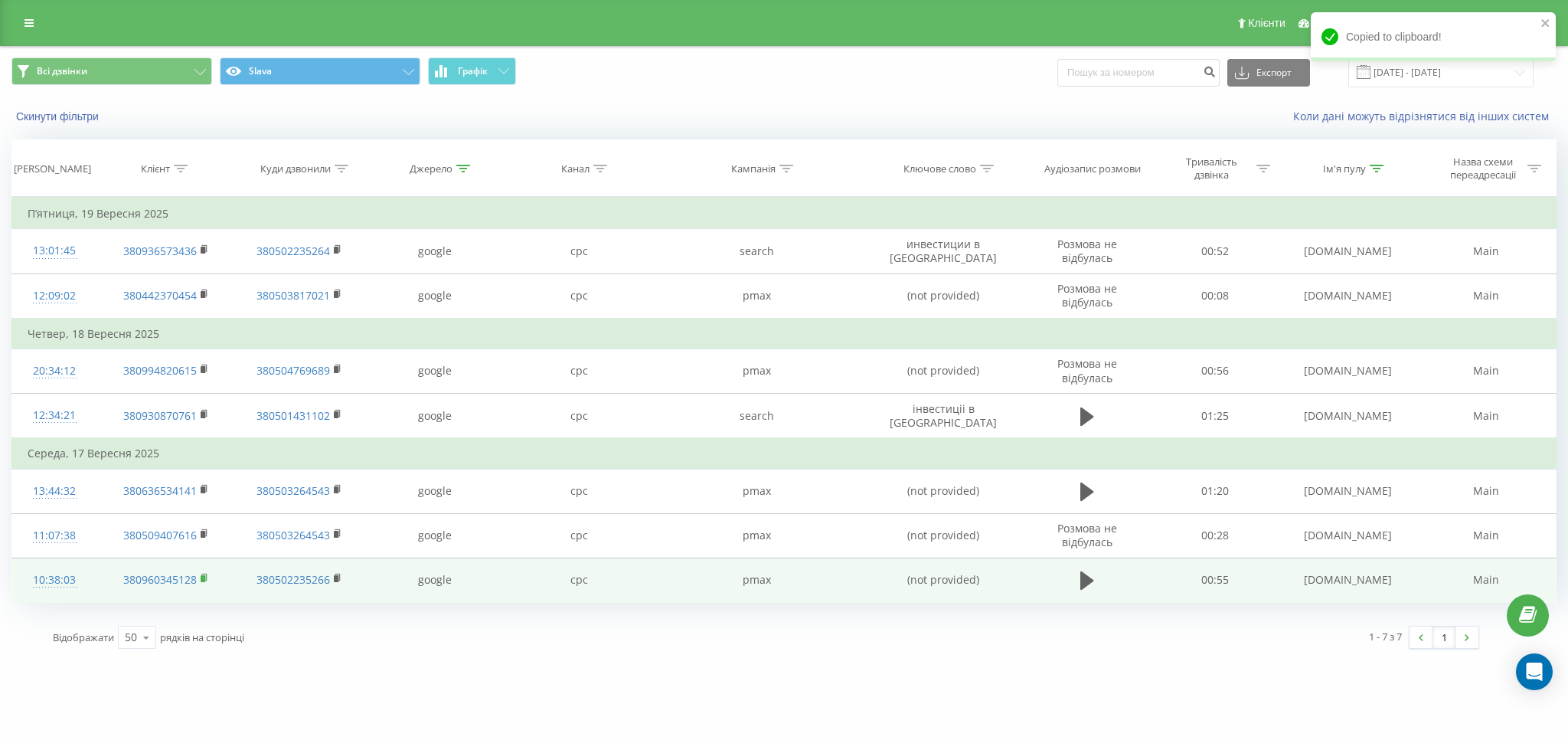
click at [203, 578] on rect at bounding box center [202, 578] width 5 height 7
